Goal: Information Seeking & Learning: Learn about a topic

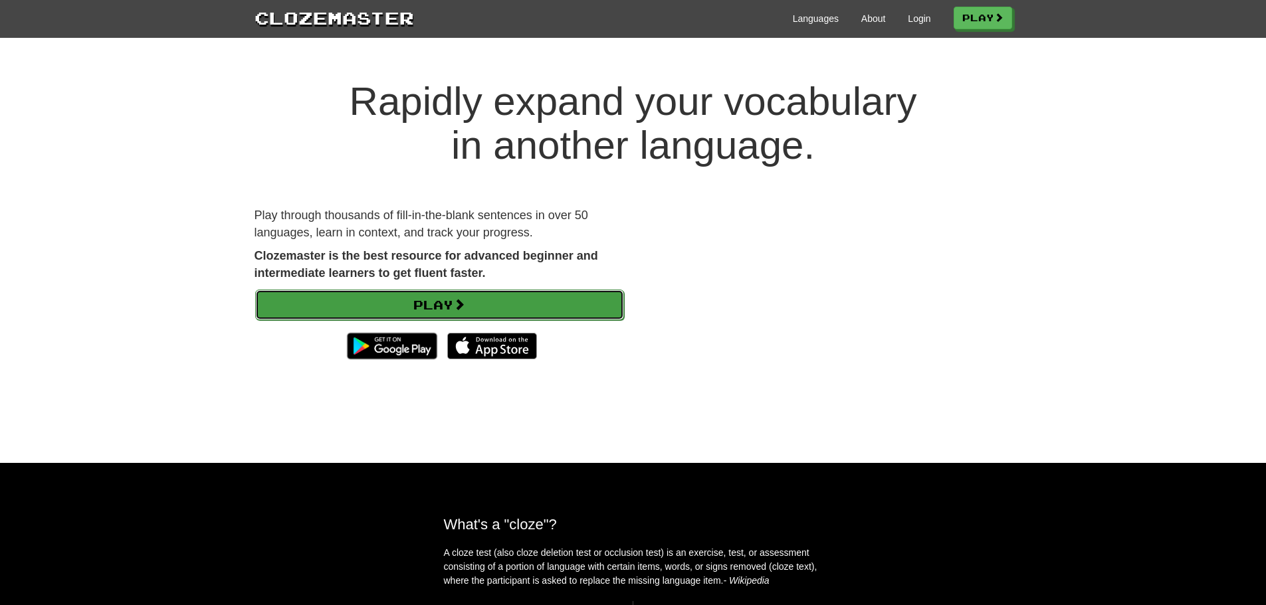
click at [455, 308] on link "Play" at bounding box center [439, 305] width 369 height 31
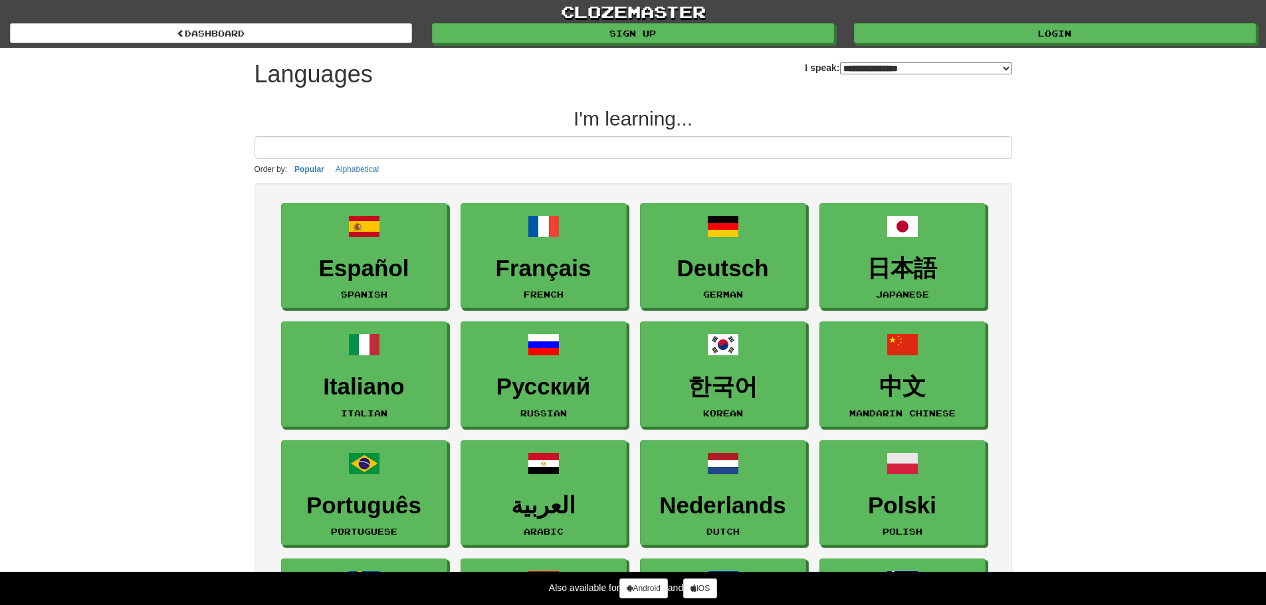
select select "*******"
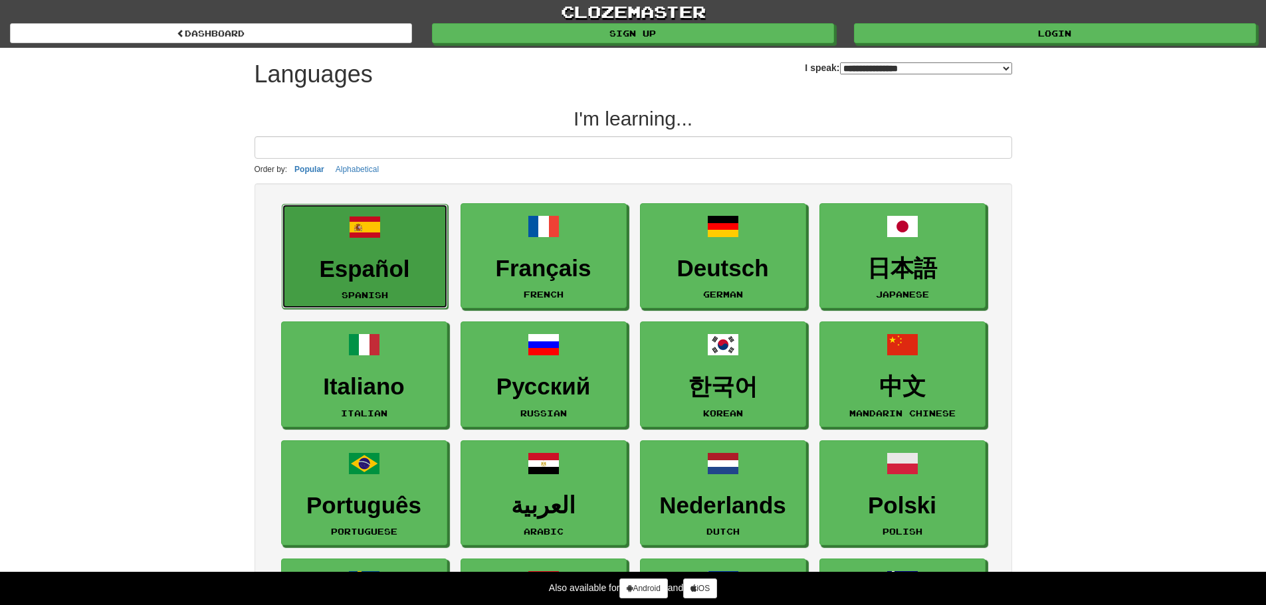
click at [378, 270] on h3 "Español" at bounding box center [365, 270] width 152 height 26
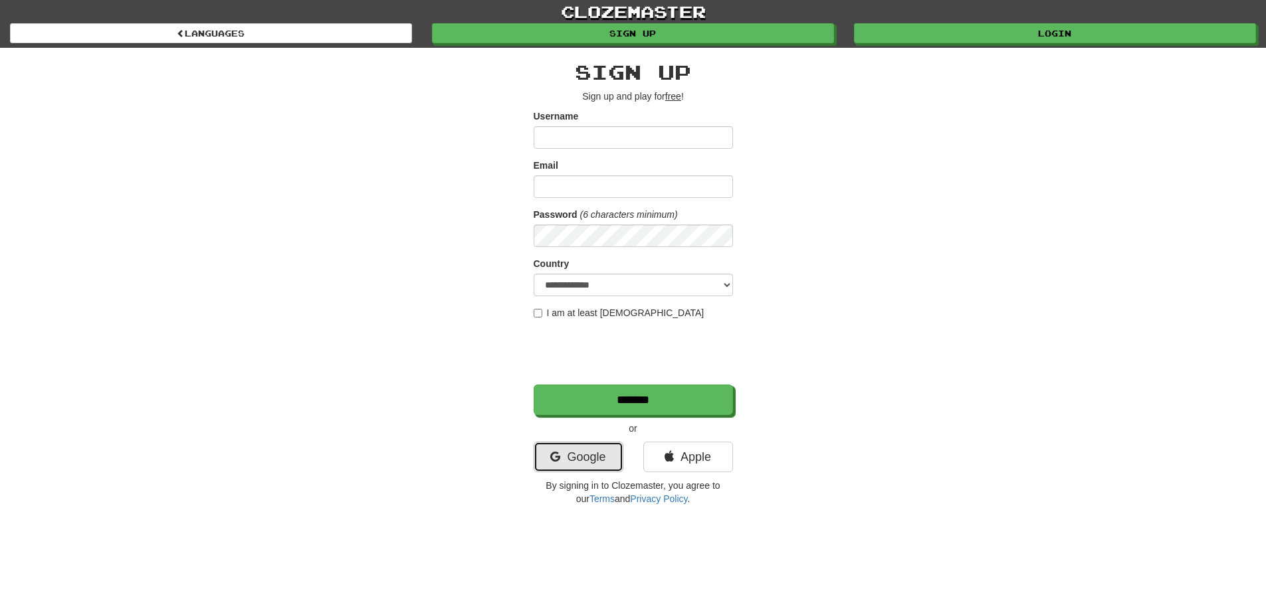
click at [576, 456] on link "Google" at bounding box center [579, 457] width 90 height 31
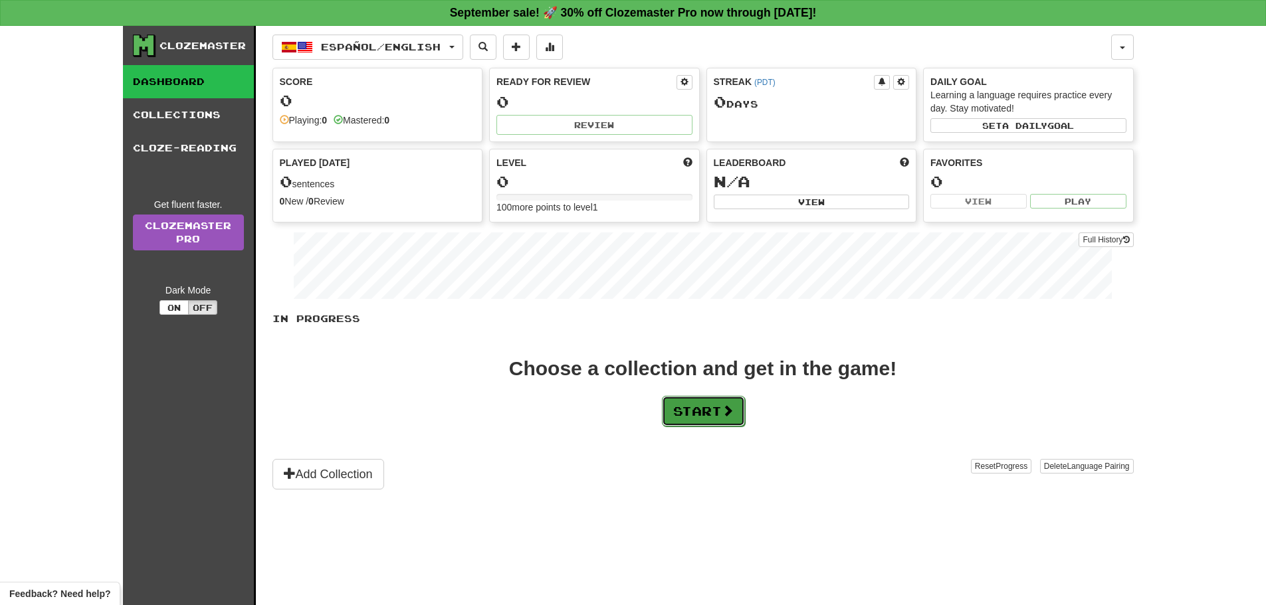
click at [711, 421] on button "Start" at bounding box center [703, 411] width 83 height 31
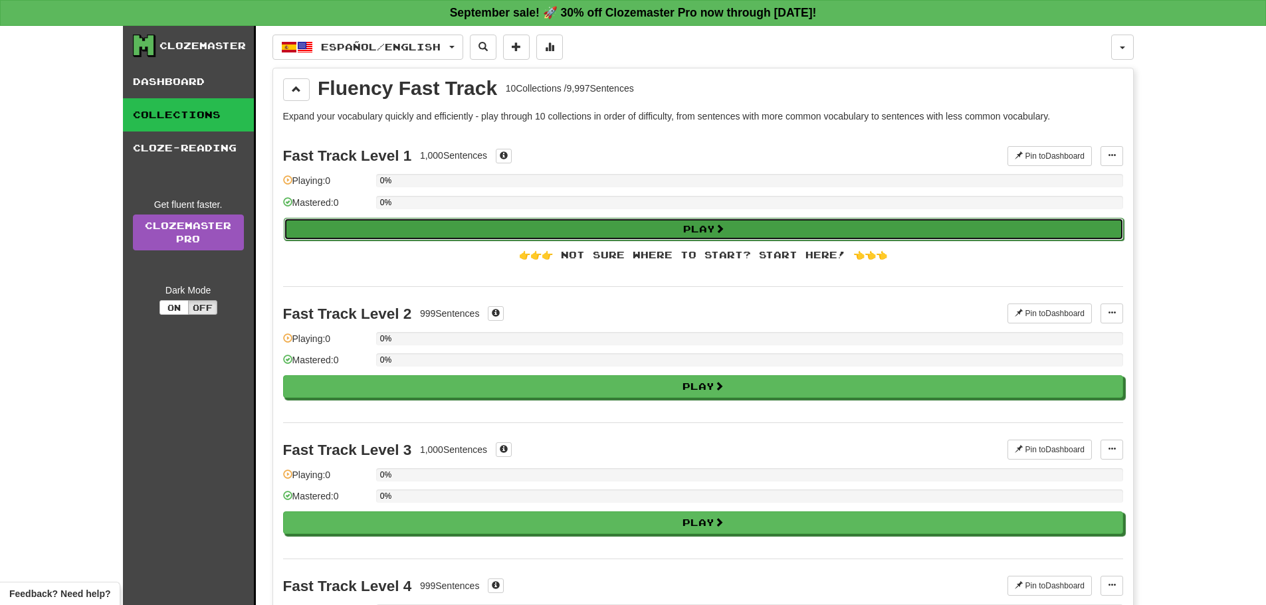
click at [674, 225] on button "Play" at bounding box center [704, 229] width 840 height 23
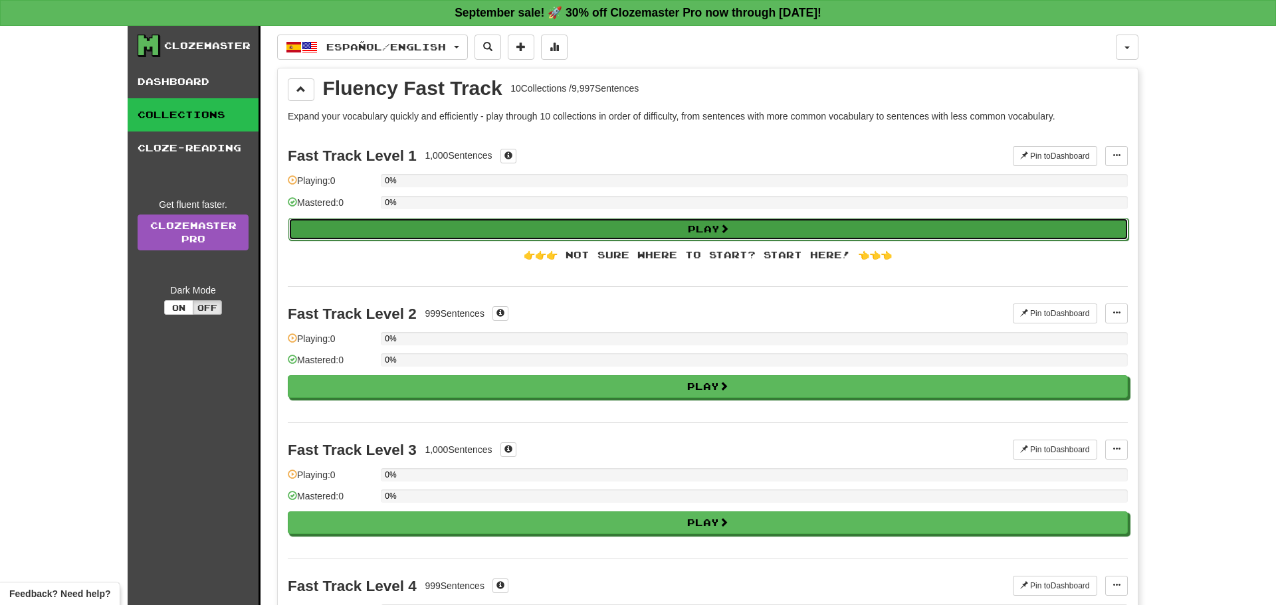
select select "**"
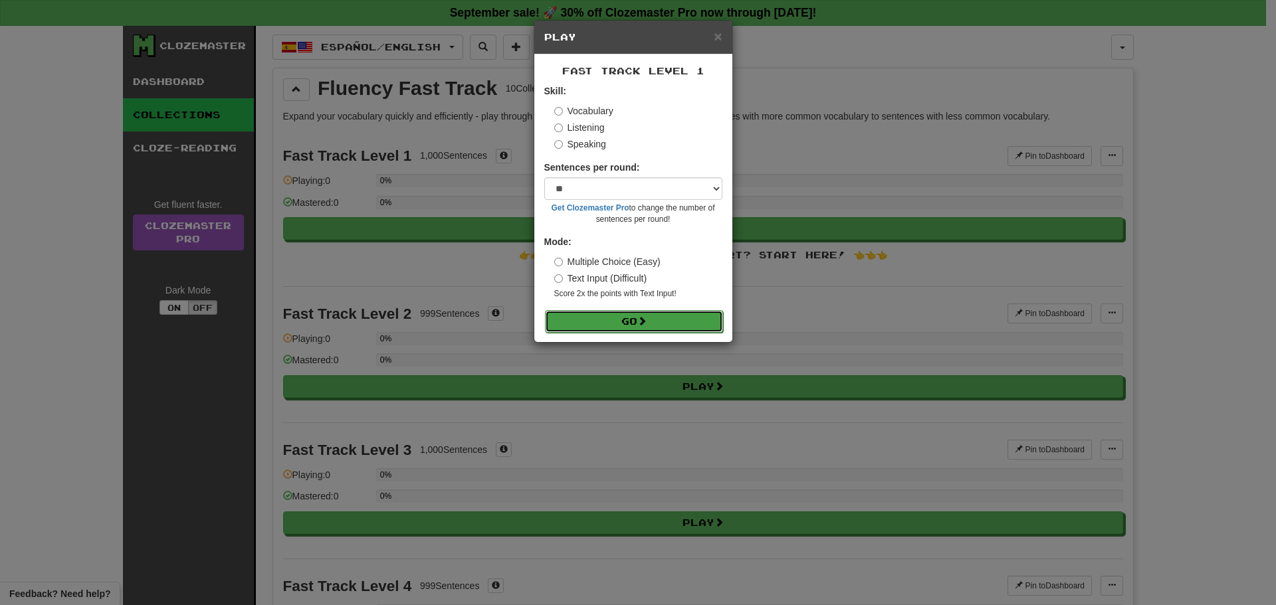
click at [627, 324] on button "Go" at bounding box center [634, 321] width 178 height 23
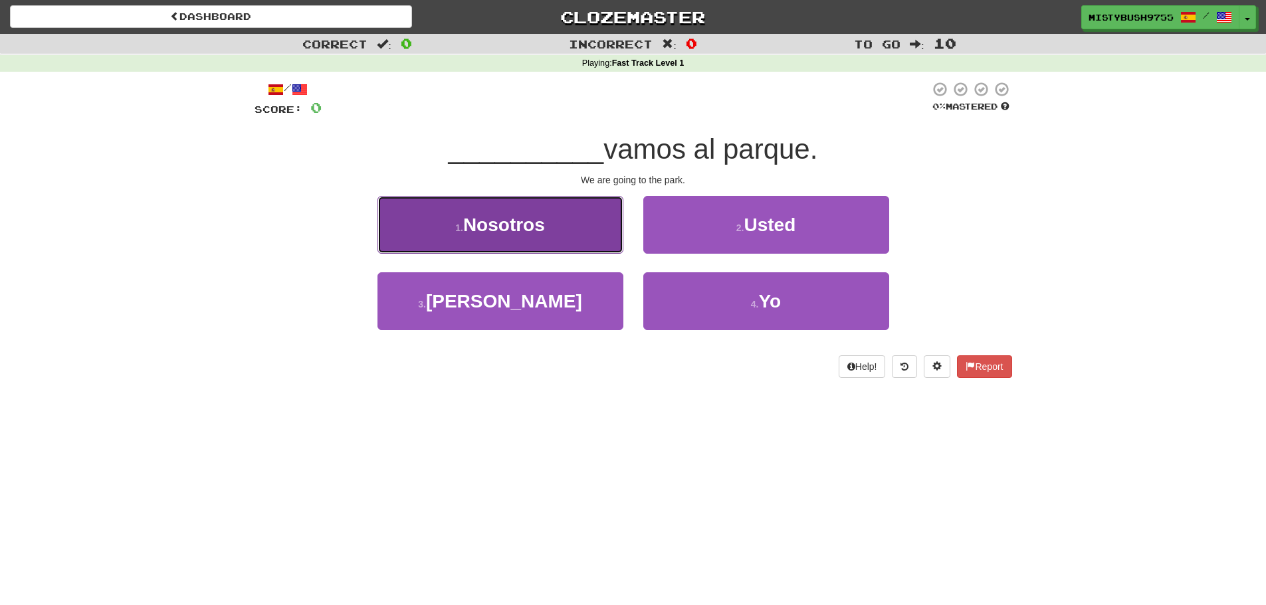
click at [546, 234] on button "1 . Nosotros" at bounding box center [501, 225] width 246 height 58
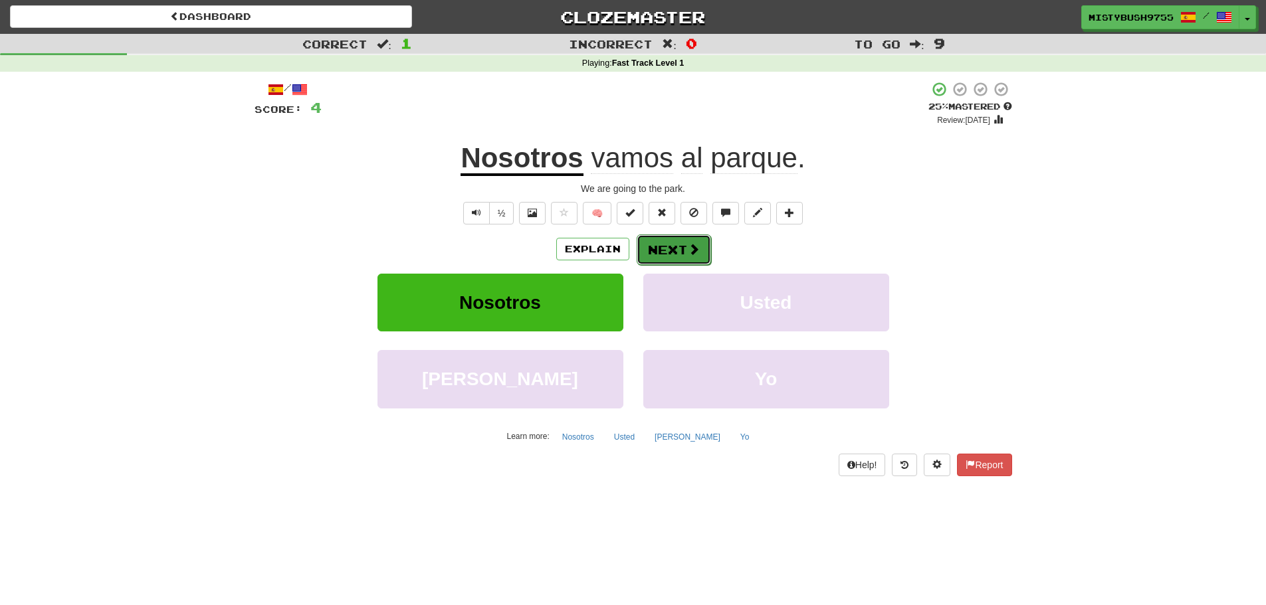
click at [676, 258] on button "Next" at bounding box center [674, 250] width 74 height 31
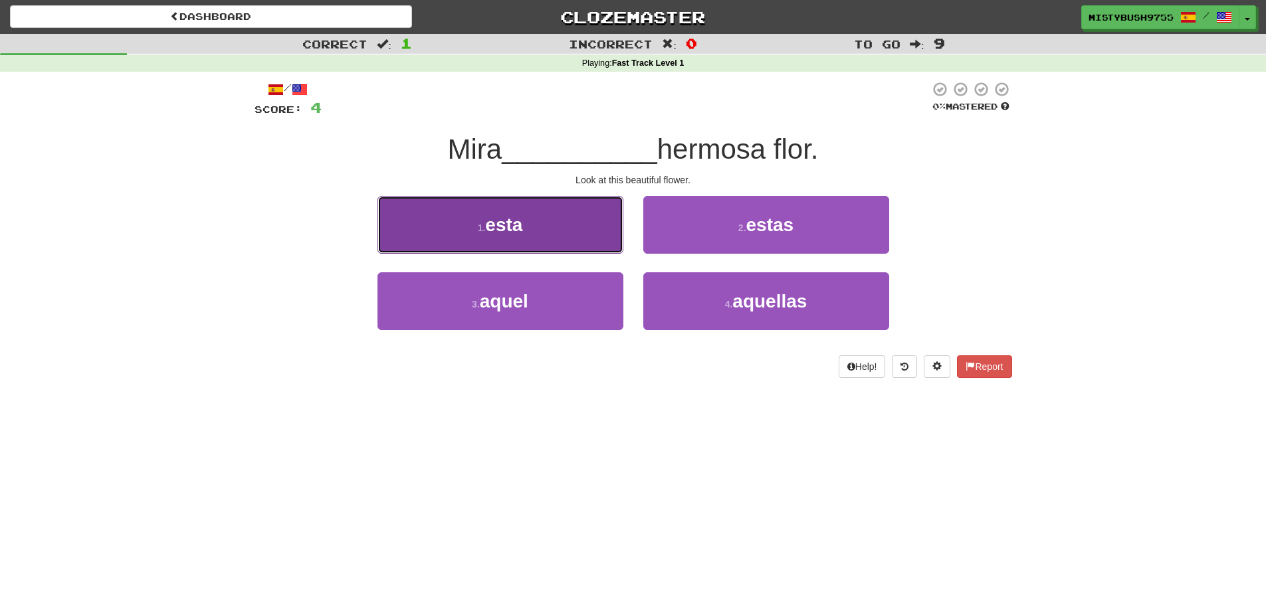
click at [530, 230] on button "1 . esta" at bounding box center [501, 225] width 246 height 58
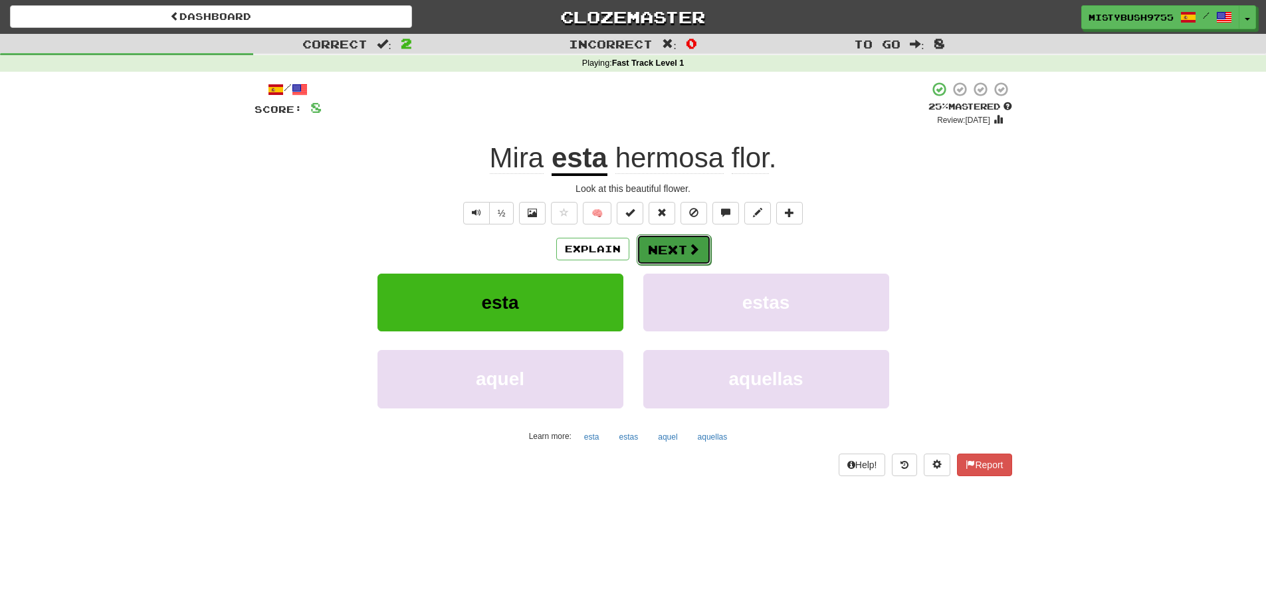
click at [688, 251] on span at bounding box center [694, 249] width 12 height 12
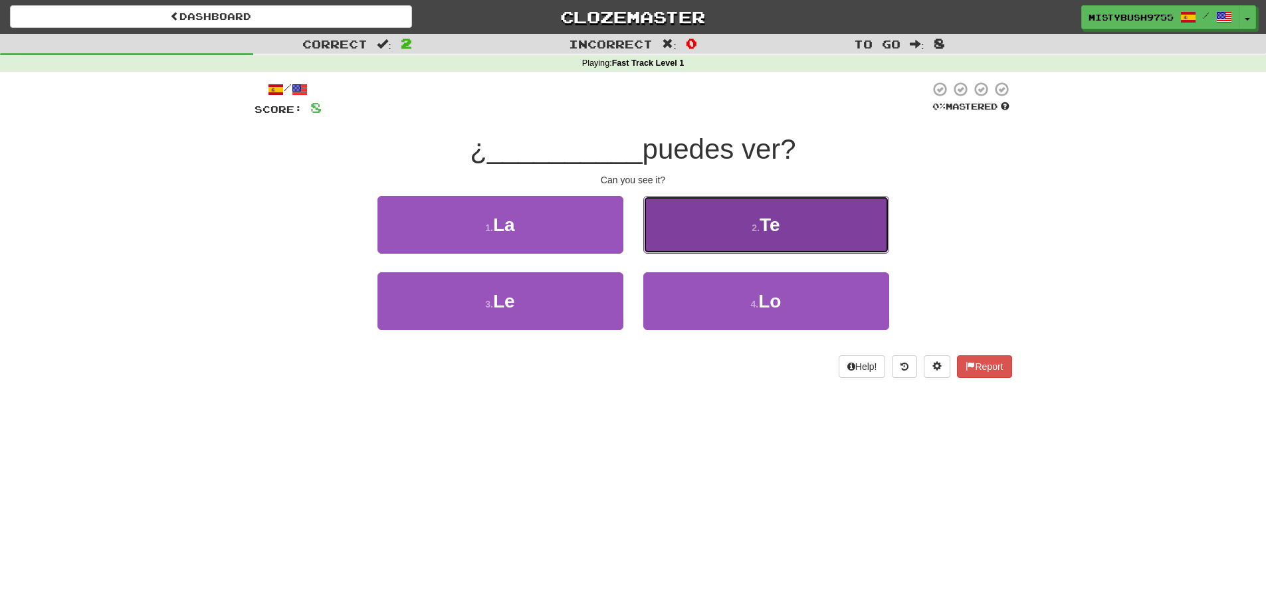
click at [718, 229] on button "2 . Te" at bounding box center [766, 225] width 246 height 58
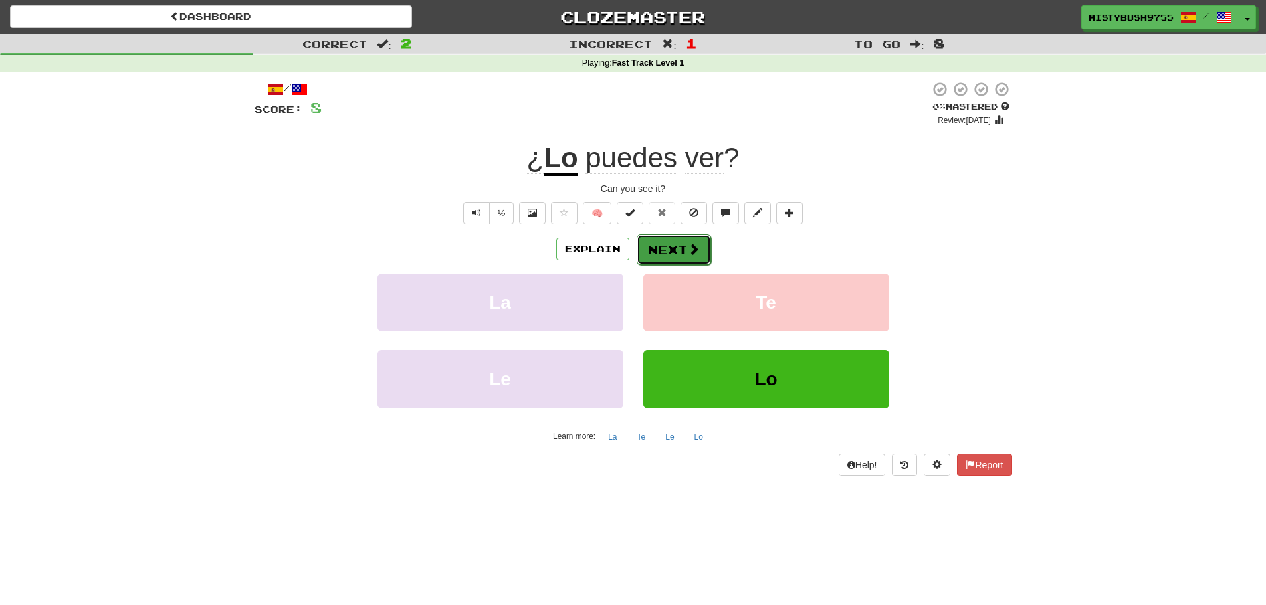
click at [673, 254] on button "Next" at bounding box center [674, 250] width 74 height 31
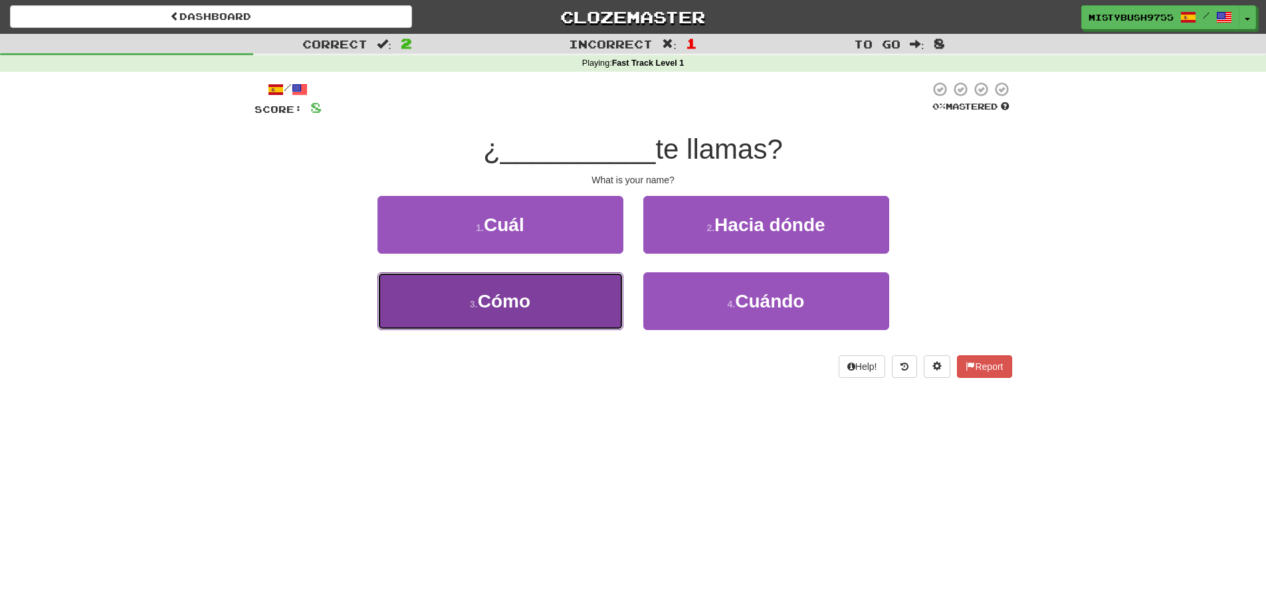
click at [597, 312] on button "3 . Cómo" at bounding box center [501, 302] width 246 height 58
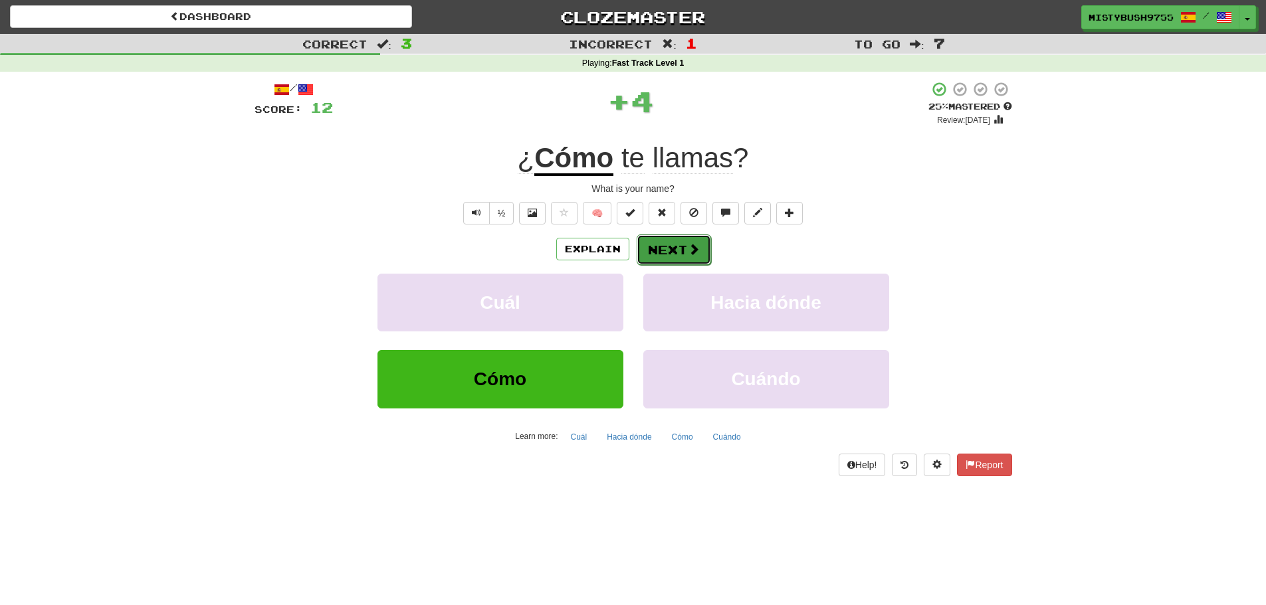
click at [678, 243] on button "Next" at bounding box center [674, 250] width 74 height 31
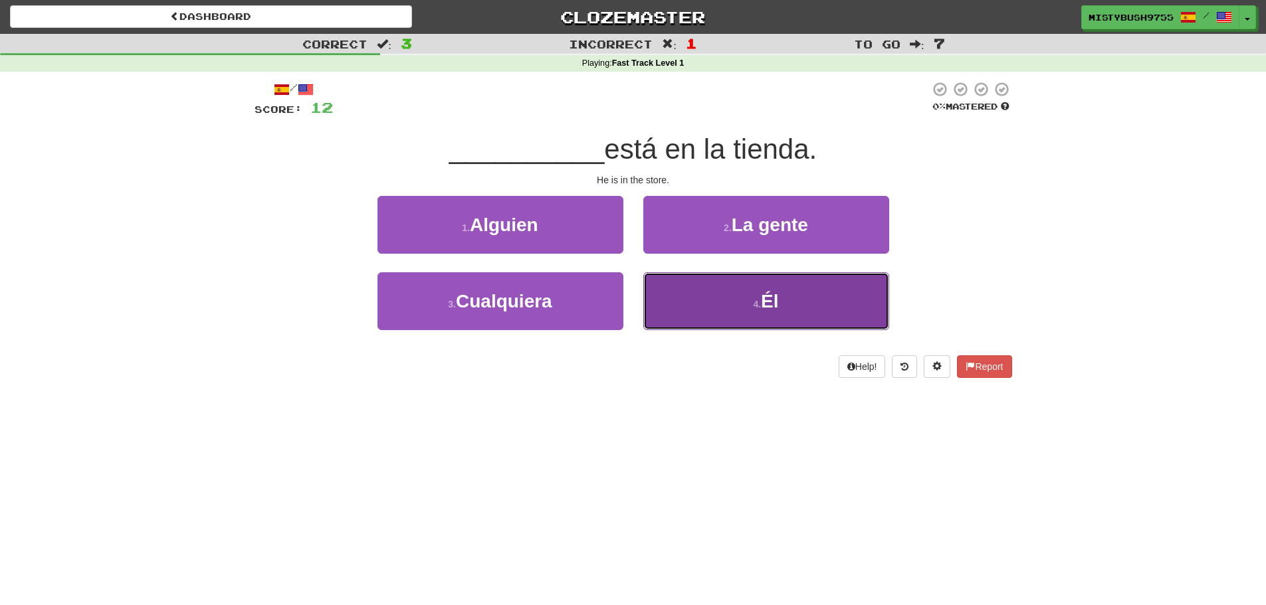
click at [703, 298] on button "4 . Él" at bounding box center [766, 302] width 246 height 58
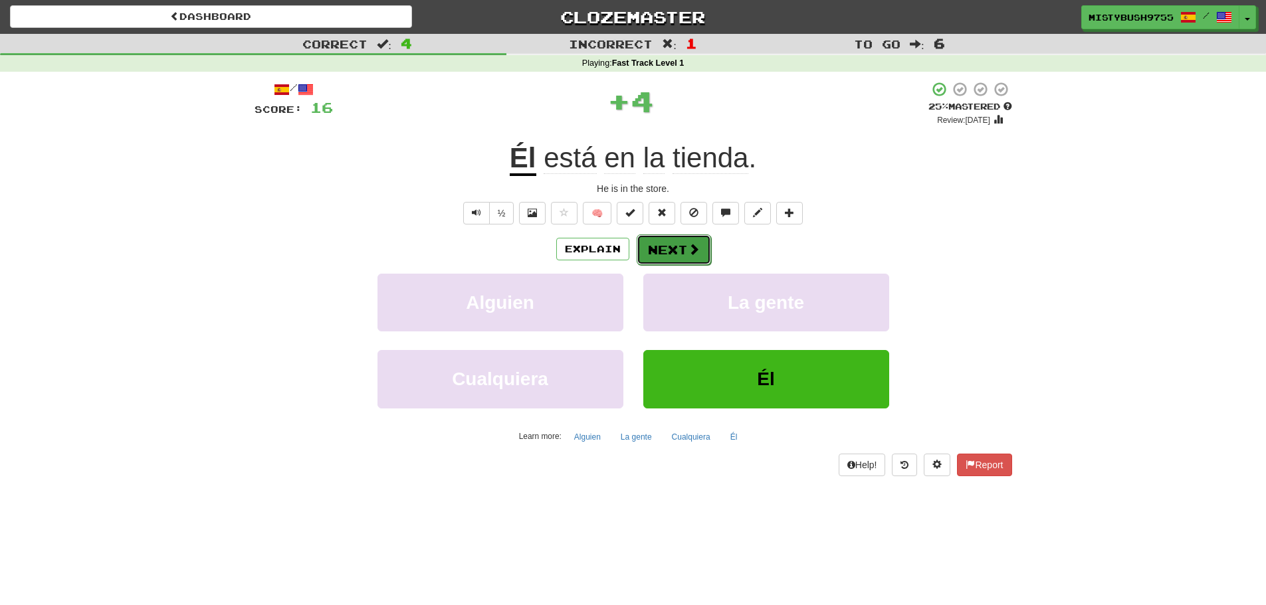
click at [673, 247] on button "Next" at bounding box center [674, 250] width 74 height 31
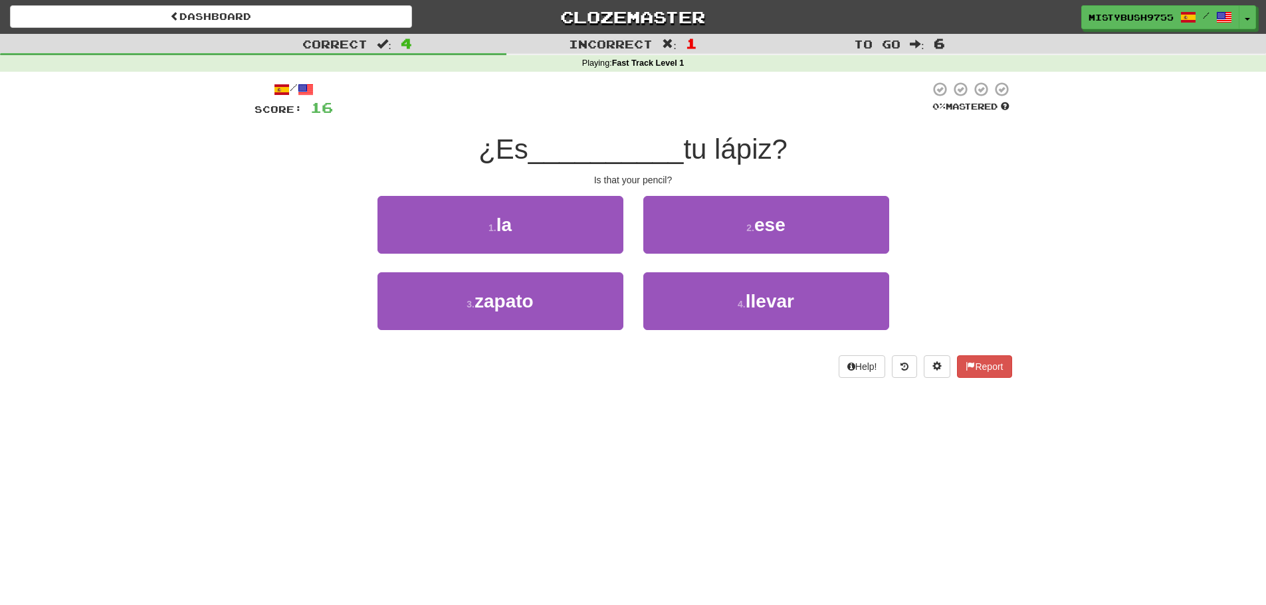
click at [140, 387] on div "Correct : 4 Incorrect : 1 To go : 6 Playing : Fast Track Level 1 / Score: 16 0 …" at bounding box center [633, 215] width 1266 height 363
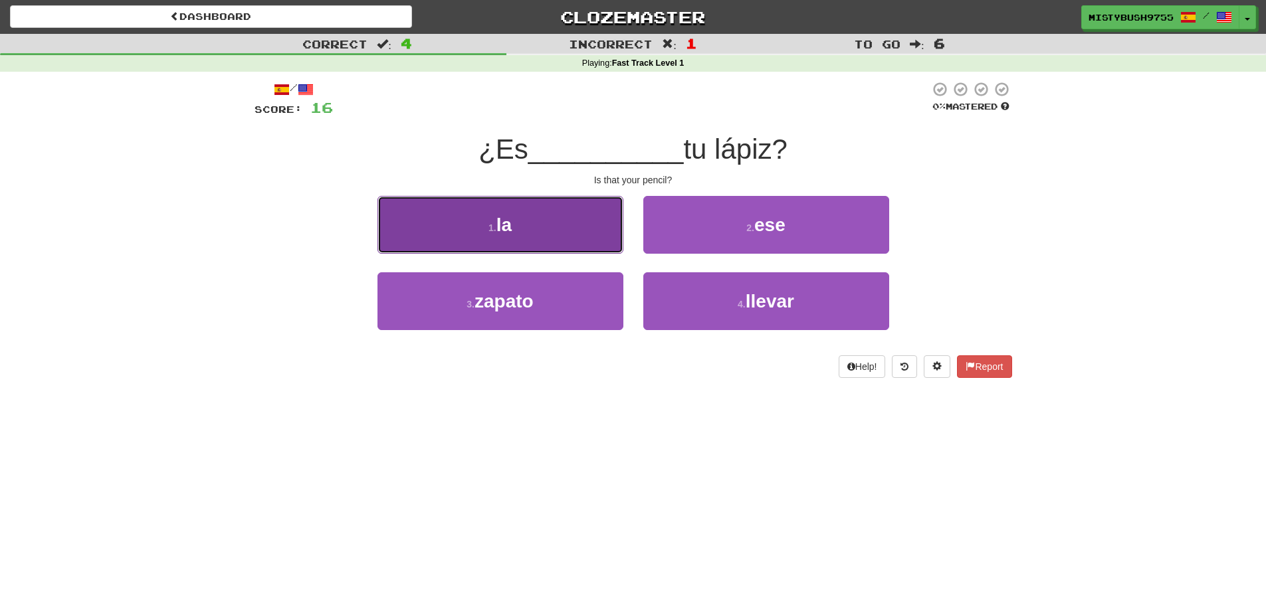
click at [575, 230] on button "1 . la" at bounding box center [501, 225] width 246 height 58
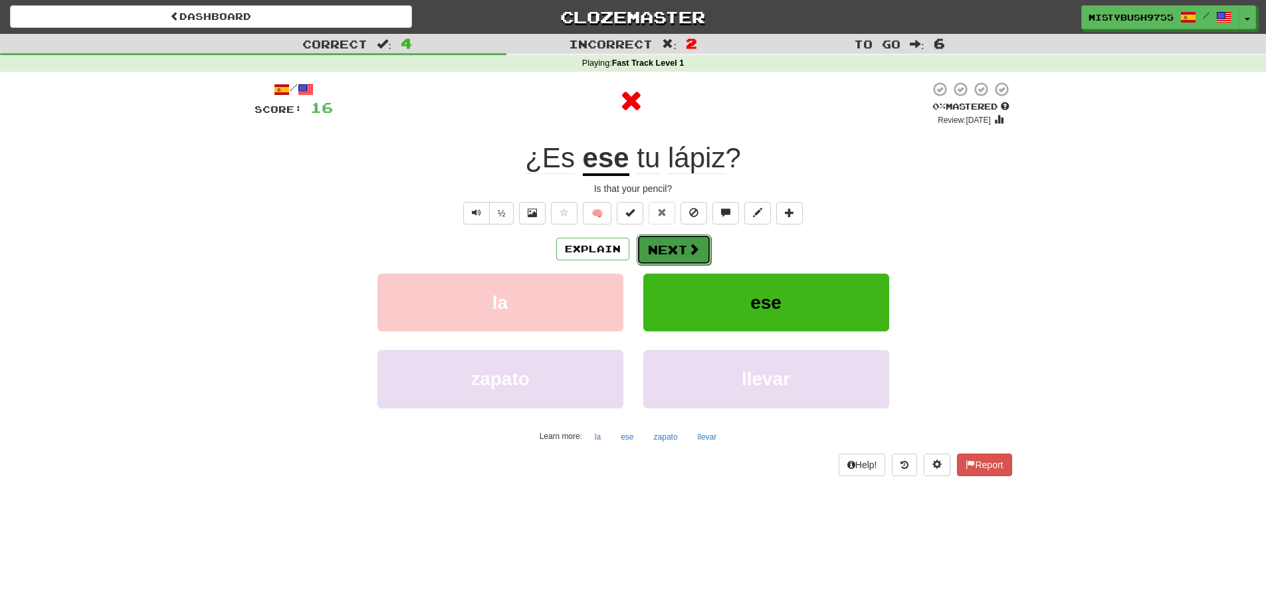
click at [685, 249] on button "Next" at bounding box center [674, 250] width 74 height 31
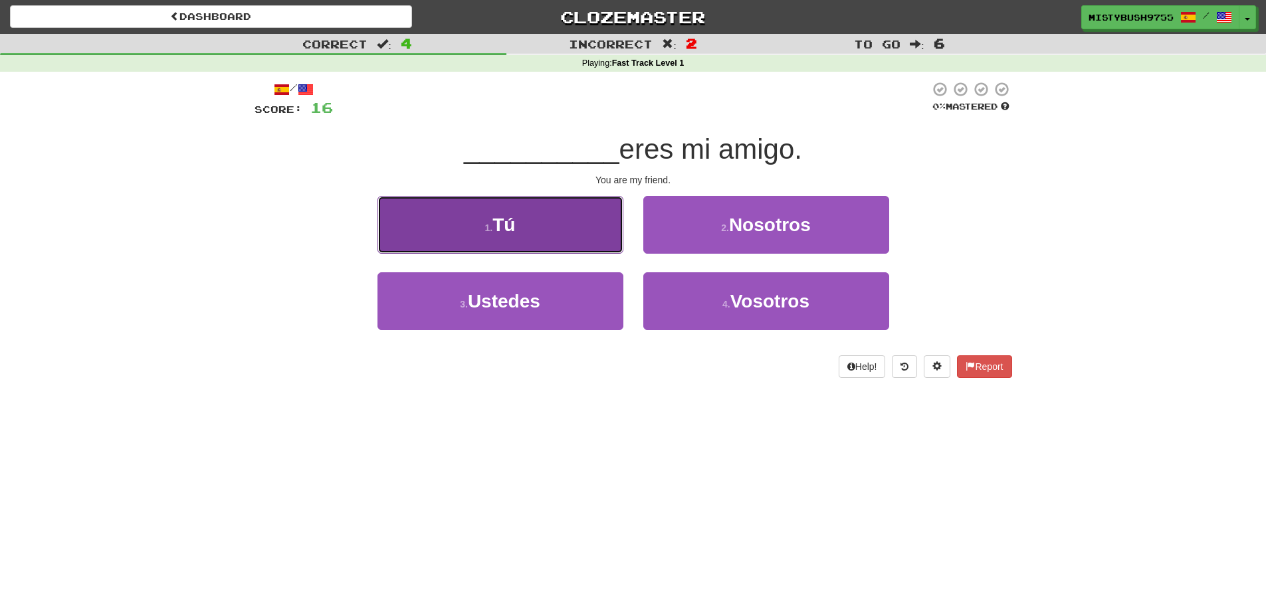
click at [543, 233] on button "1 . Tú" at bounding box center [501, 225] width 246 height 58
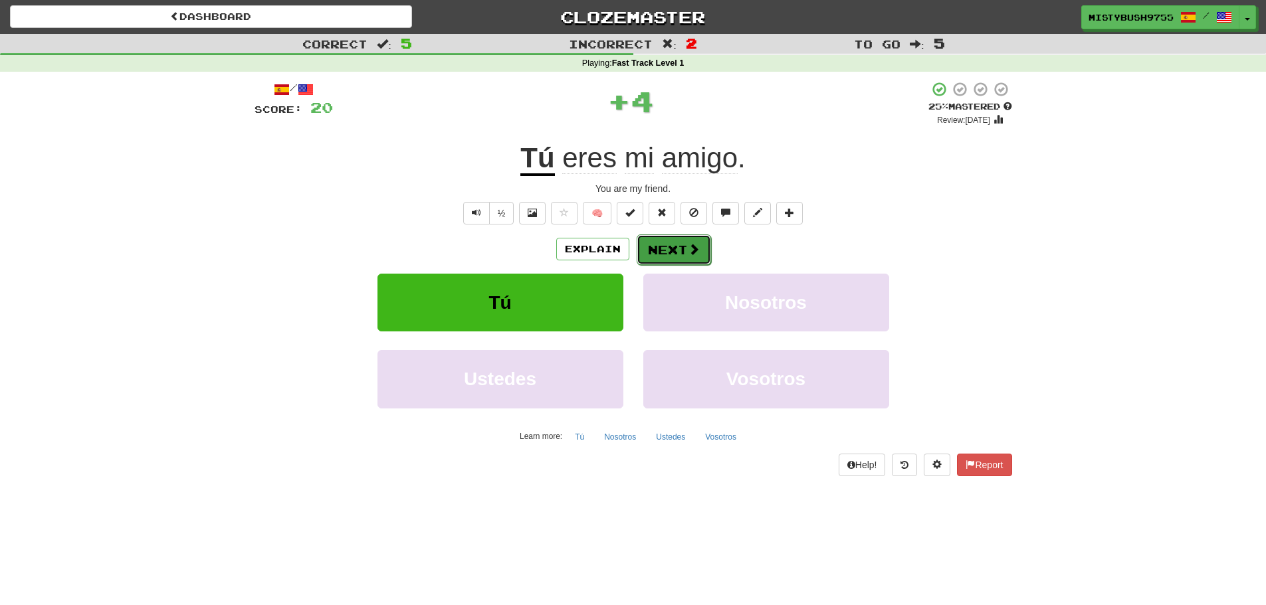
click at [684, 252] on button "Next" at bounding box center [674, 250] width 74 height 31
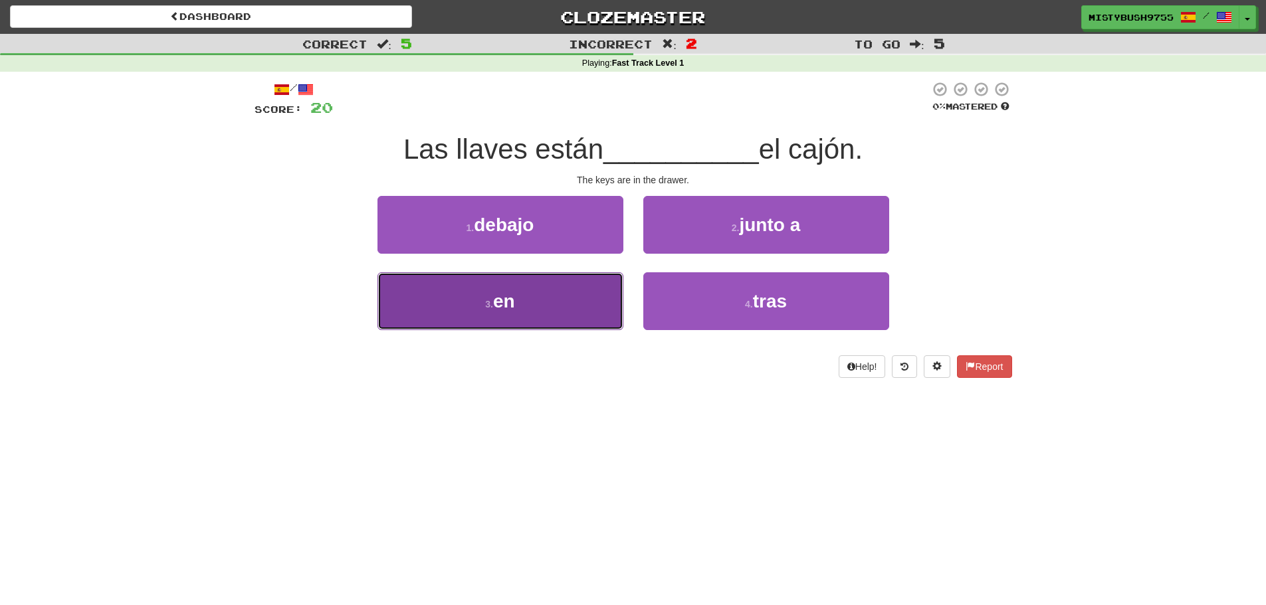
click at [589, 302] on button "3 . en" at bounding box center [501, 302] width 246 height 58
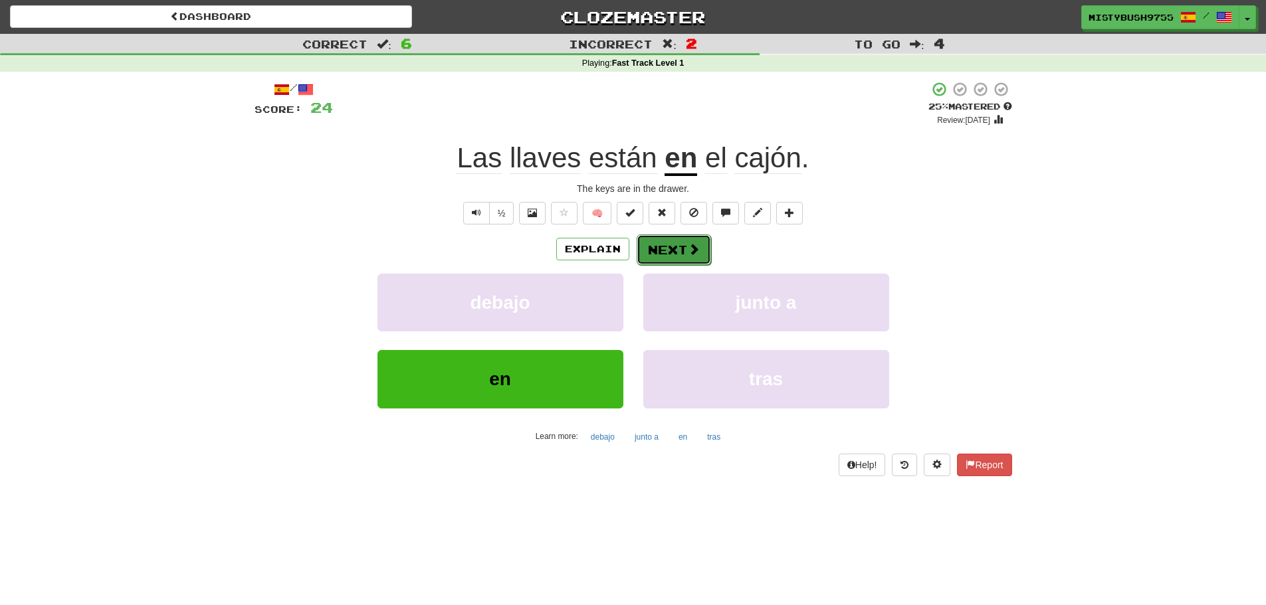
click at [688, 251] on span at bounding box center [694, 249] width 12 height 12
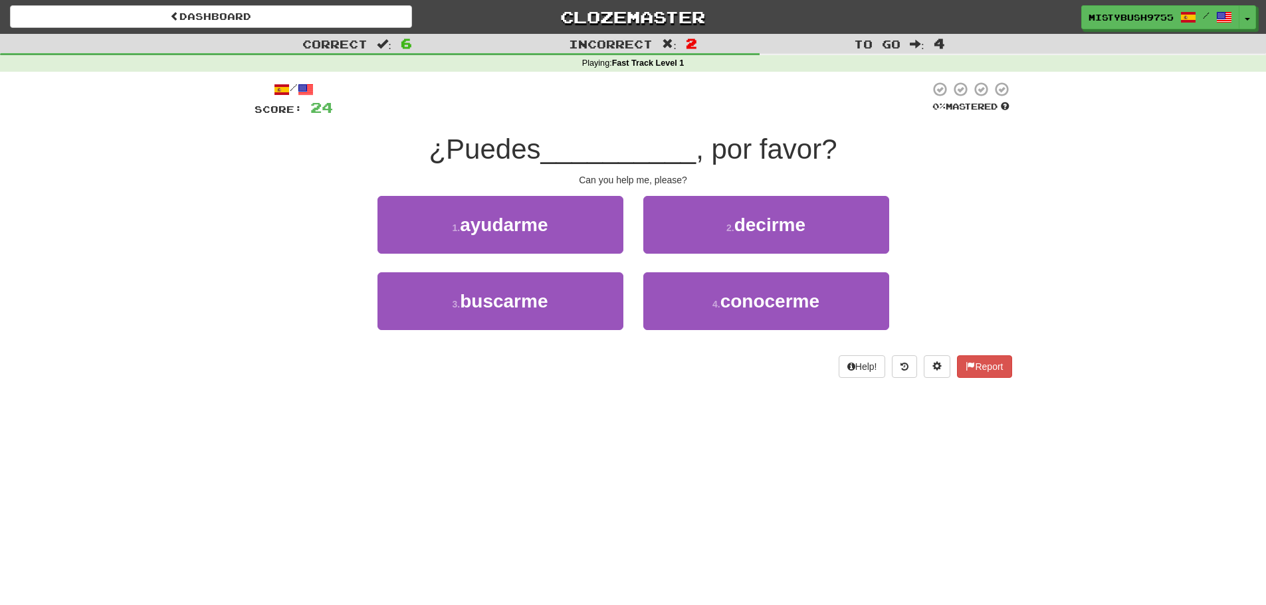
drag, startPoint x: 688, startPoint y: 251, endPoint x: 289, endPoint y: 298, distance: 401.6
click at [289, 298] on div "3 . buscarme 4 . conocerme" at bounding box center [634, 311] width 798 height 76
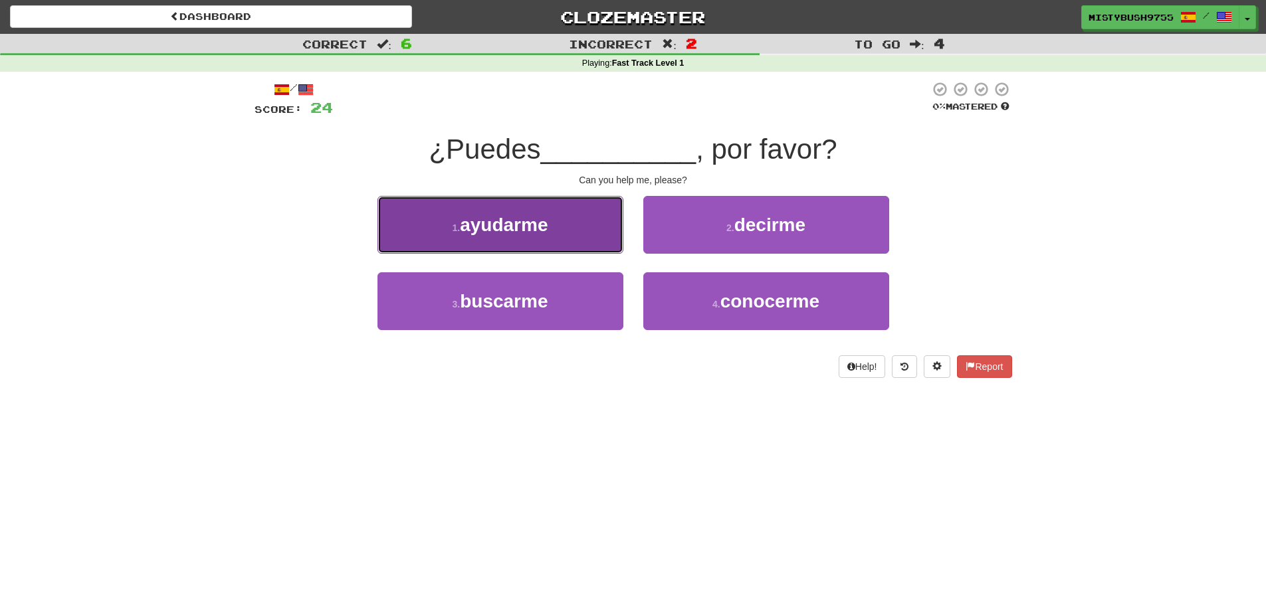
click at [535, 225] on span "ayudarme" at bounding box center [504, 225] width 88 height 21
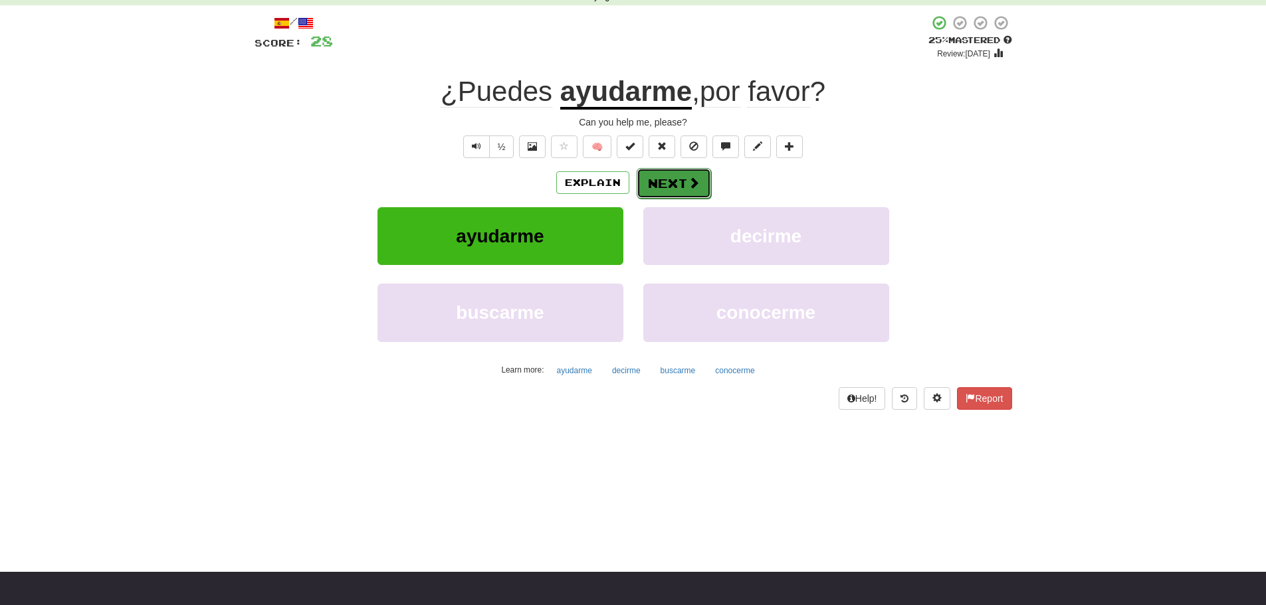
click at [667, 184] on button "Next" at bounding box center [674, 183] width 74 height 31
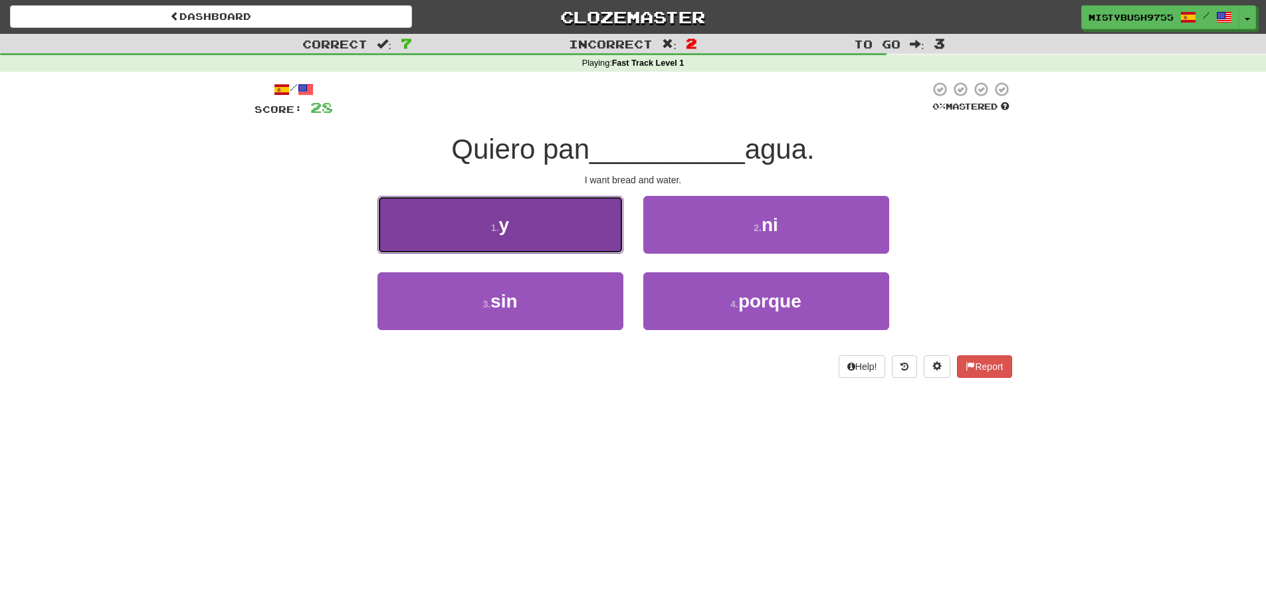
click at [548, 227] on button "1 . y" at bounding box center [501, 225] width 246 height 58
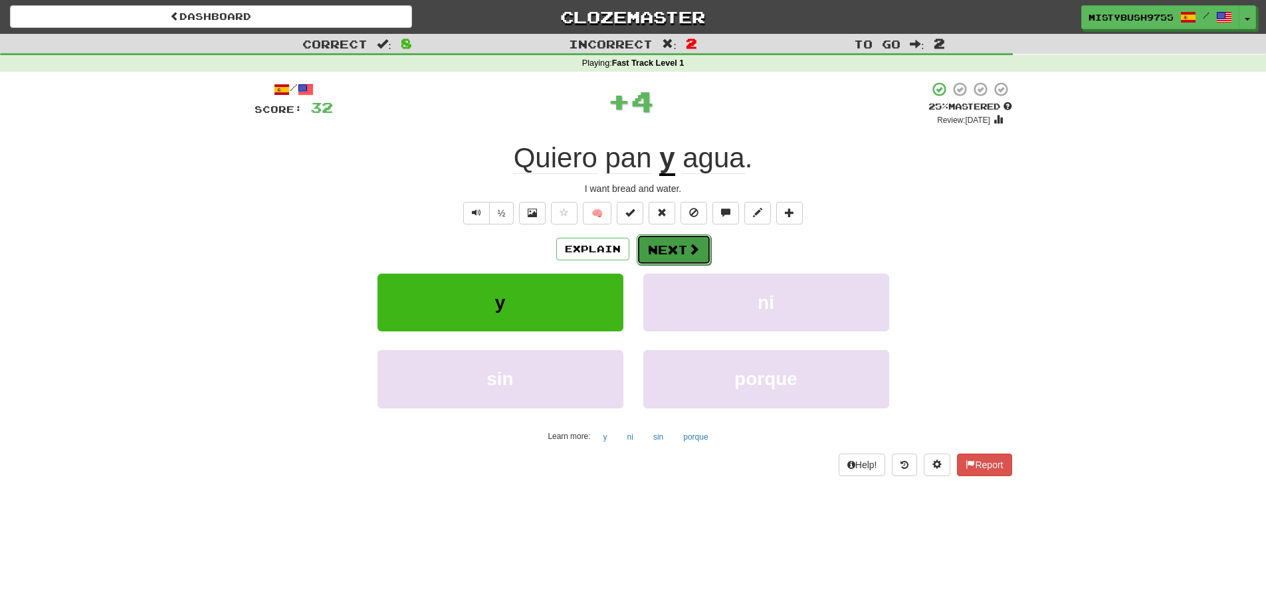
click at [671, 250] on button "Next" at bounding box center [674, 250] width 74 height 31
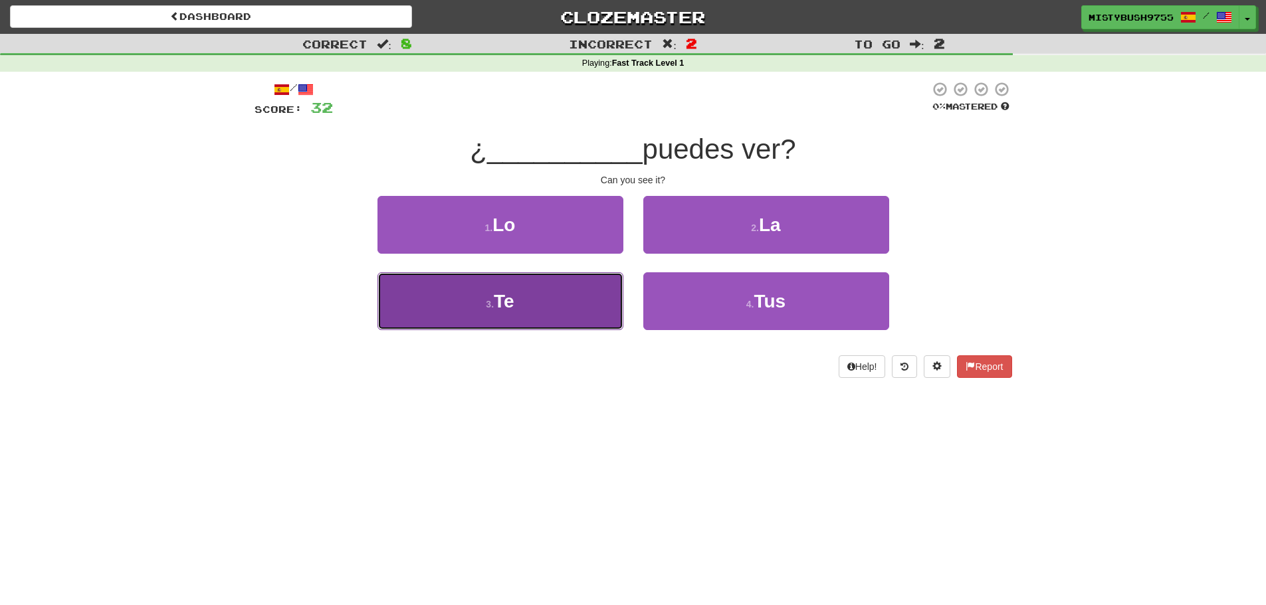
click at [586, 300] on button "3 . Te" at bounding box center [501, 302] width 246 height 58
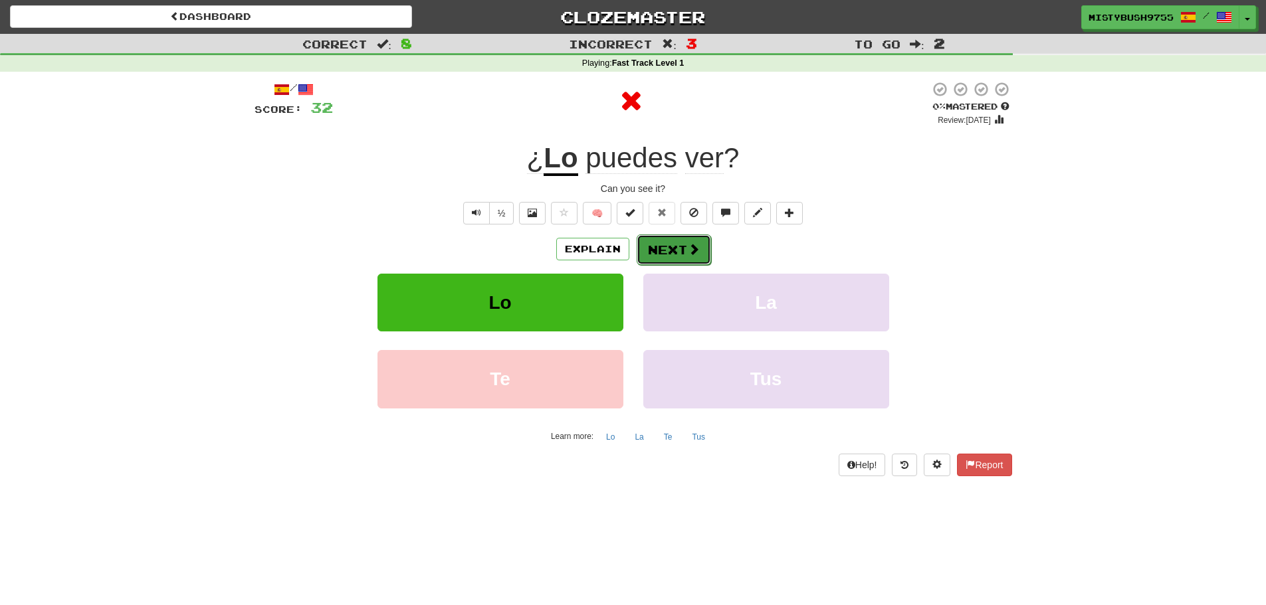
click at [677, 254] on button "Next" at bounding box center [674, 250] width 74 height 31
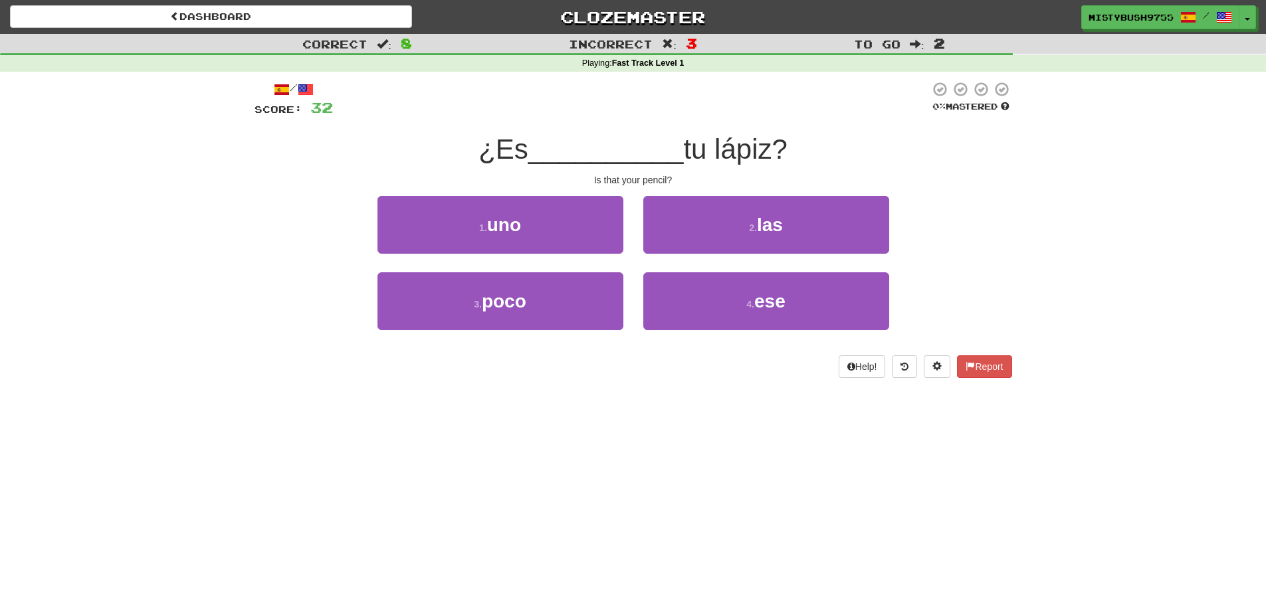
click at [783, 477] on div "Dashboard Clozemaster MistyBush9755 / Toggle Dropdown Dashboard Leaderboard Act…" at bounding box center [633, 302] width 1266 height 605
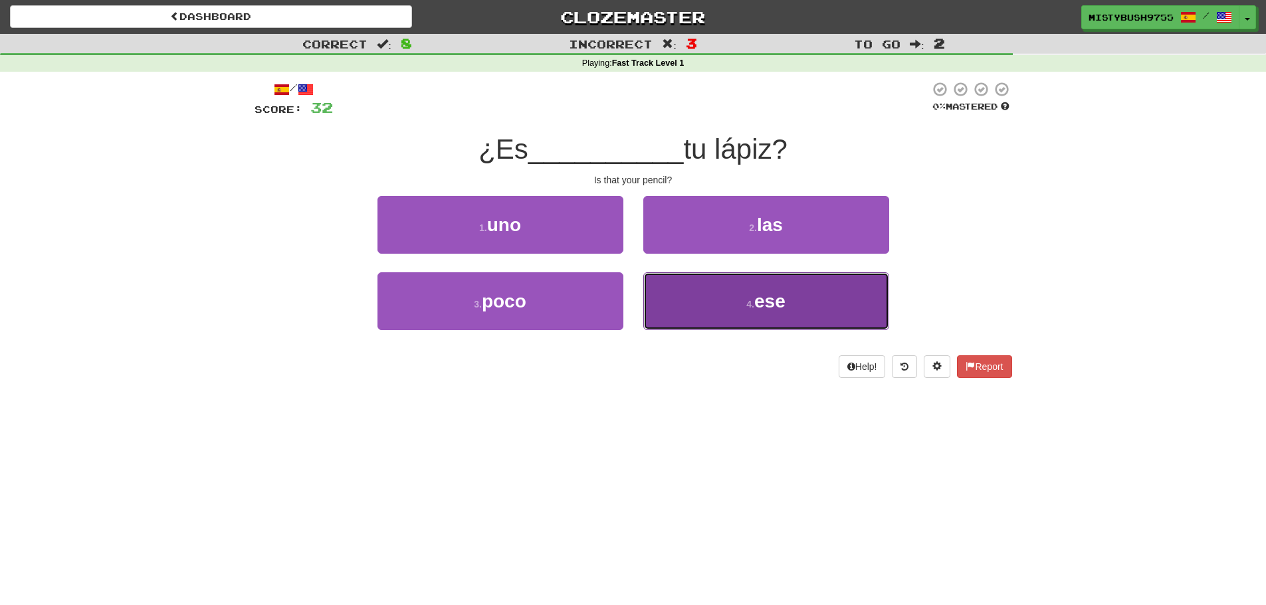
click at [724, 305] on button "4 . ese" at bounding box center [766, 302] width 246 height 58
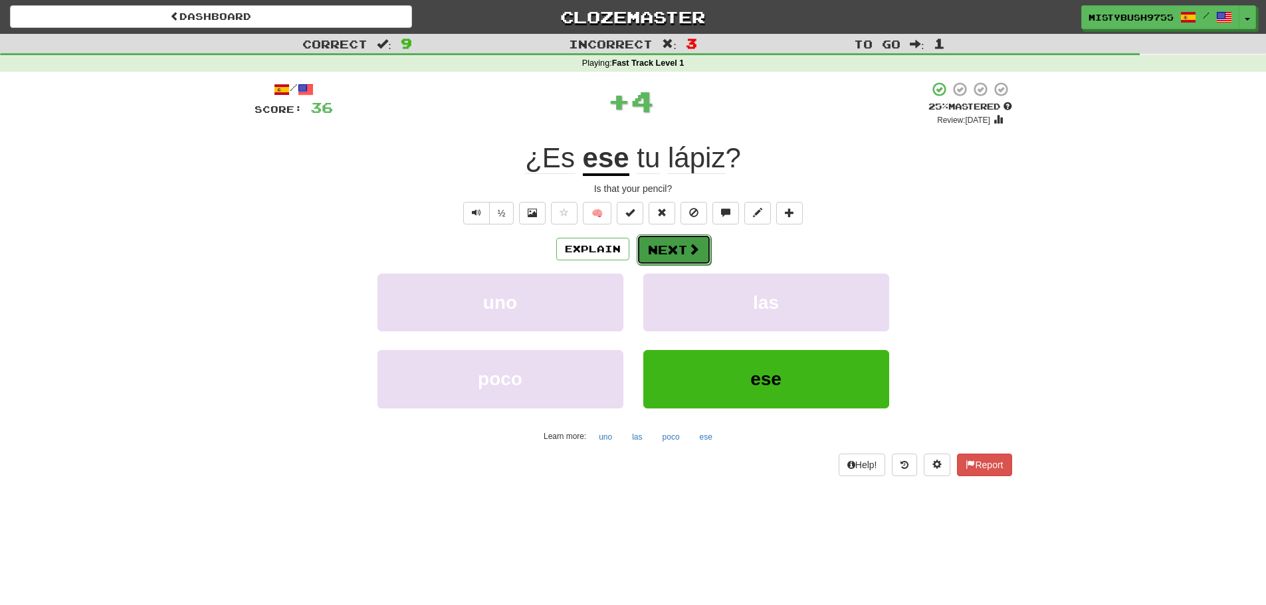
click at [682, 247] on button "Next" at bounding box center [674, 250] width 74 height 31
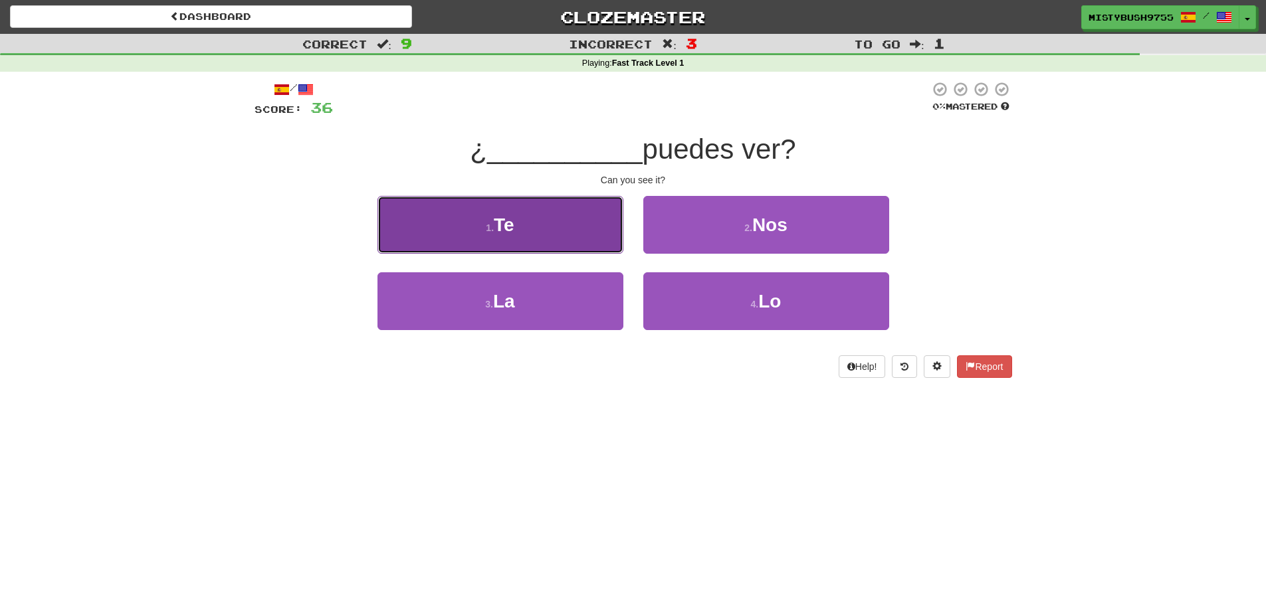
click at [582, 239] on button "1 . Te" at bounding box center [501, 225] width 246 height 58
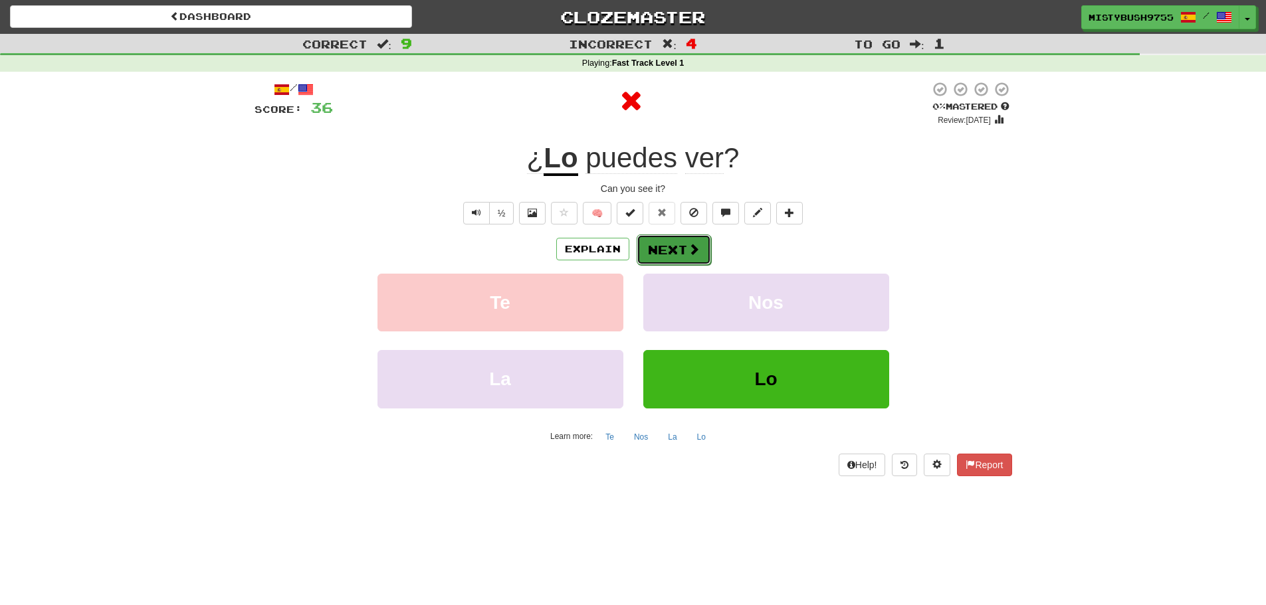
click at [660, 245] on button "Next" at bounding box center [674, 250] width 74 height 31
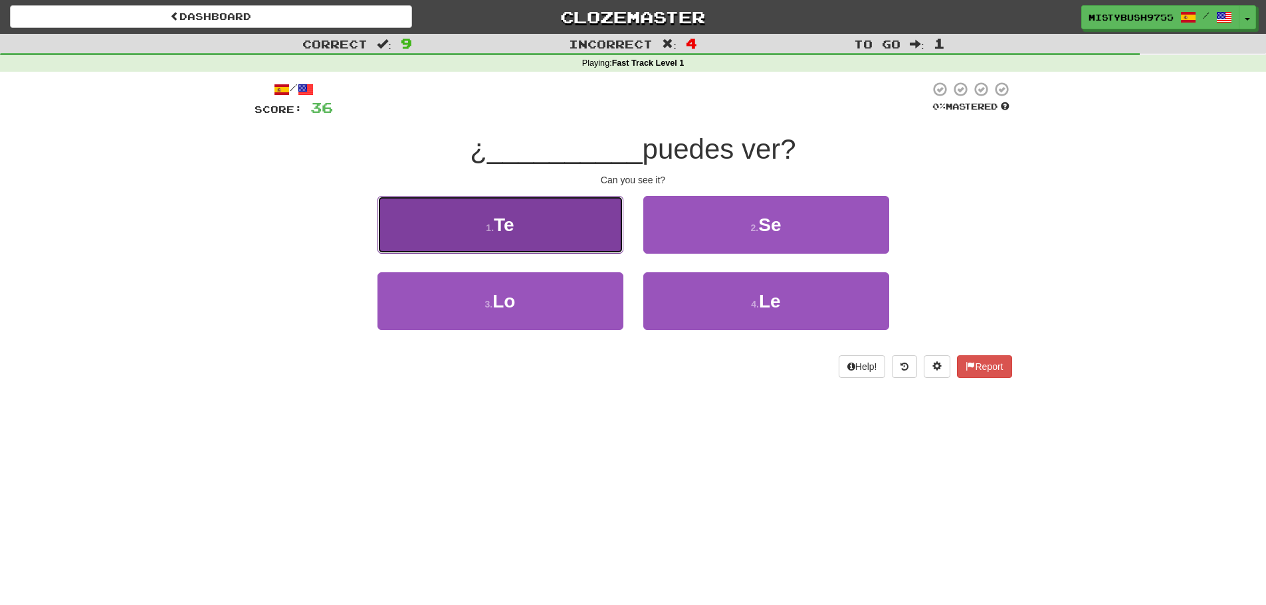
click at [592, 246] on button "1 . Te" at bounding box center [501, 225] width 246 height 58
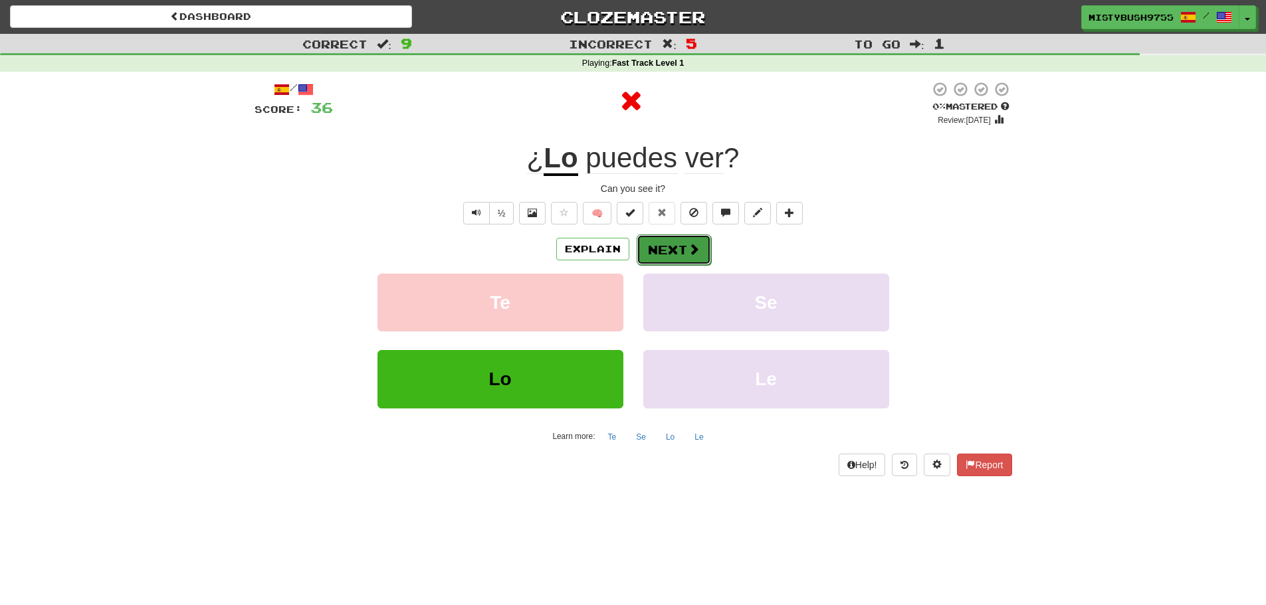
click at [665, 249] on button "Next" at bounding box center [674, 250] width 74 height 31
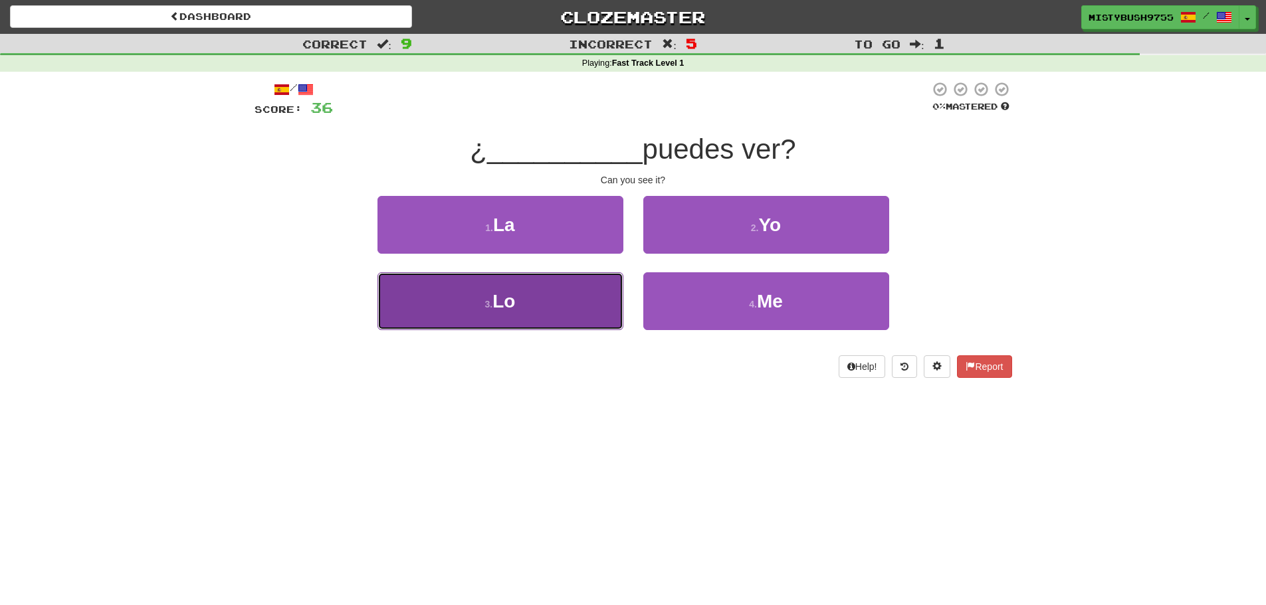
click at [574, 290] on button "3 . Lo" at bounding box center [501, 302] width 246 height 58
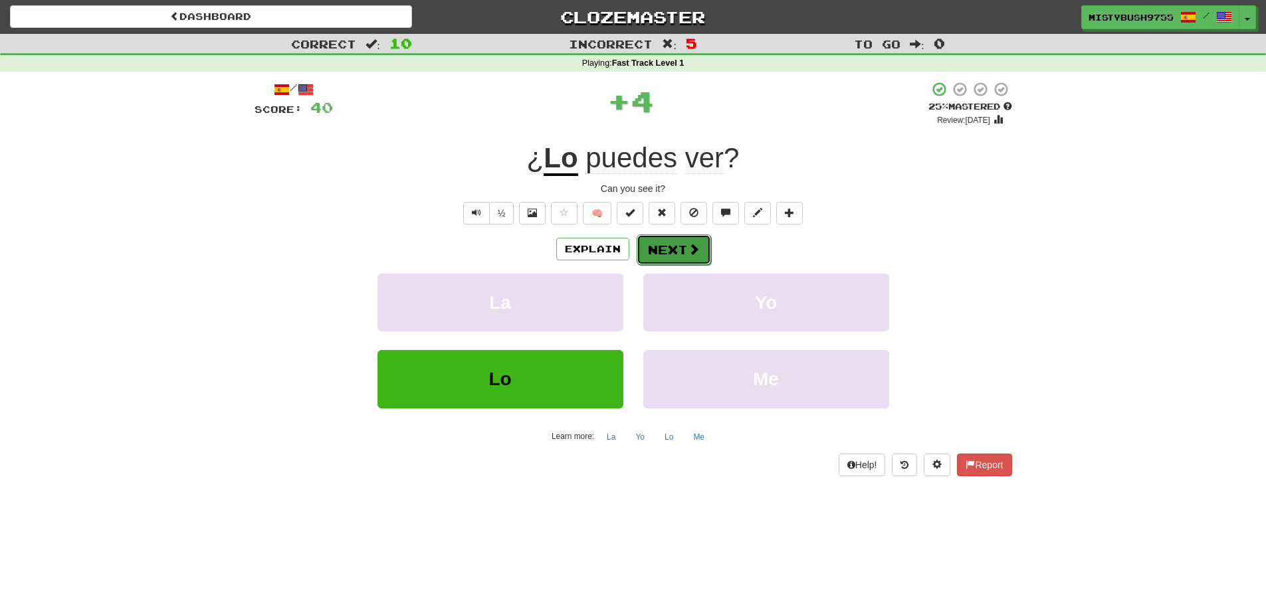
click at [668, 248] on button "Next" at bounding box center [674, 250] width 74 height 31
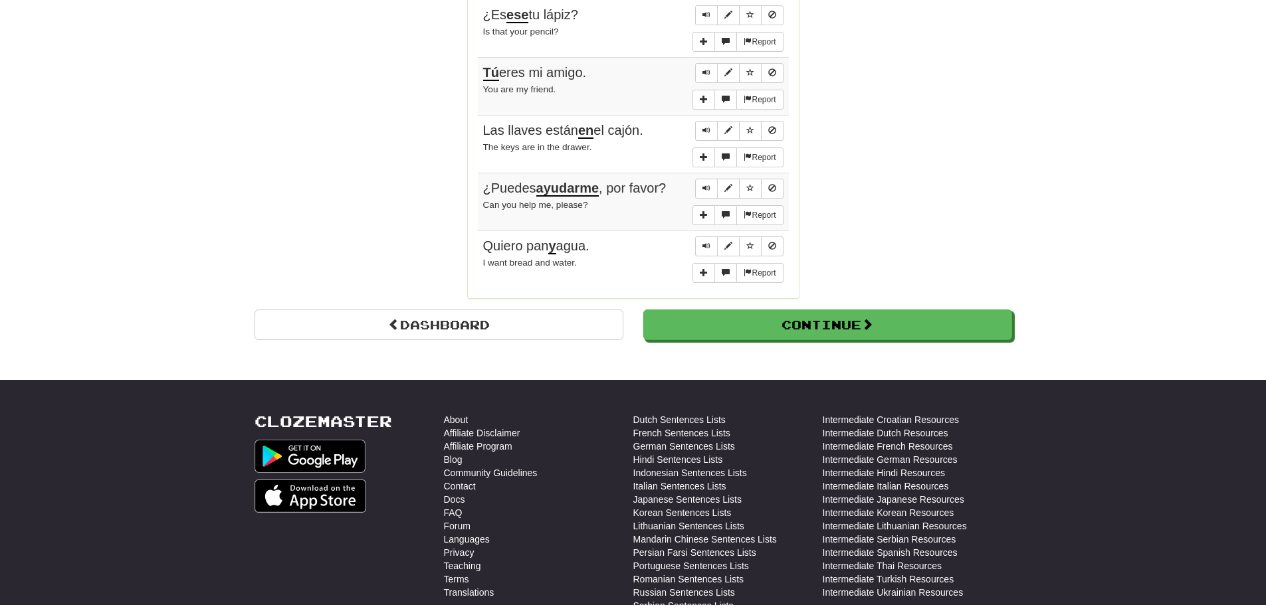
scroll to position [930, 0]
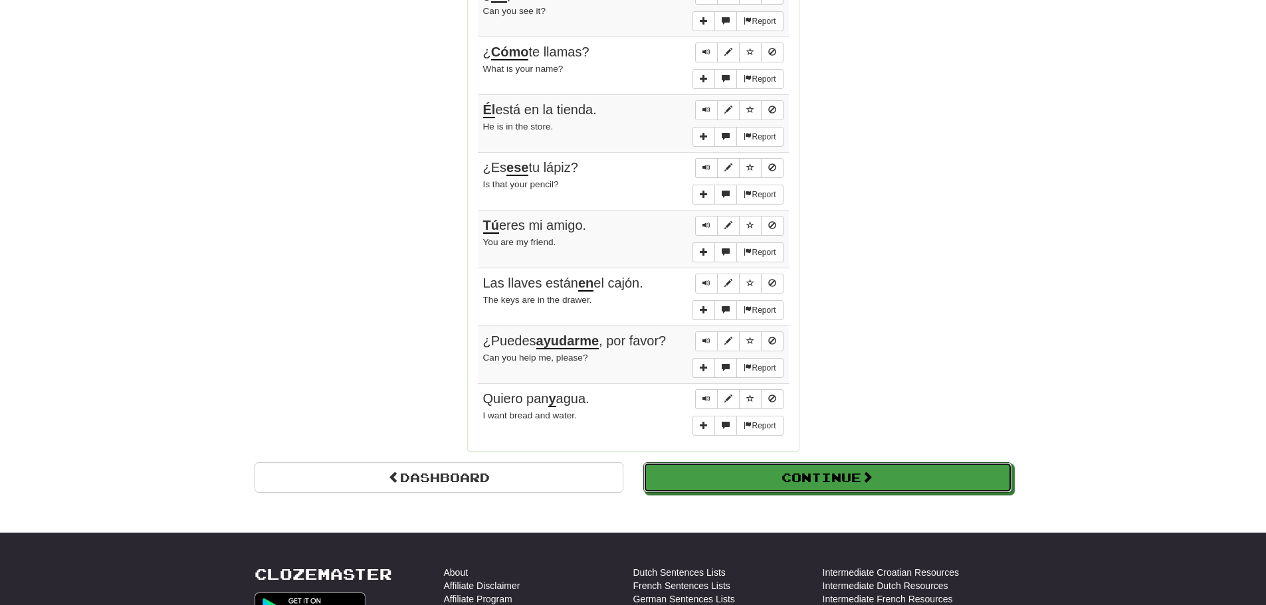
click at [767, 477] on button "Continue" at bounding box center [827, 478] width 369 height 31
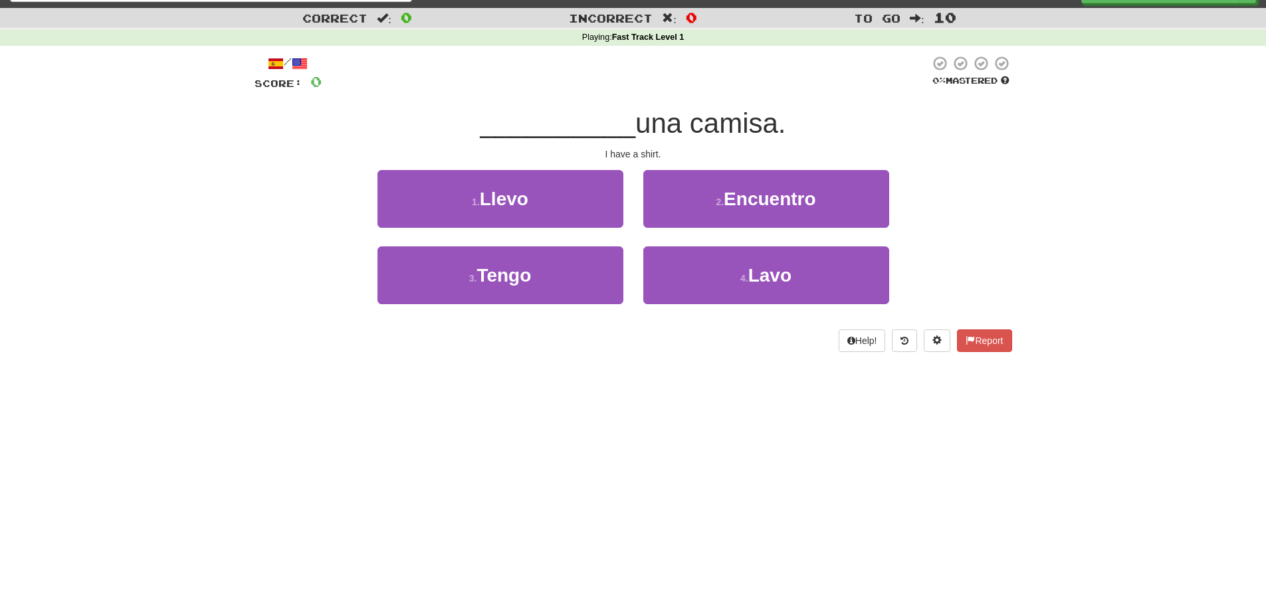
scroll to position [0, 0]
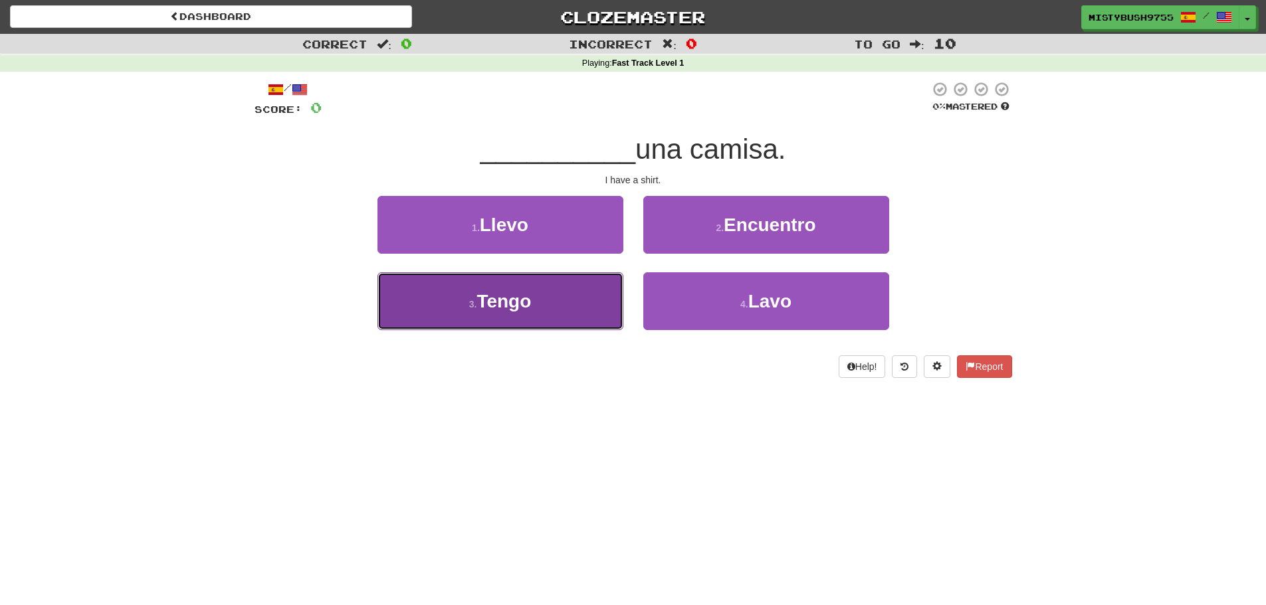
click at [574, 312] on button "3 . Tengo" at bounding box center [501, 302] width 246 height 58
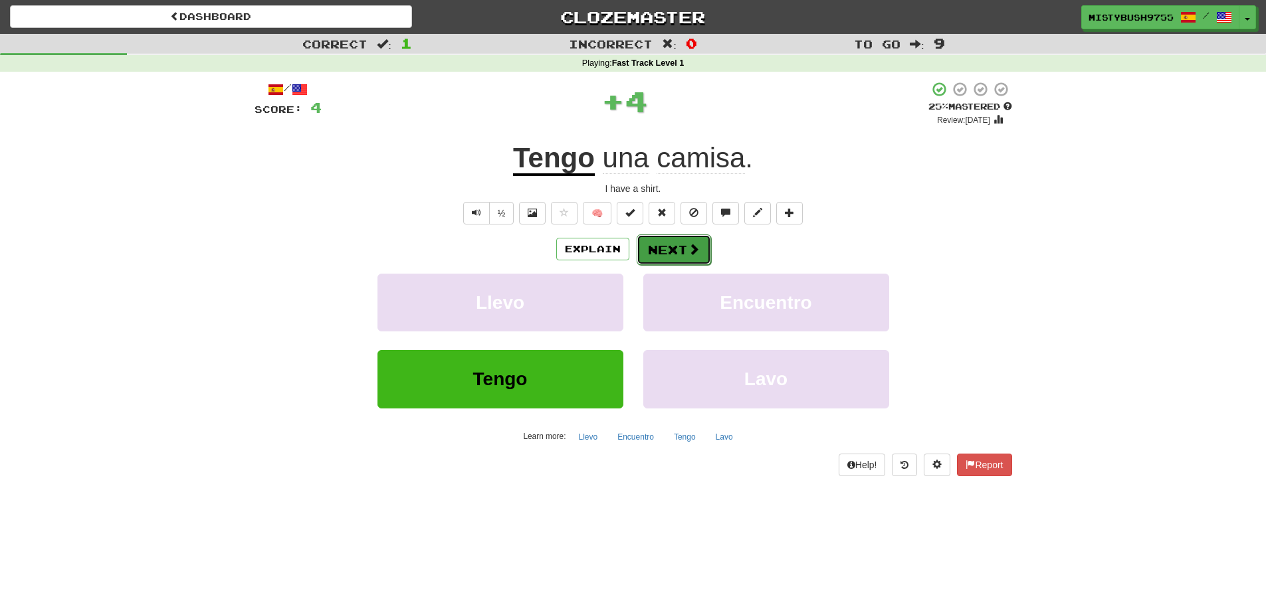
click at [653, 255] on button "Next" at bounding box center [674, 250] width 74 height 31
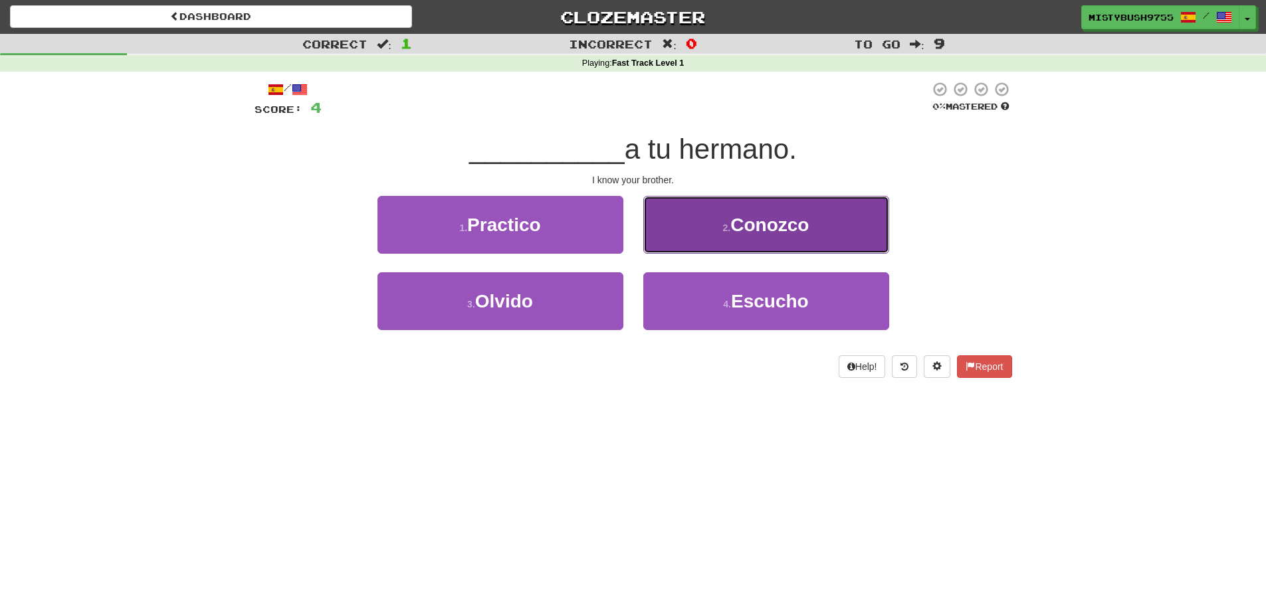
click at [677, 243] on button "2 . Conozco" at bounding box center [766, 225] width 246 height 58
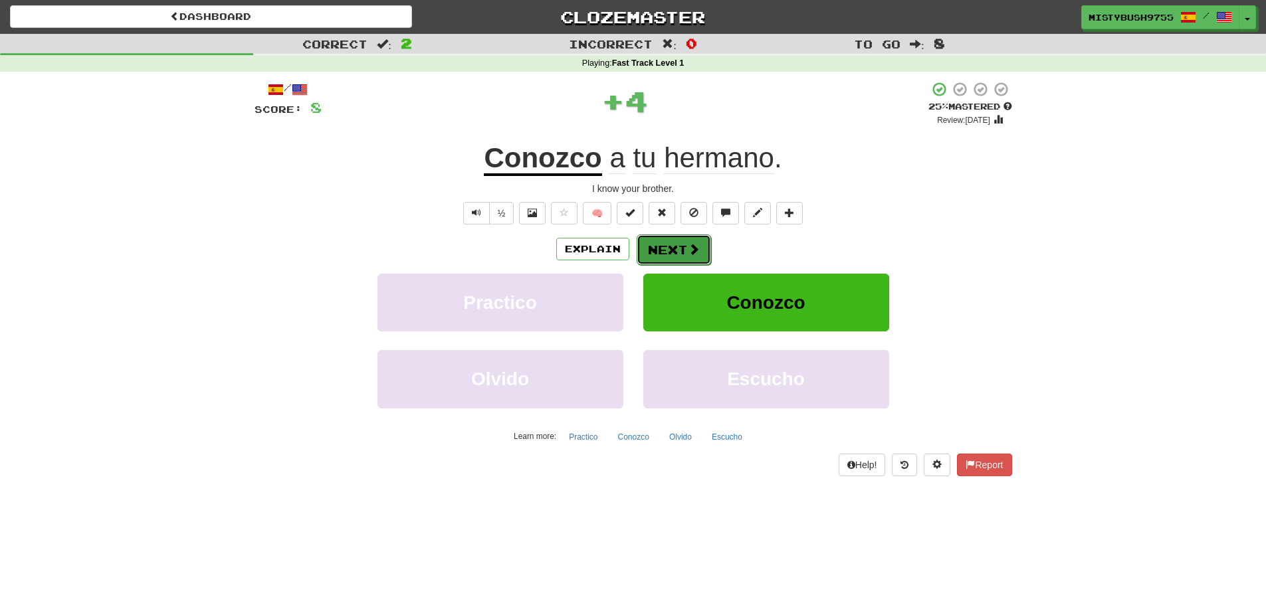
click at [675, 244] on button "Next" at bounding box center [674, 250] width 74 height 31
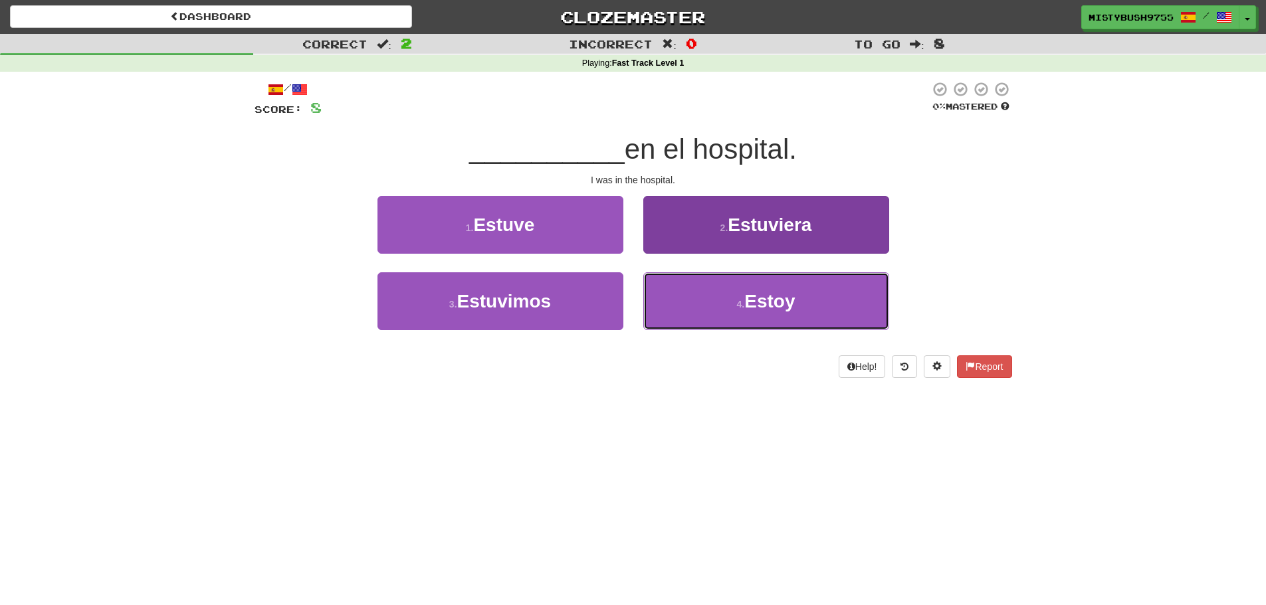
click at [675, 295] on button "4 . [GEOGRAPHIC_DATA]" at bounding box center [766, 302] width 246 height 58
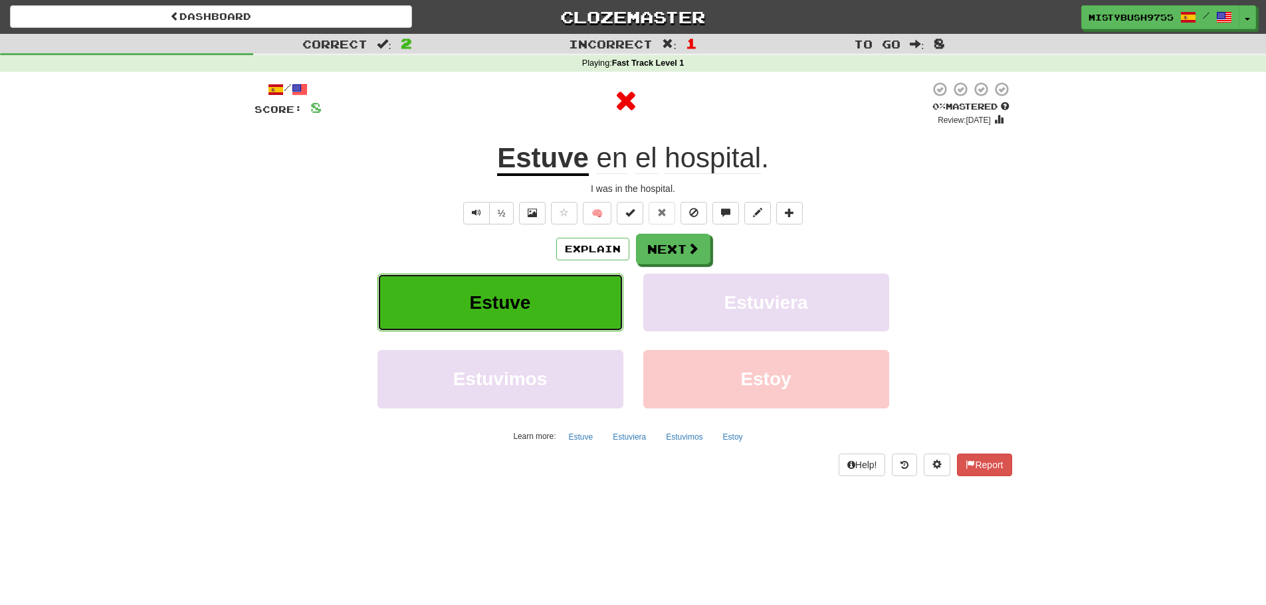
click at [529, 305] on span "Estuve" at bounding box center [500, 302] width 61 height 21
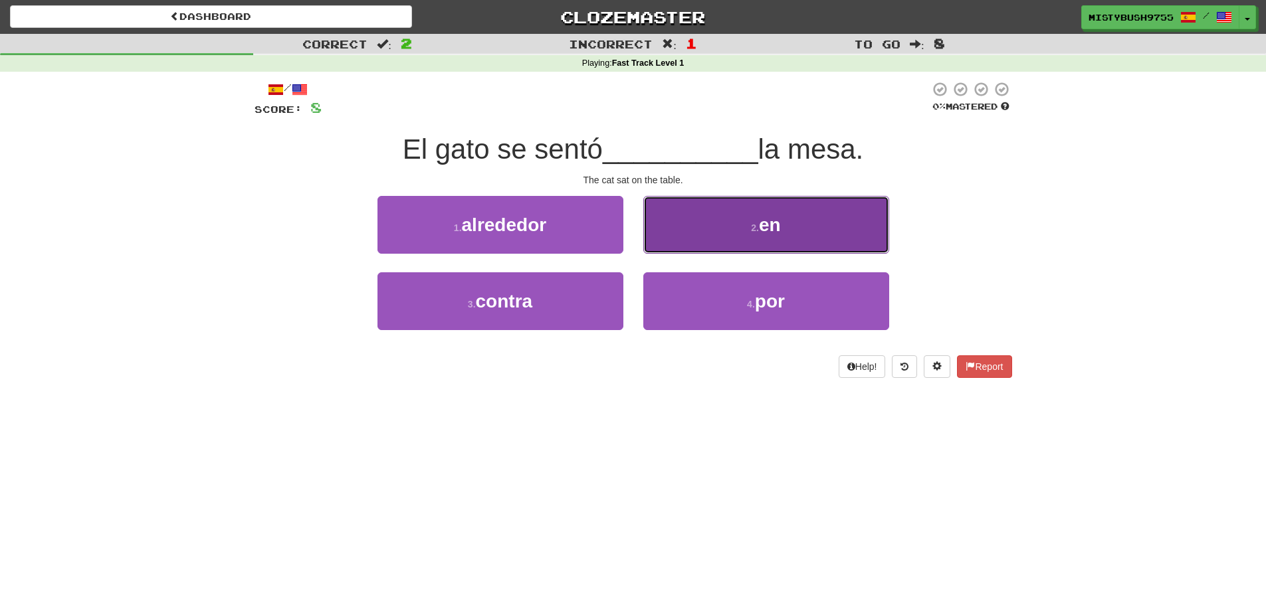
click at [712, 234] on button "2 . en" at bounding box center [766, 225] width 246 height 58
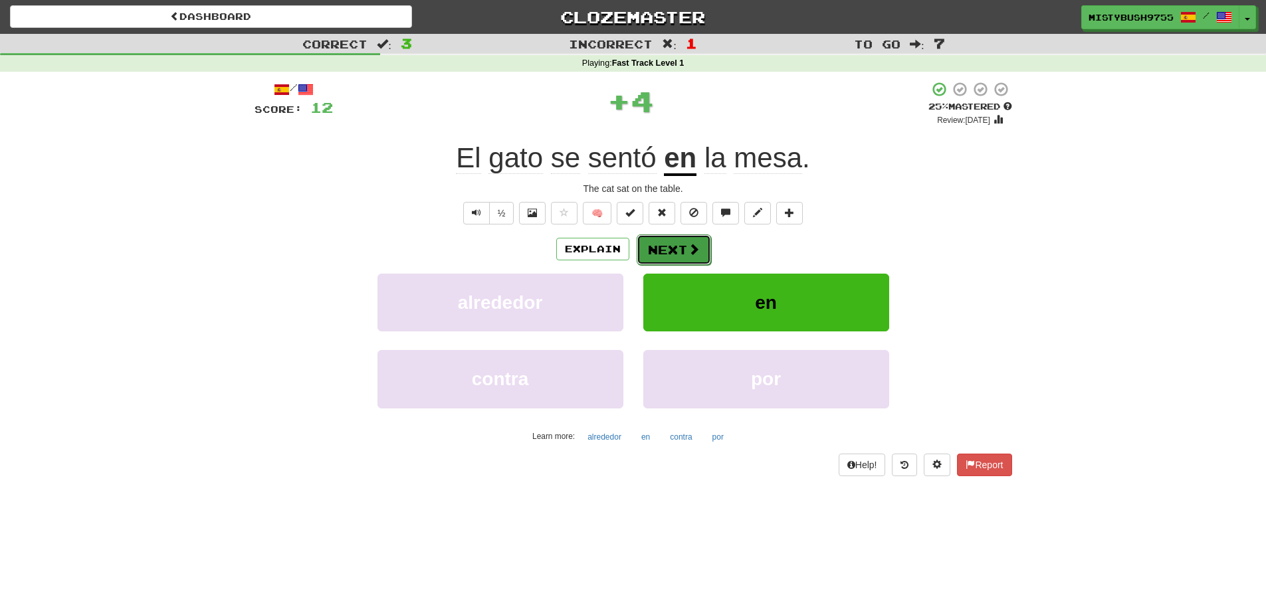
click at [684, 255] on button "Next" at bounding box center [674, 250] width 74 height 31
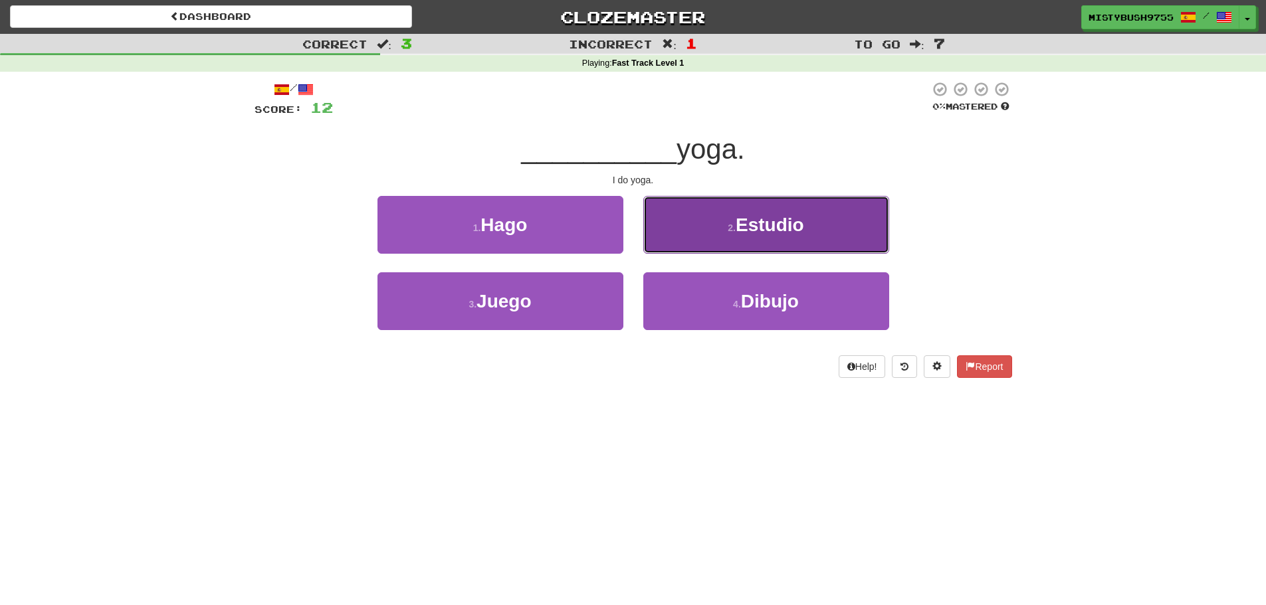
click at [703, 227] on button "2 . Estudio" at bounding box center [766, 225] width 246 height 58
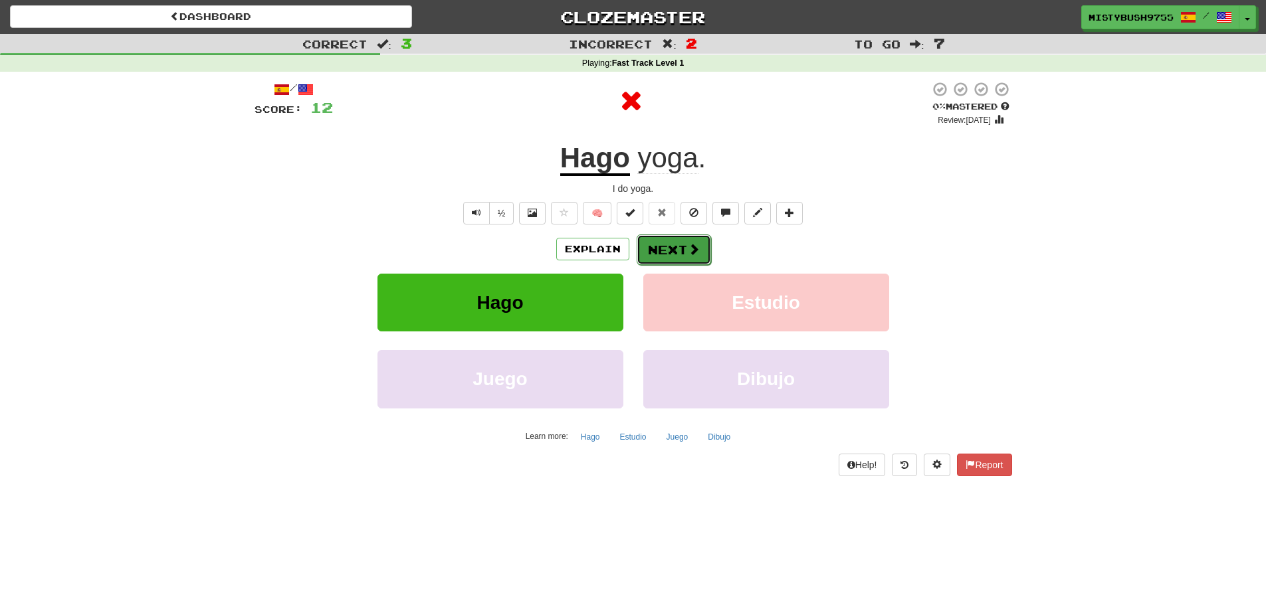
click at [684, 250] on button "Next" at bounding box center [674, 250] width 74 height 31
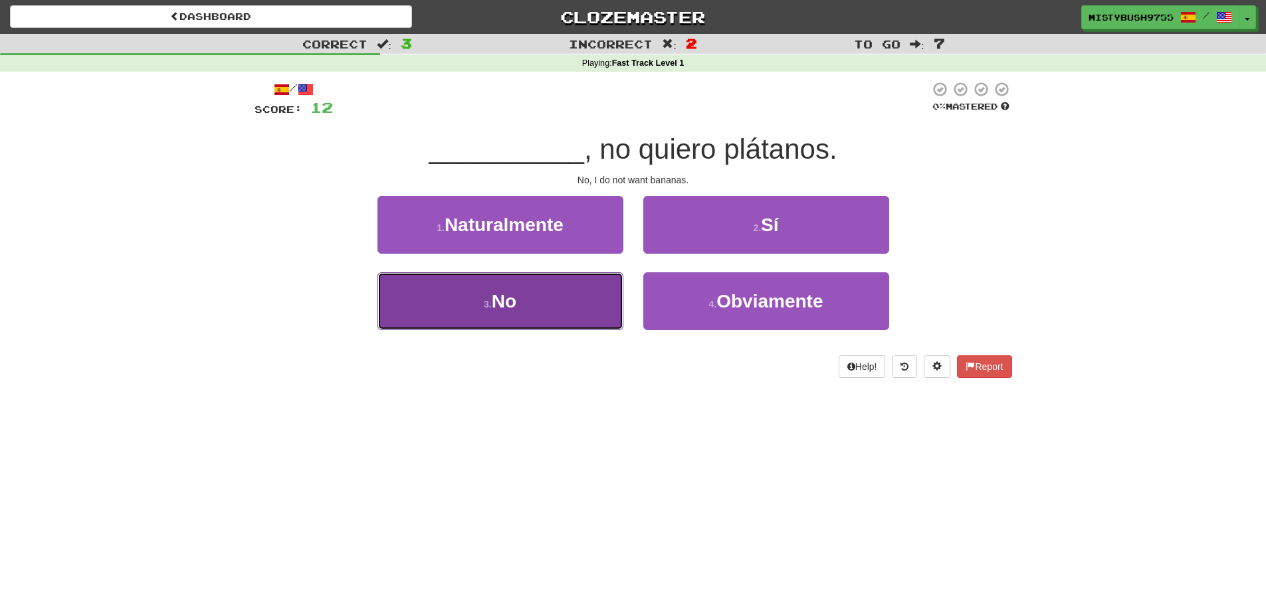
click at [547, 311] on button "3 . No" at bounding box center [501, 302] width 246 height 58
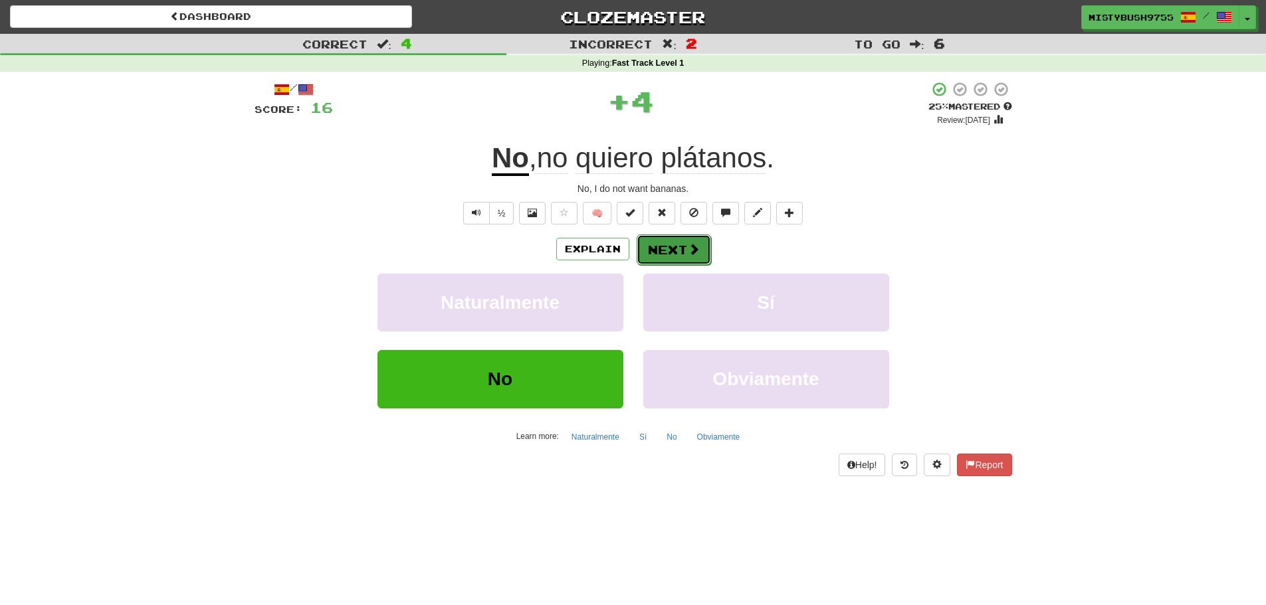
click at [666, 246] on button "Next" at bounding box center [674, 250] width 74 height 31
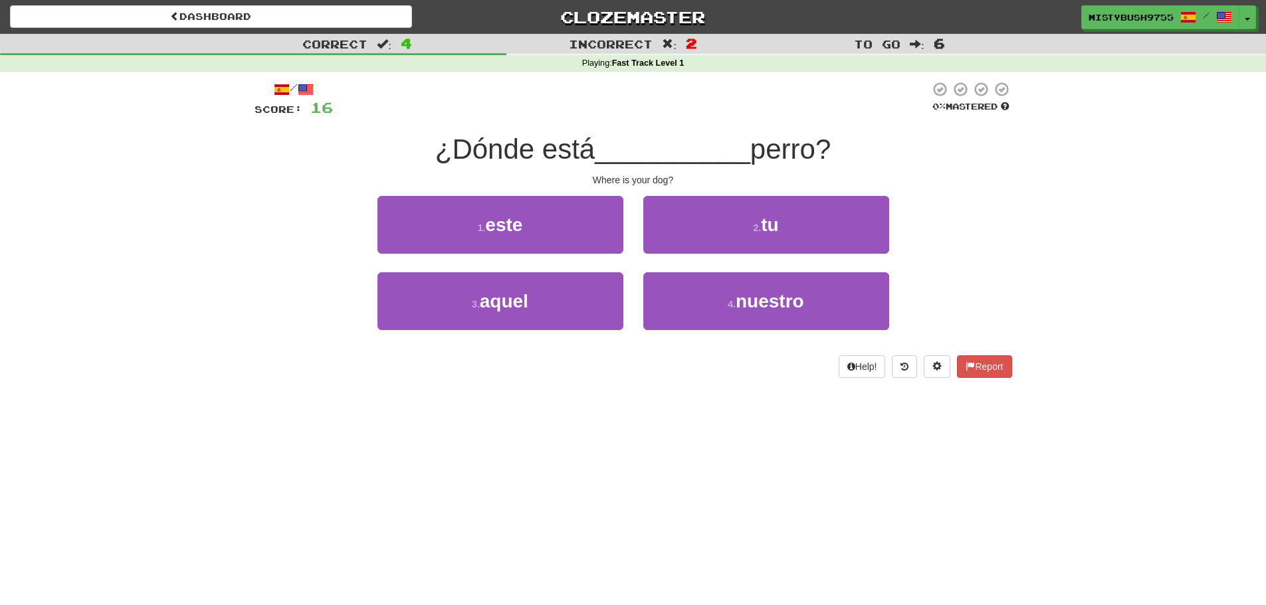
drag, startPoint x: 666, startPoint y: 246, endPoint x: 166, endPoint y: 367, distance: 514.2
click at [166, 367] on div "Correct : 4 Incorrect : 2 To go : 6 Playing : Fast Track Level 1 / Score: 16 0 …" at bounding box center [633, 215] width 1266 height 363
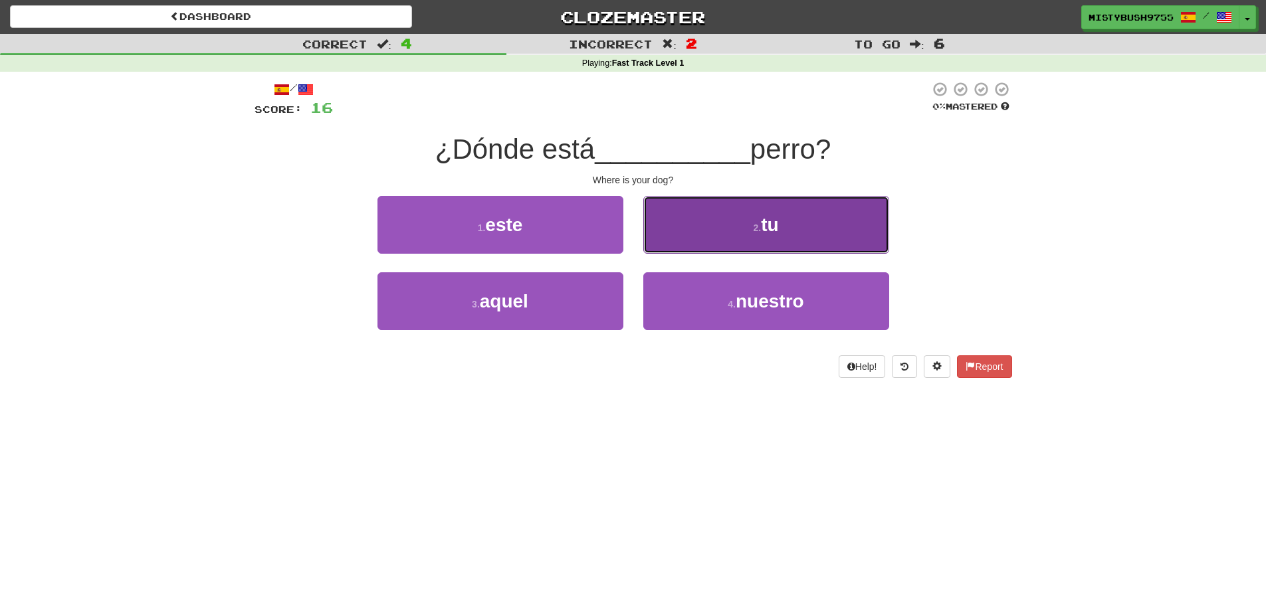
click at [724, 243] on button "2 . tu" at bounding box center [766, 225] width 246 height 58
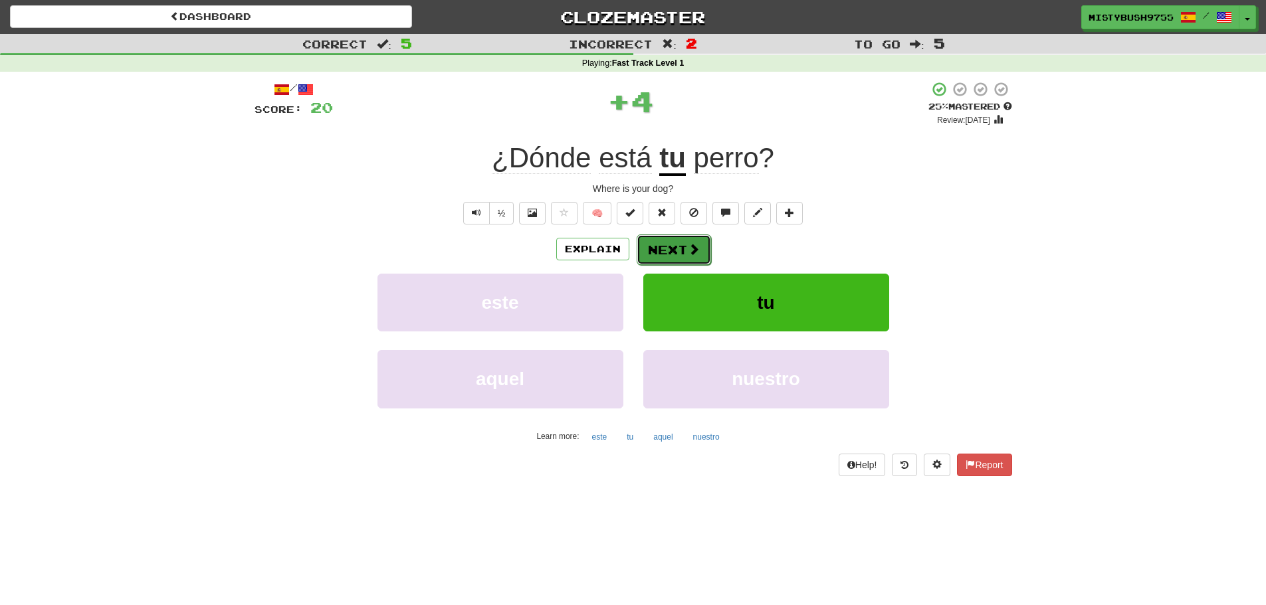
click at [689, 249] on span at bounding box center [694, 249] width 12 height 12
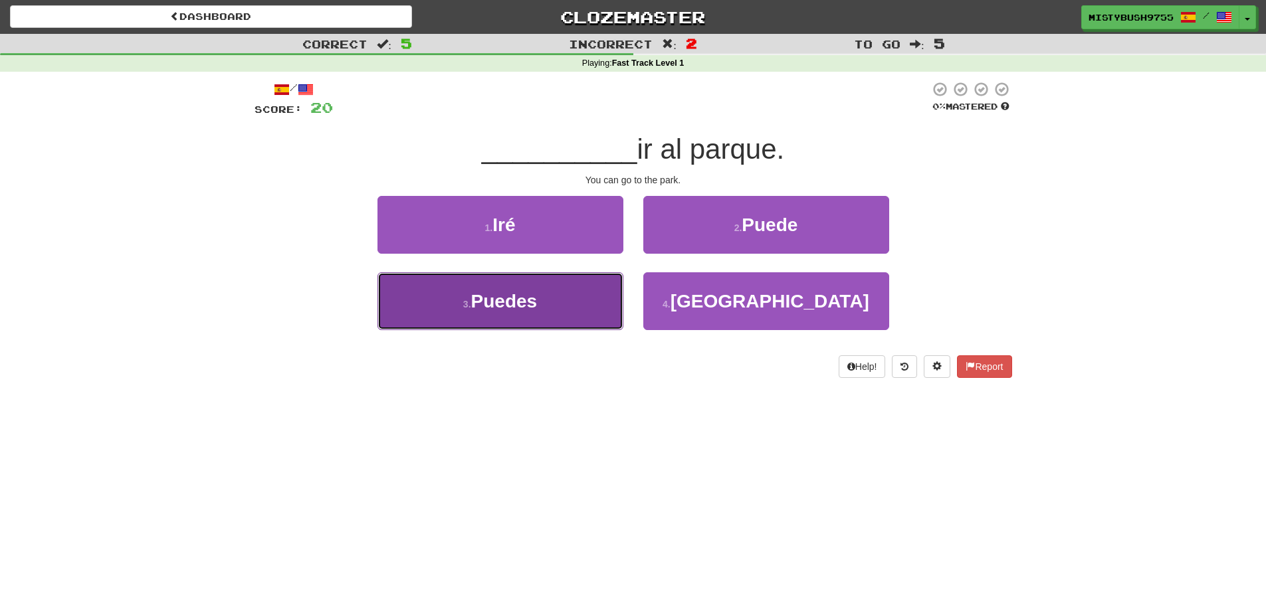
click at [570, 306] on button "3 . Puedes" at bounding box center [501, 302] width 246 height 58
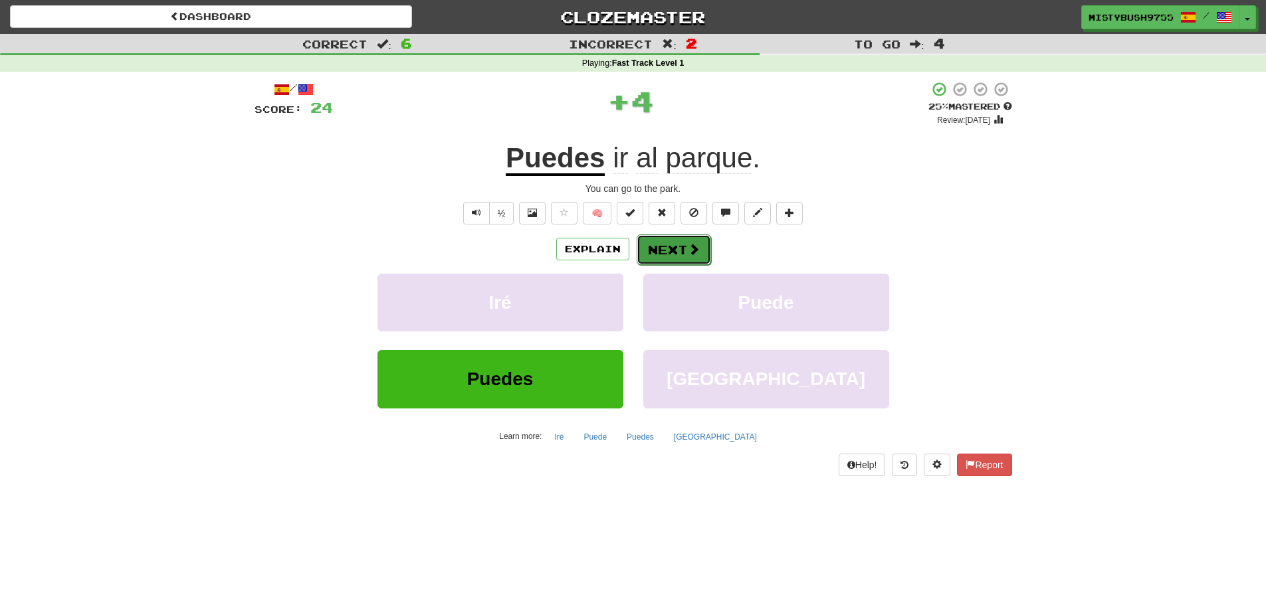
click at [665, 248] on button "Next" at bounding box center [674, 250] width 74 height 31
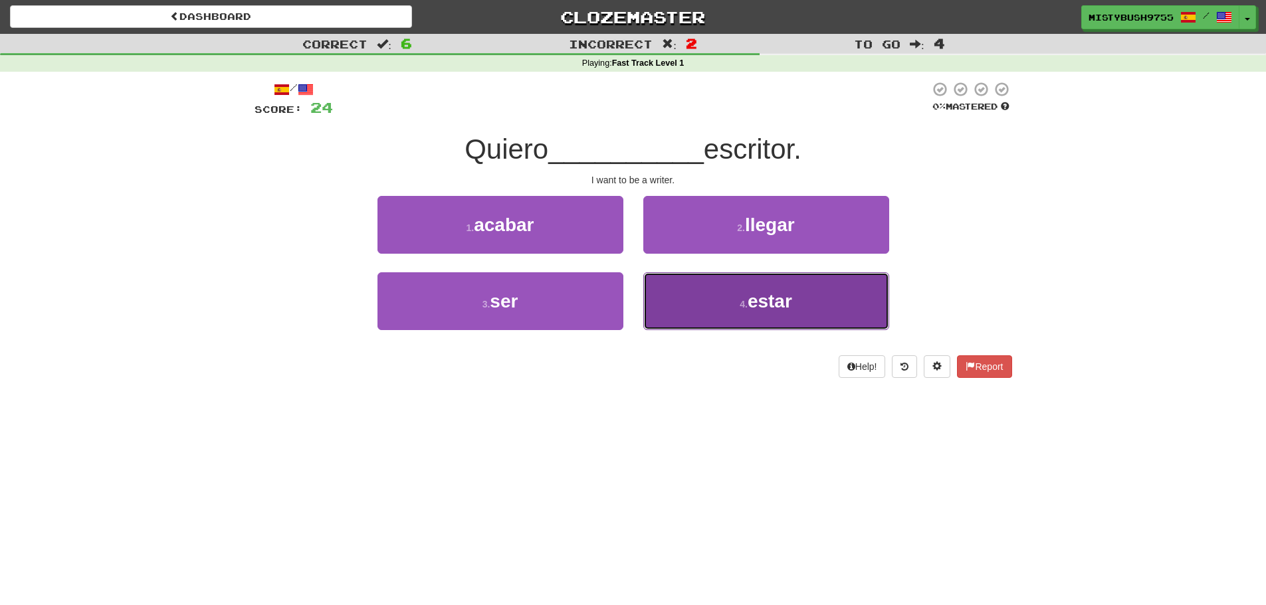
click at [663, 308] on button "4 . estar" at bounding box center [766, 302] width 246 height 58
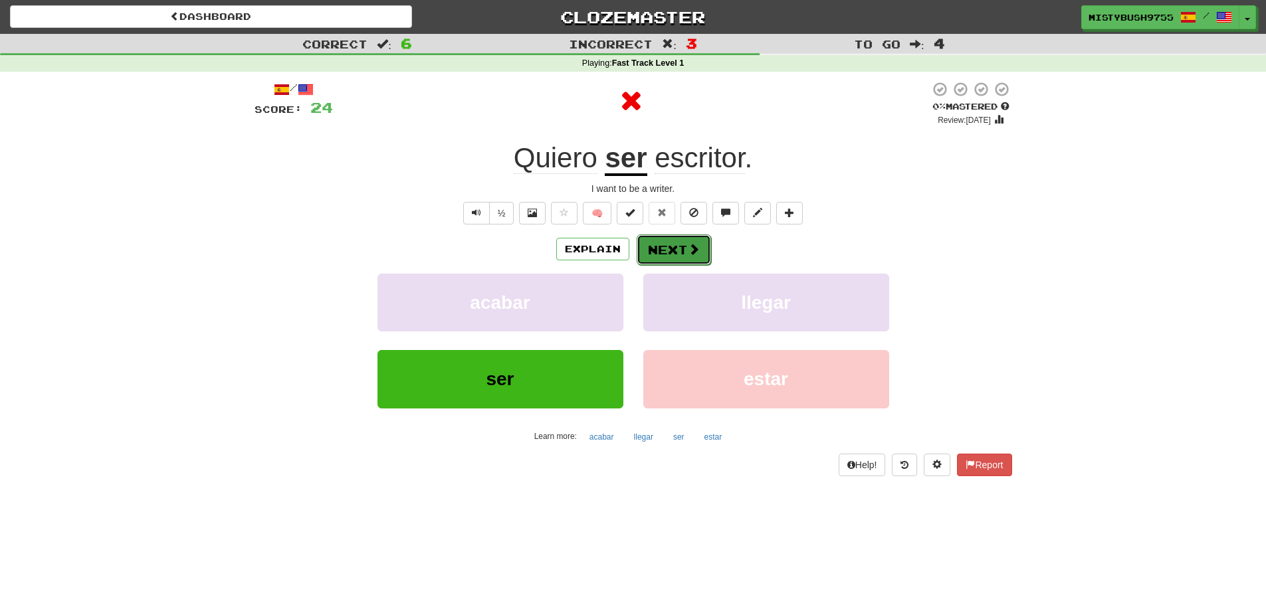
click at [658, 251] on button "Next" at bounding box center [674, 250] width 74 height 31
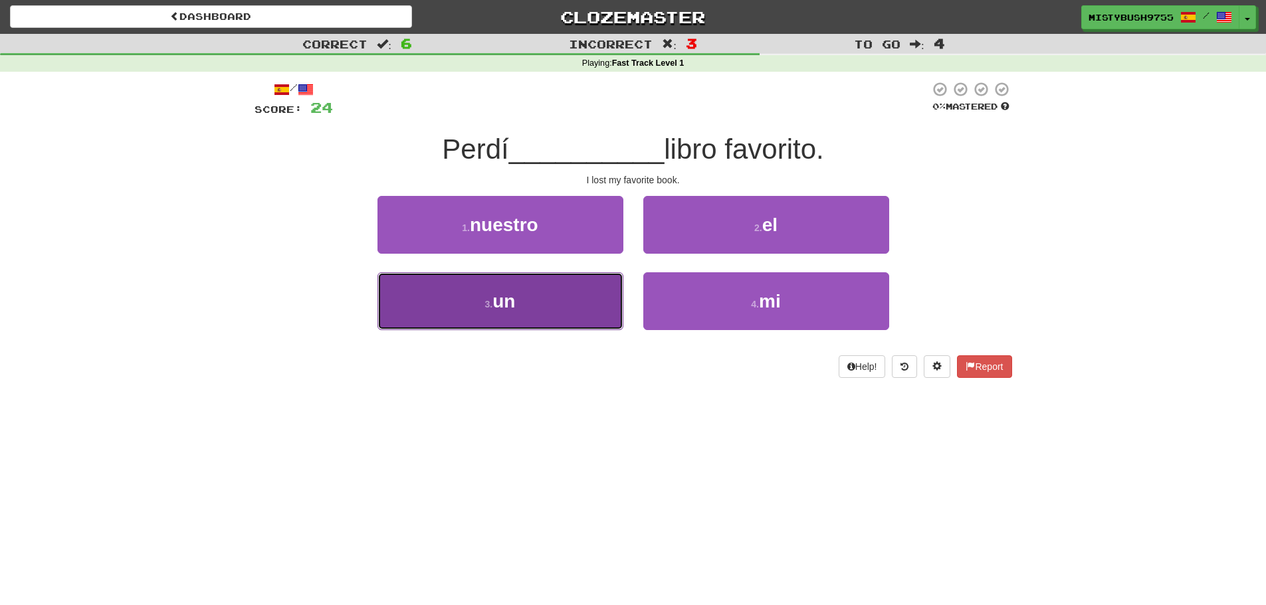
click at [597, 314] on button "3 . un" at bounding box center [501, 302] width 246 height 58
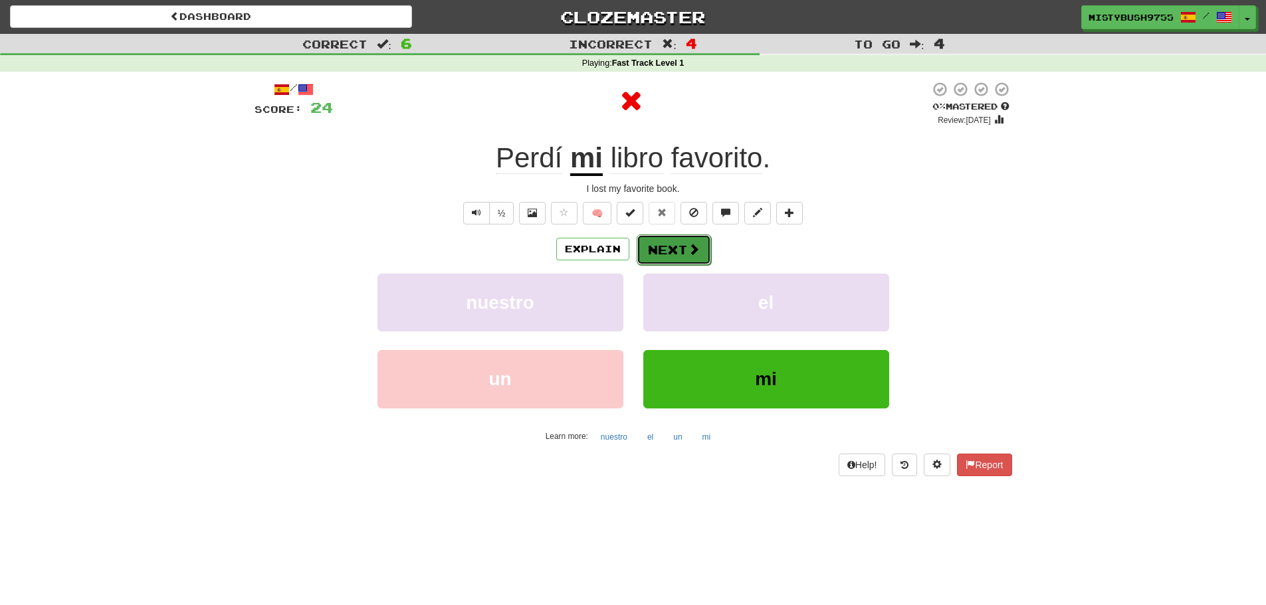
click at [671, 250] on button "Next" at bounding box center [674, 250] width 74 height 31
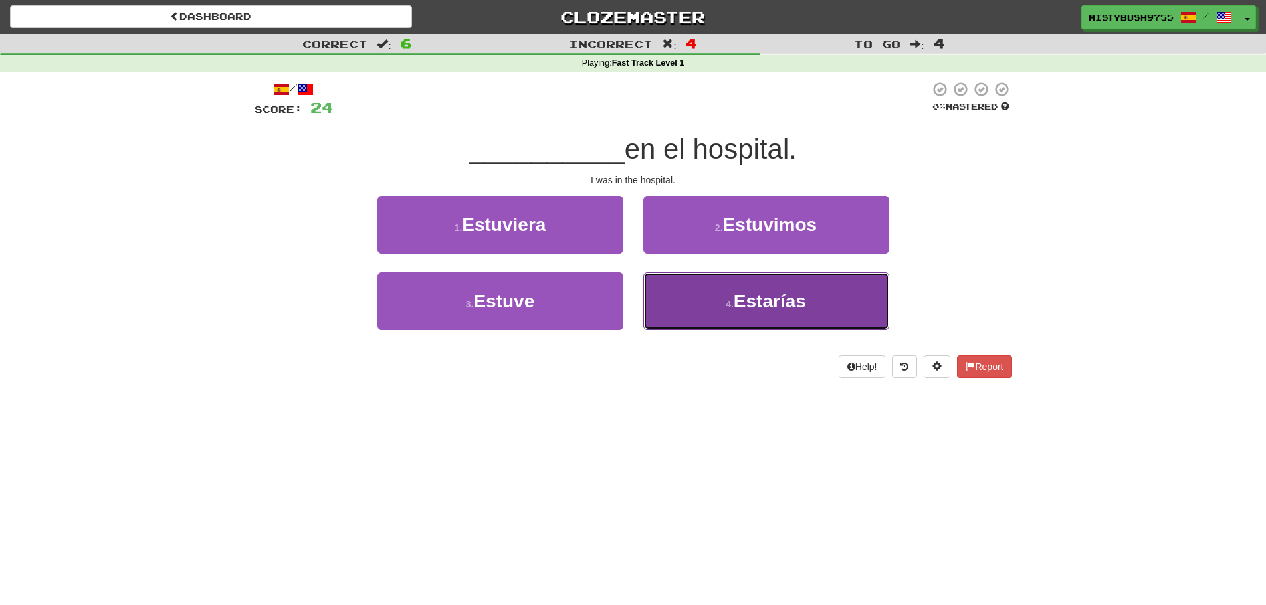
click at [671, 314] on button "4 . Estarías" at bounding box center [766, 302] width 246 height 58
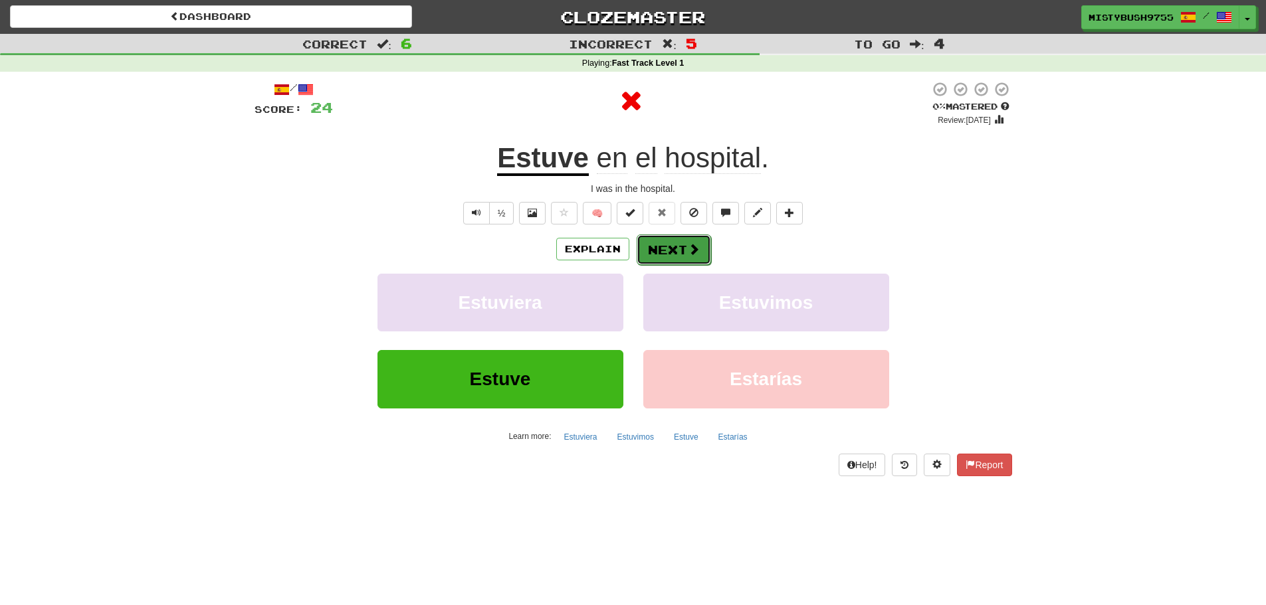
click at [658, 248] on button "Next" at bounding box center [674, 250] width 74 height 31
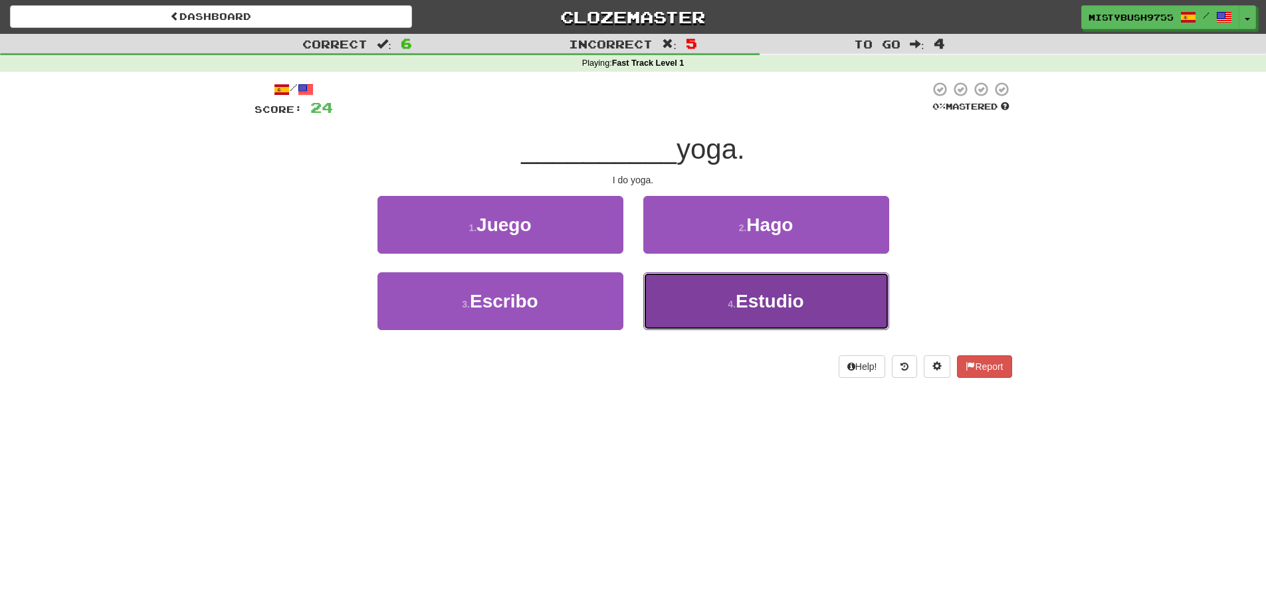
click at [685, 308] on button "4 . Estudio" at bounding box center [766, 302] width 246 height 58
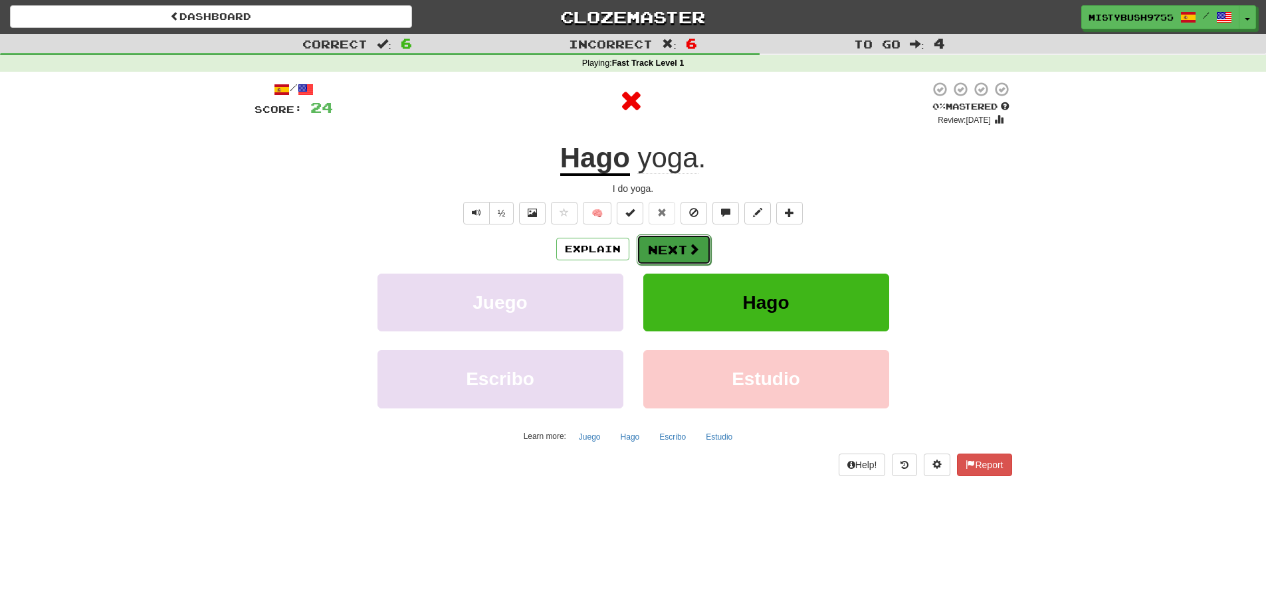
click at [669, 253] on button "Next" at bounding box center [674, 250] width 74 height 31
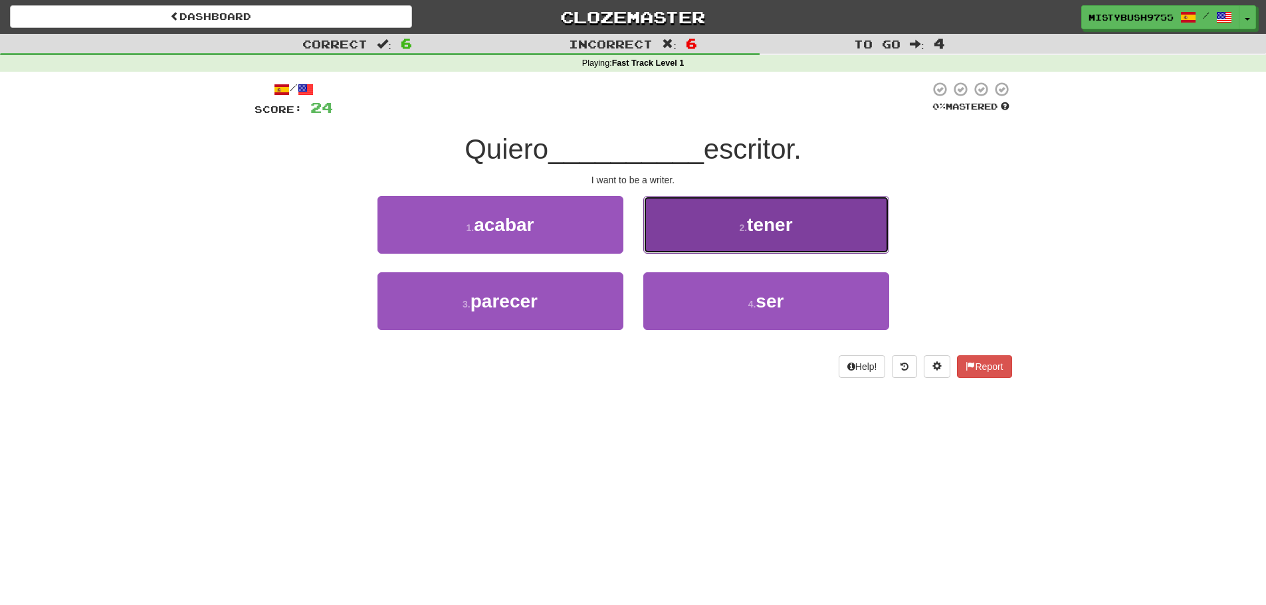
click at [691, 249] on button "2 . tener" at bounding box center [766, 225] width 246 height 58
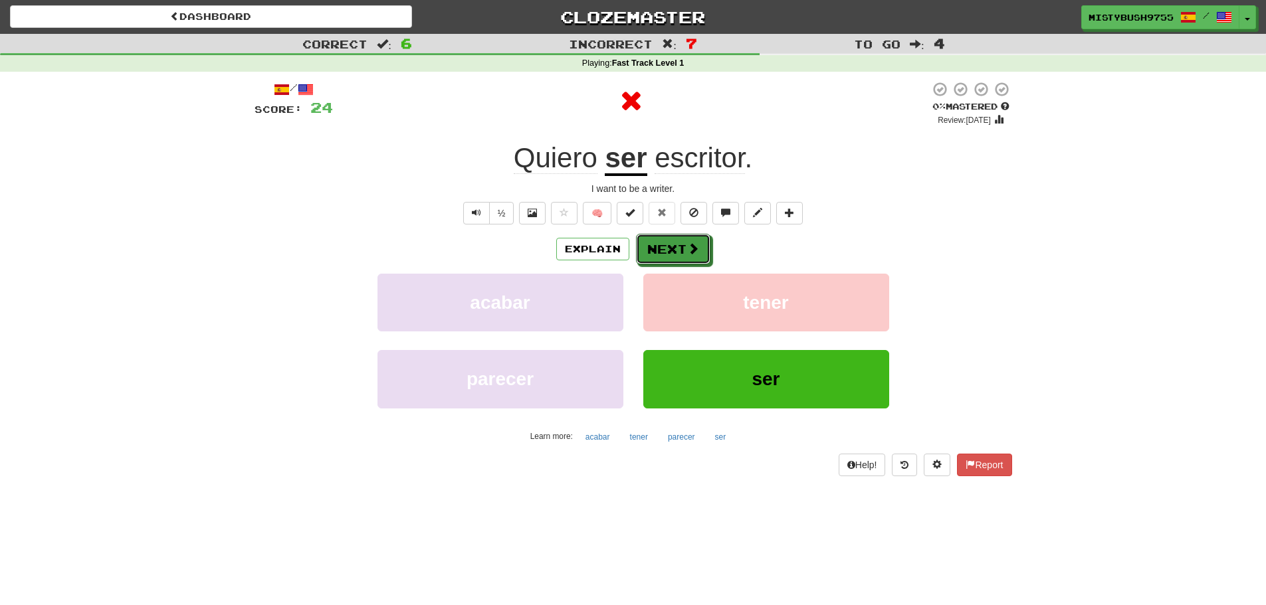
click at [691, 249] on span at bounding box center [693, 249] width 12 height 12
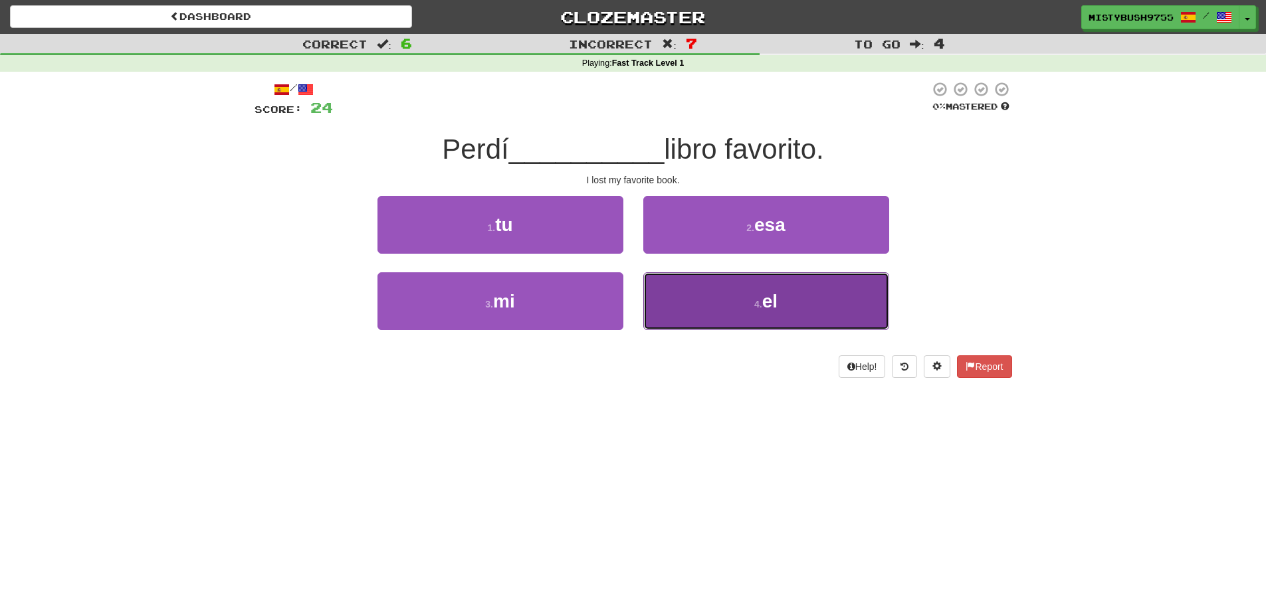
click at [695, 306] on button "4 . el" at bounding box center [766, 302] width 246 height 58
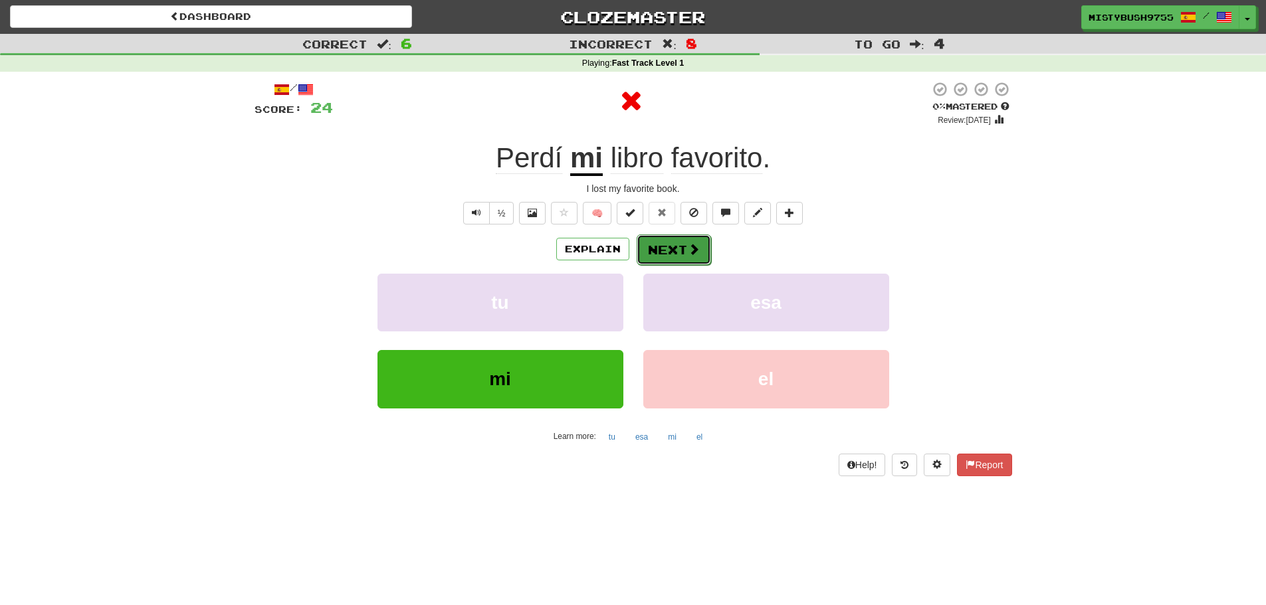
click at [669, 246] on button "Next" at bounding box center [674, 250] width 74 height 31
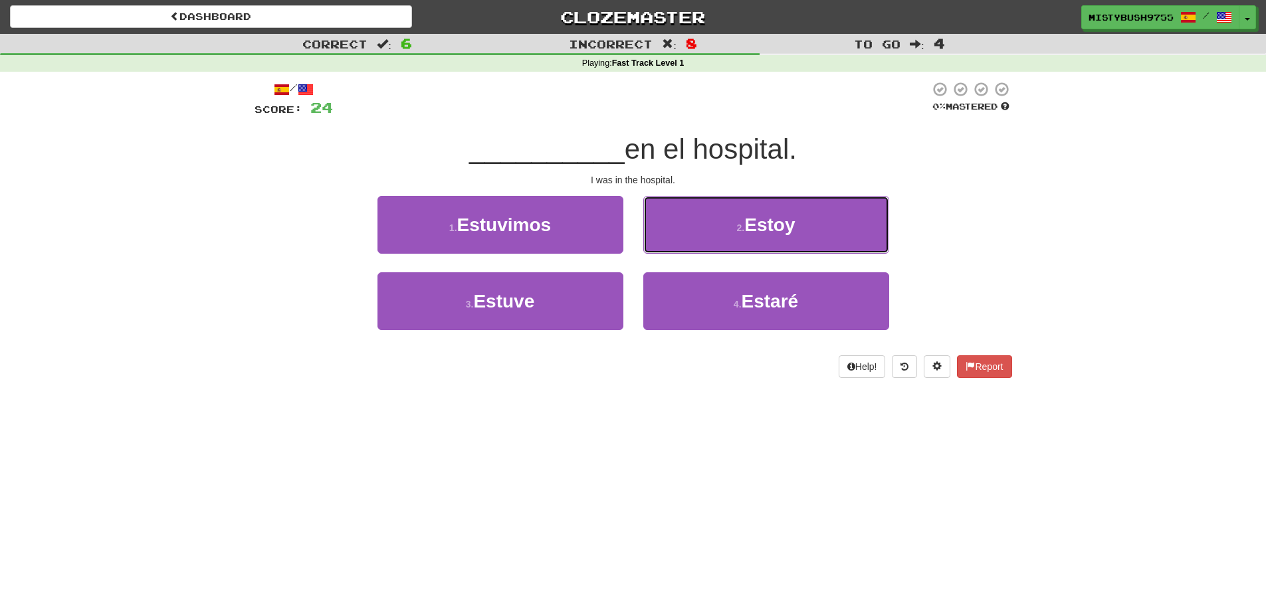
click at [669, 246] on button "2 . [GEOGRAPHIC_DATA]" at bounding box center [766, 225] width 246 height 58
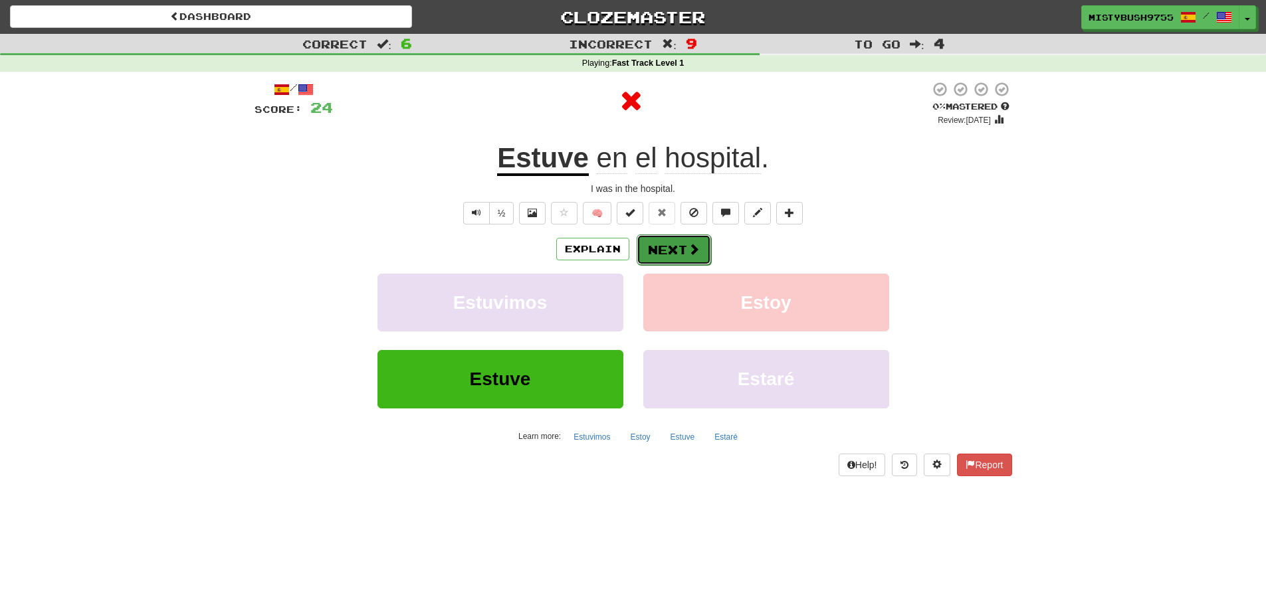
click at [671, 255] on button "Next" at bounding box center [674, 250] width 74 height 31
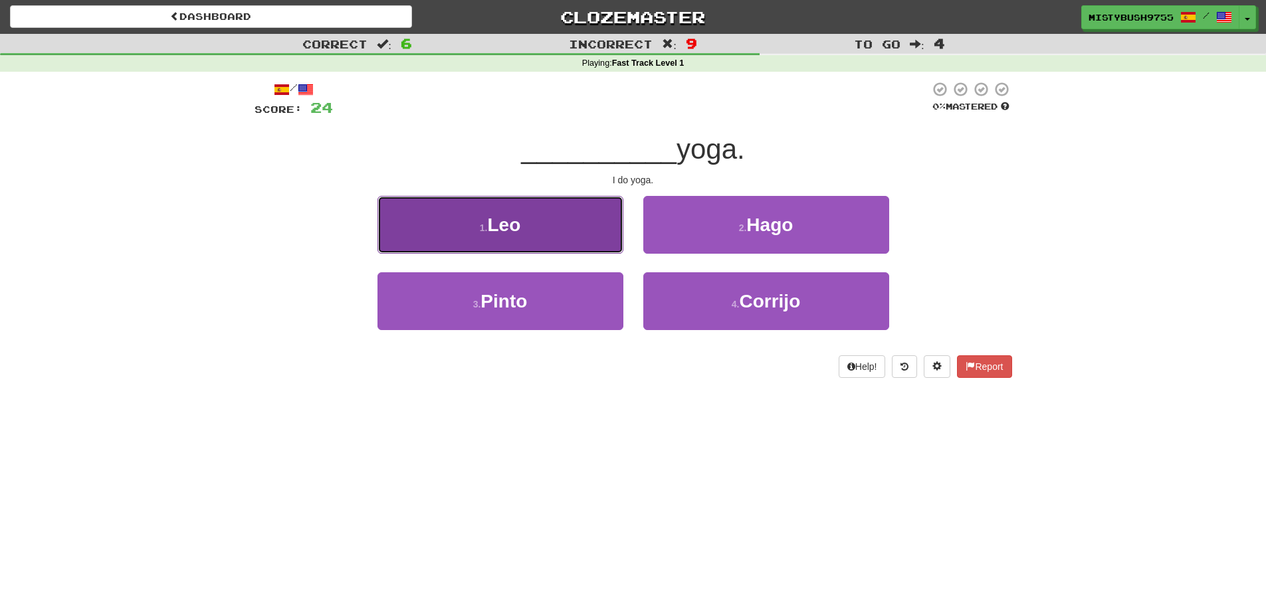
click at [617, 241] on button "1 . [PERSON_NAME]" at bounding box center [501, 225] width 246 height 58
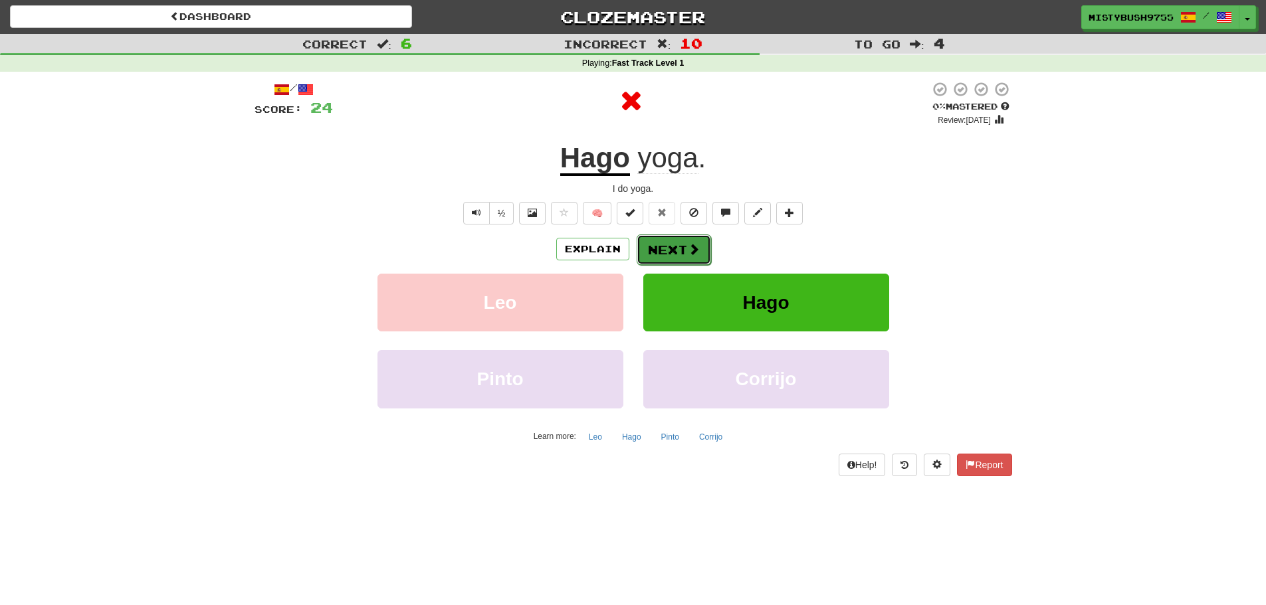
click at [692, 247] on span at bounding box center [694, 249] width 12 height 12
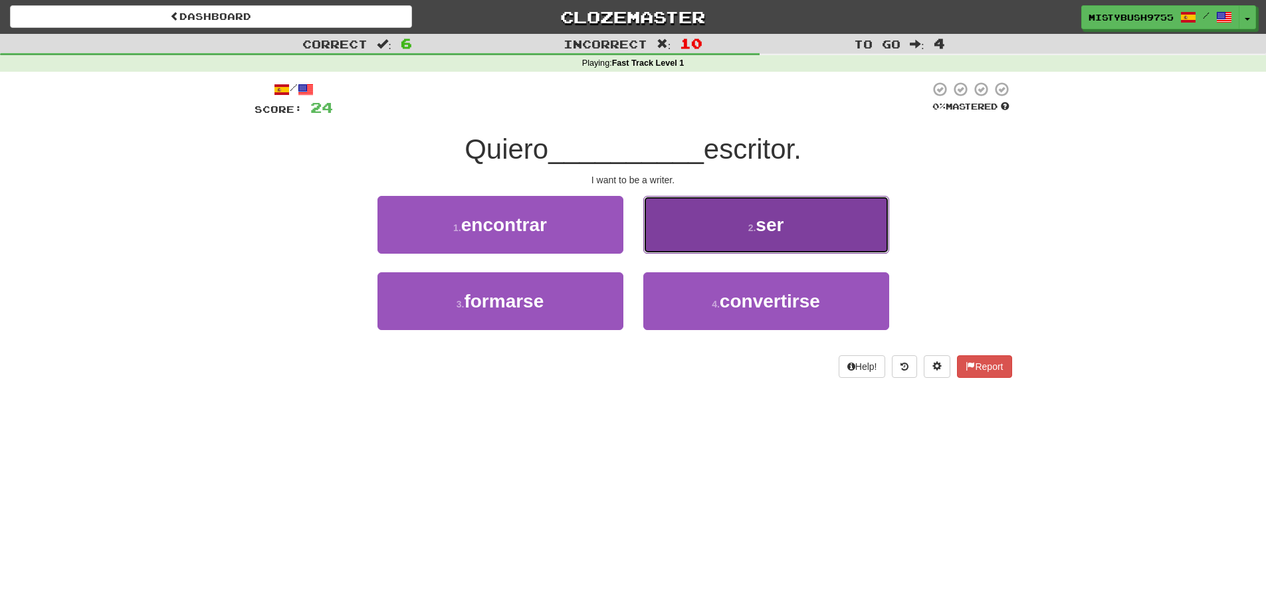
click at [693, 243] on button "2 . ser" at bounding box center [766, 225] width 246 height 58
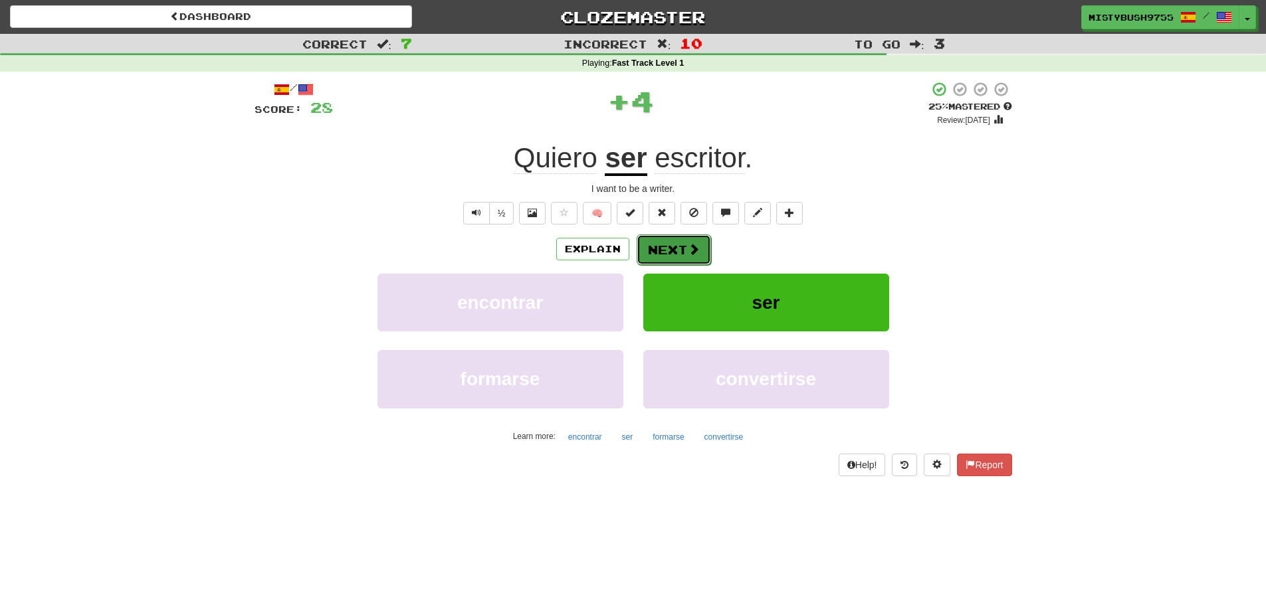
click at [669, 245] on button "Next" at bounding box center [674, 250] width 74 height 31
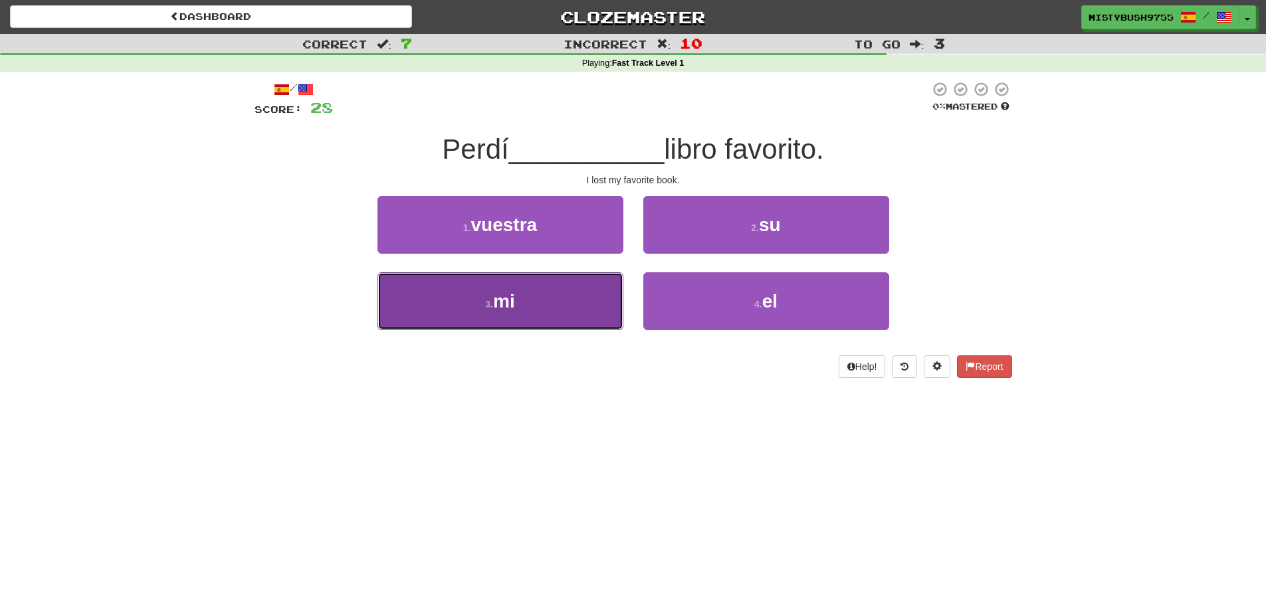
click at [546, 310] on button "3 . mi" at bounding box center [501, 302] width 246 height 58
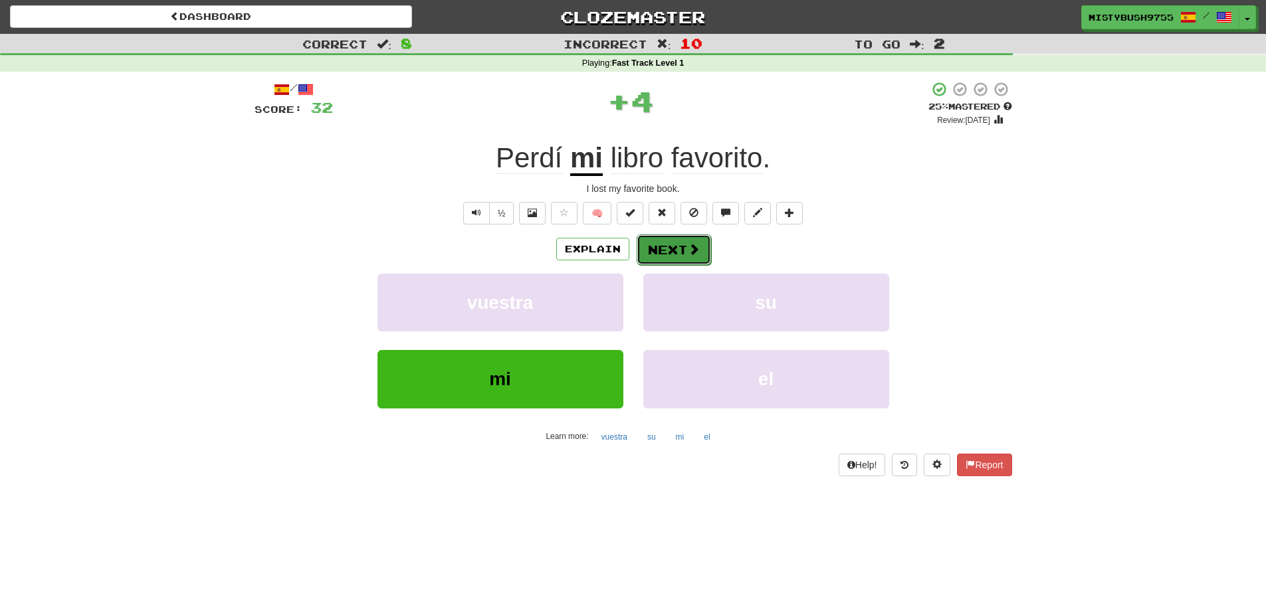
click at [688, 255] on span at bounding box center [694, 249] width 12 height 12
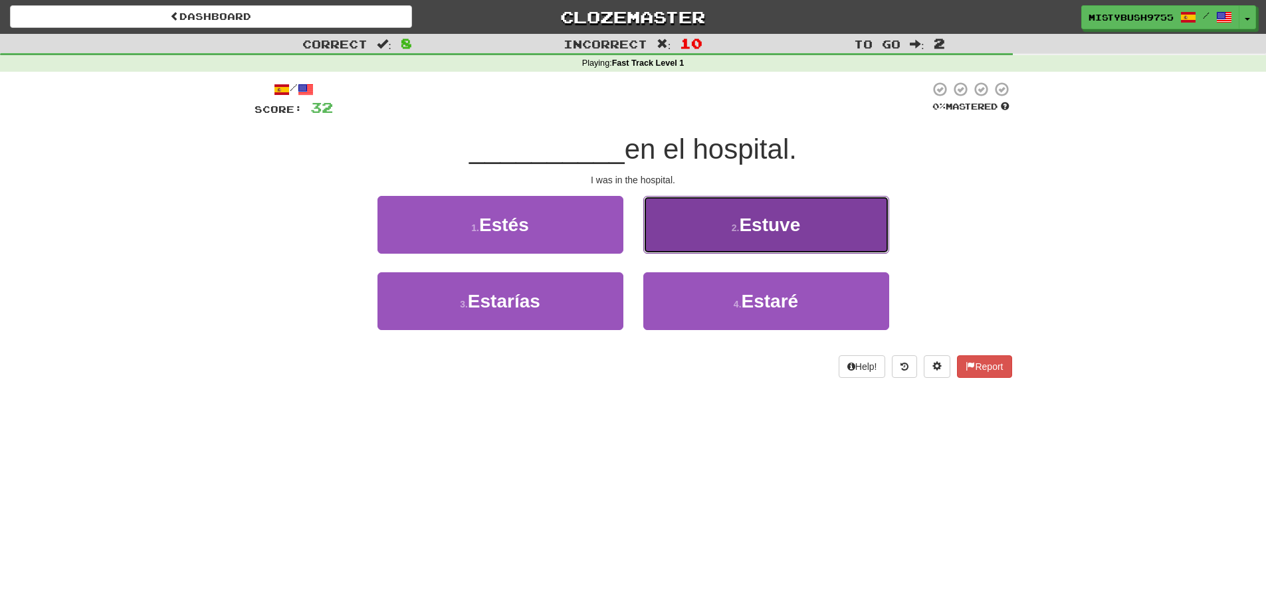
click at [789, 229] on span "Estuve" at bounding box center [769, 225] width 61 height 21
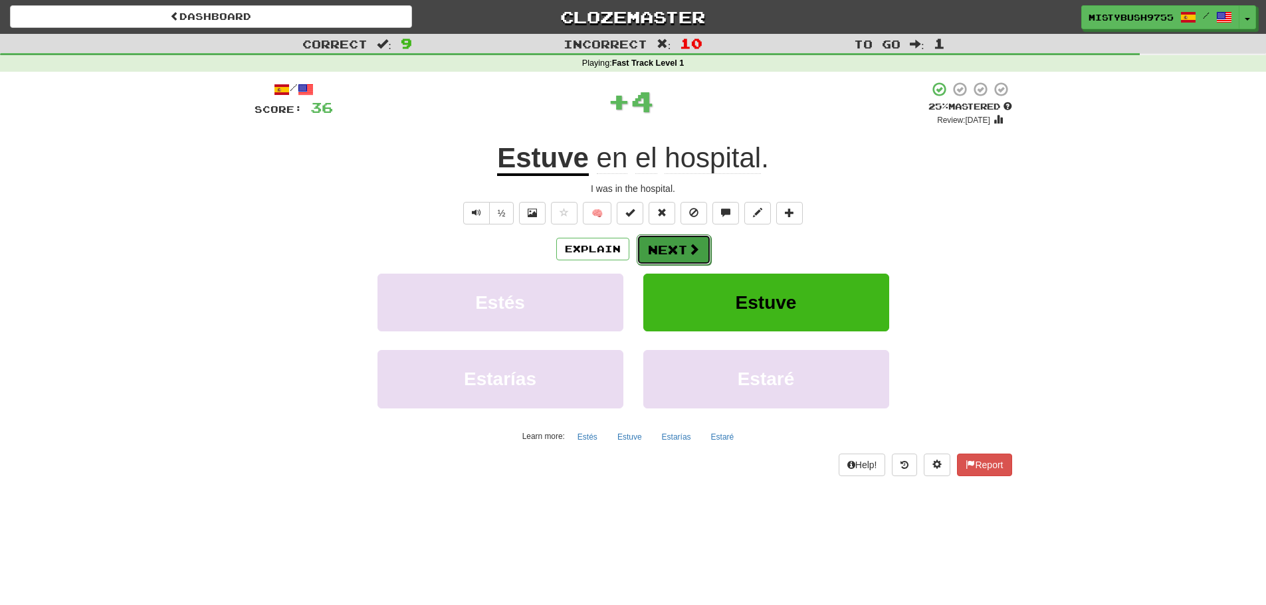
click at [677, 252] on button "Next" at bounding box center [674, 250] width 74 height 31
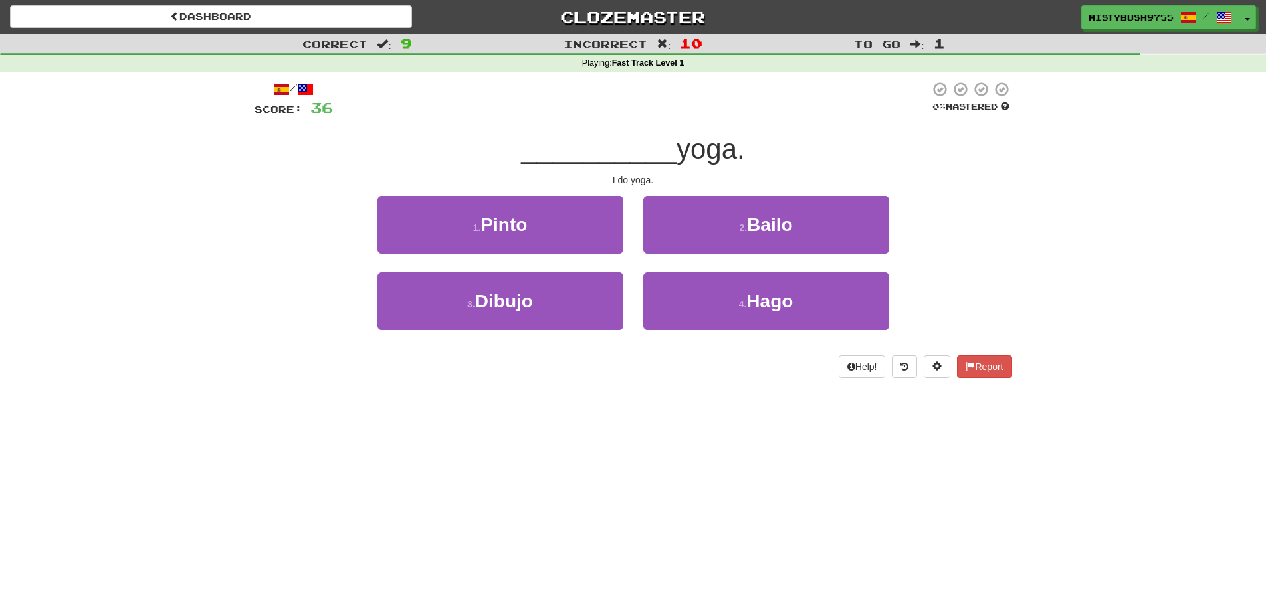
click at [887, 472] on div "Dashboard Clozemaster MistyBush9755 / Toggle Dropdown Dashboard Leaderboard Act…" at bounding box center [633, 302] width 1266 height 605
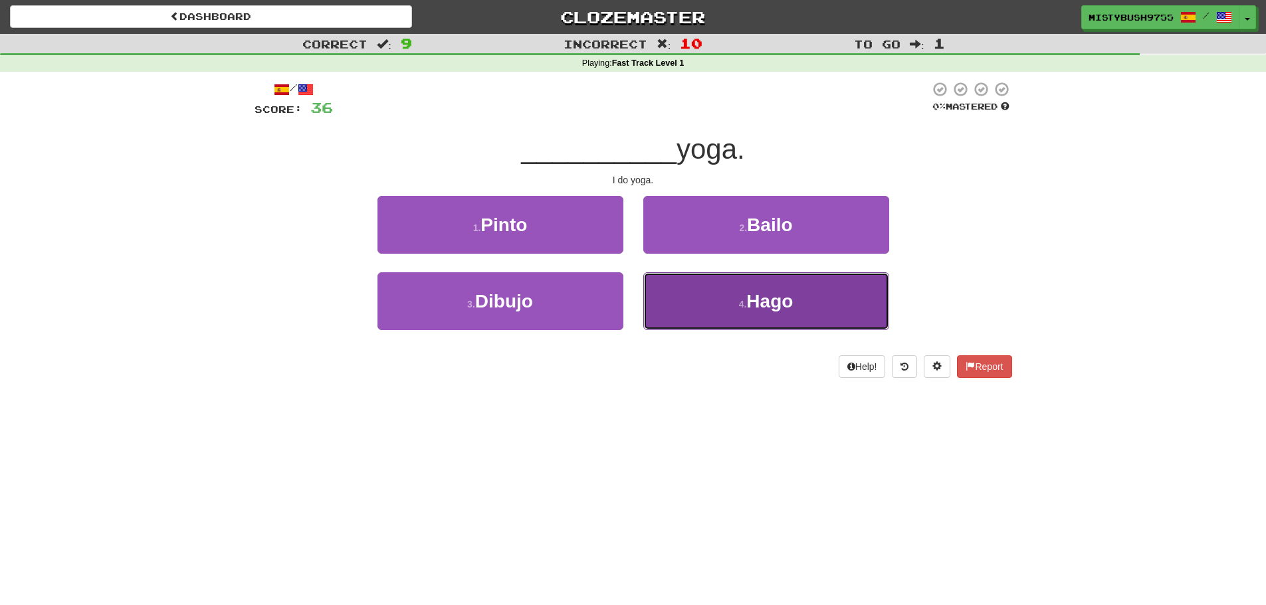
click at [713, 304] on button "4 . Hago" at bounding box center [766, 302] width 246 height 58
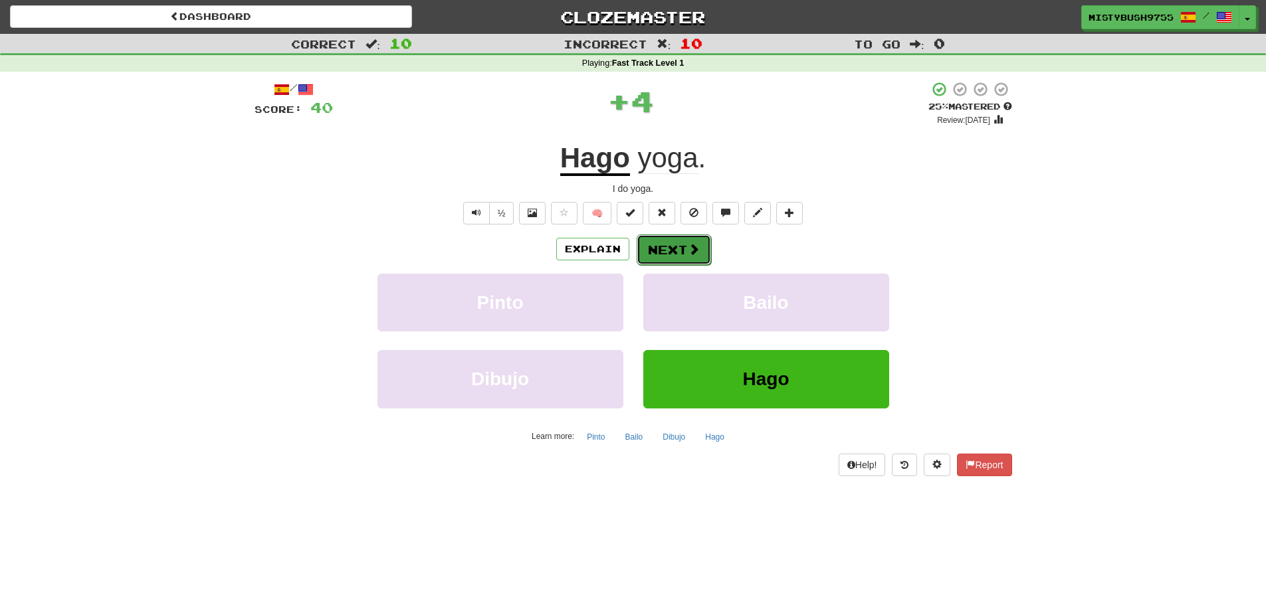
click at [672, 257] on button "Next" at bounding box center [674, 250] width 74 height 31
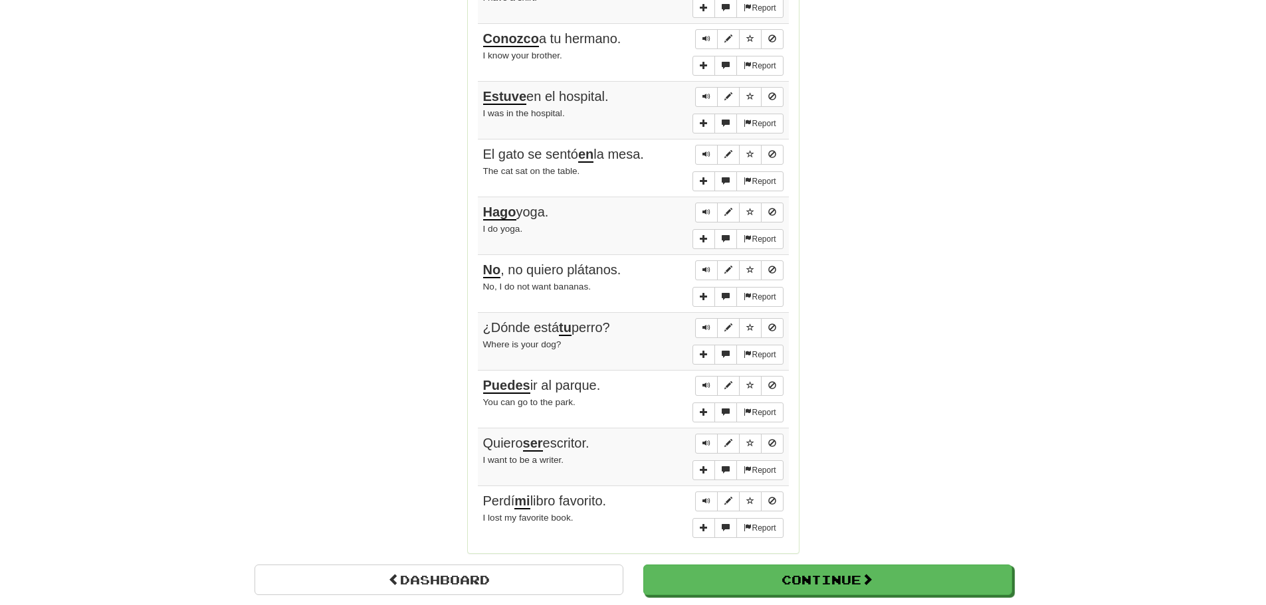
scroll to position [1063, 0]
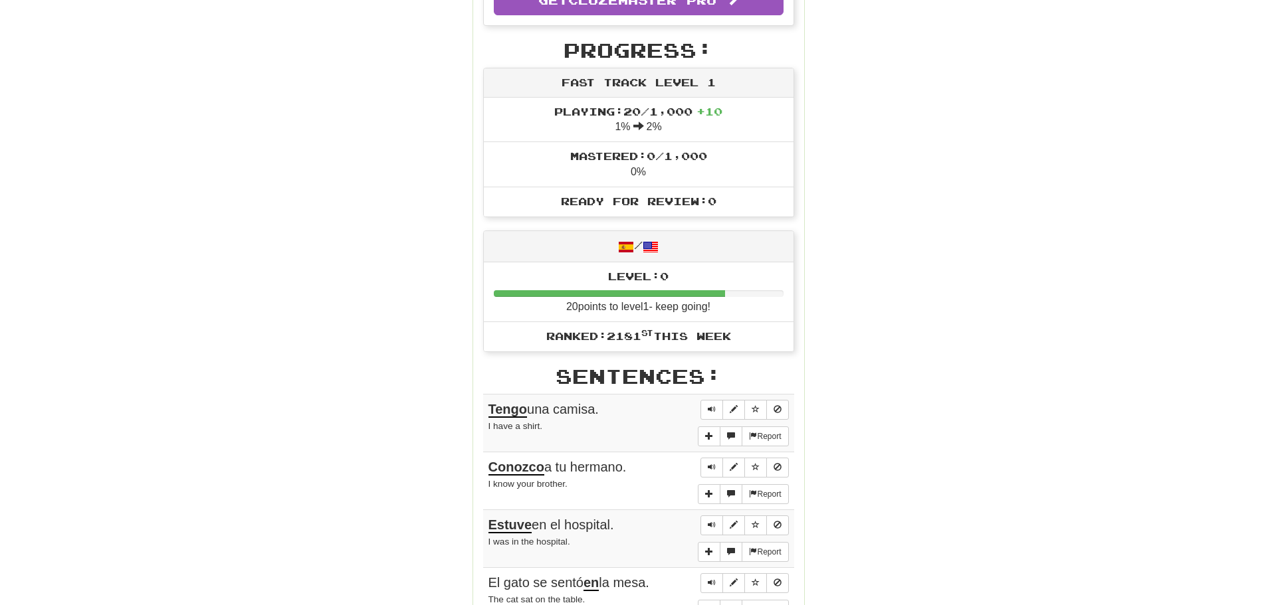
scroll to position [0, 0]
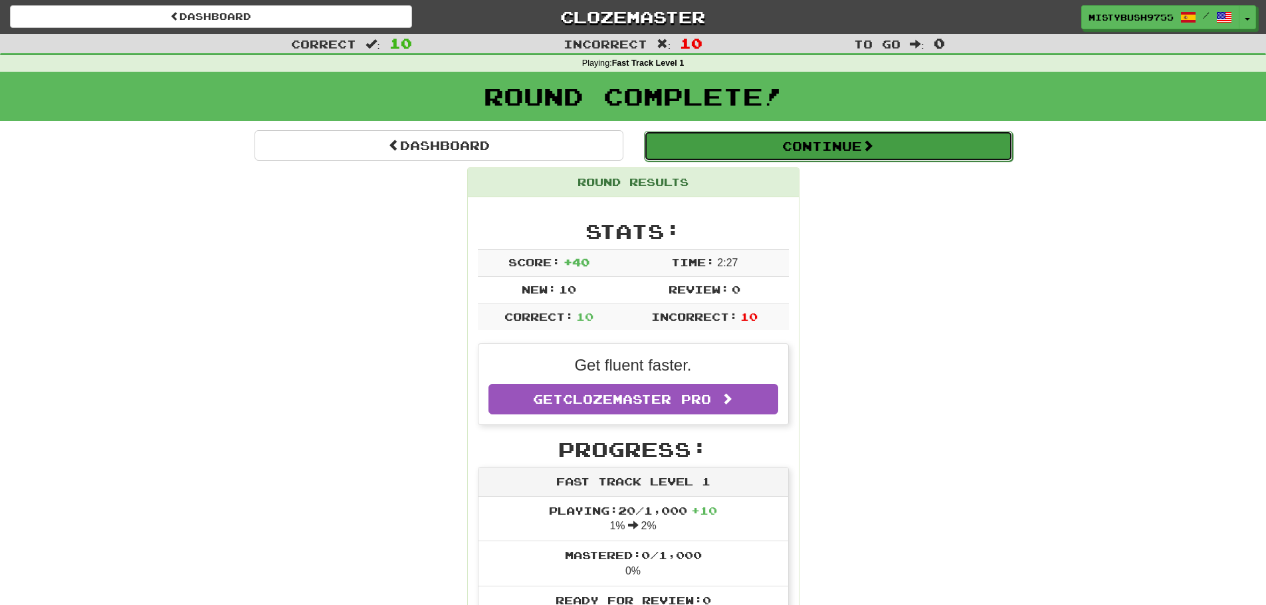
click at [857, 142] on button "Continue" at bounding box center [828, 146] width 369 height 31
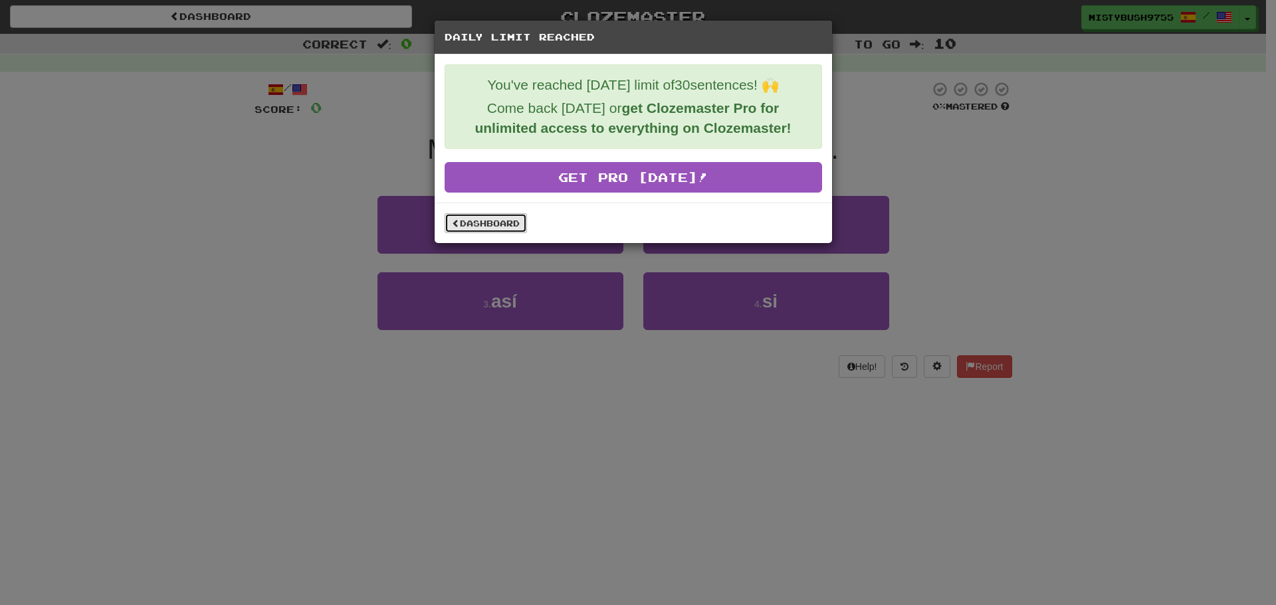
click at [453, 229] on link "Dashboard" at bounding box center [486, 223] width 82 height 20
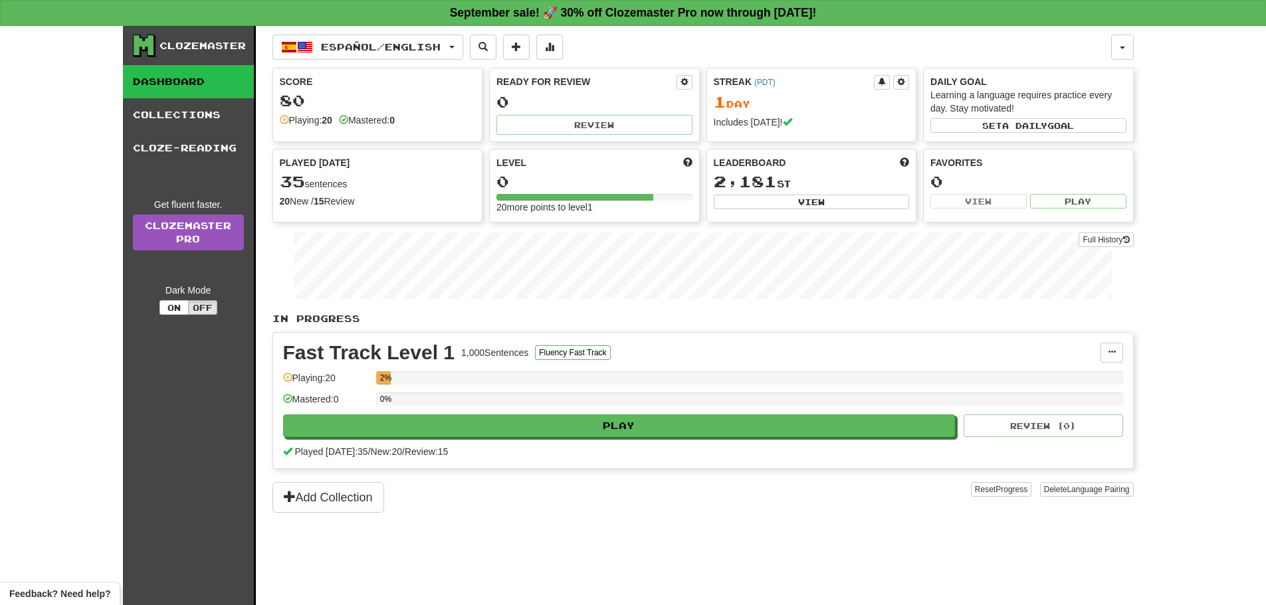
click at [845, 494] on div "Add Collection" at bounding box center [622, 498] width 699 height 31
